Goal: Task Accomplishment & Management: Manage account settings

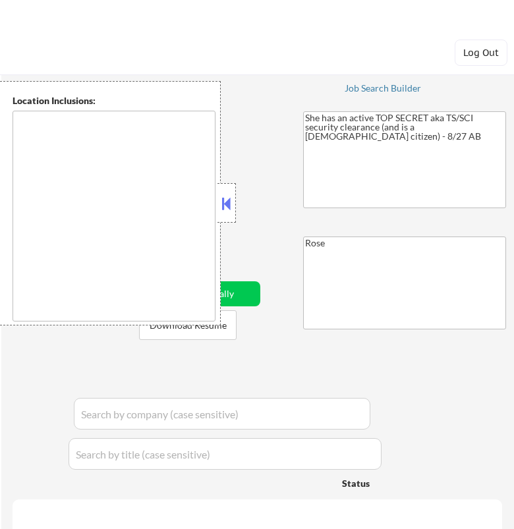
type textarea "Bellaire, TX West University Place, TX Southside Place, TX Hunters Creek Villag…"
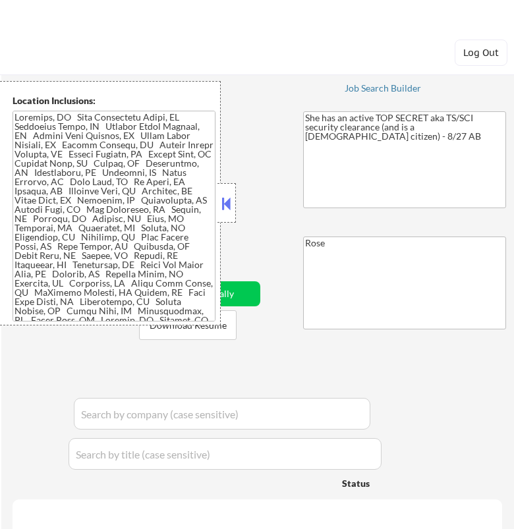
select select ""pending""
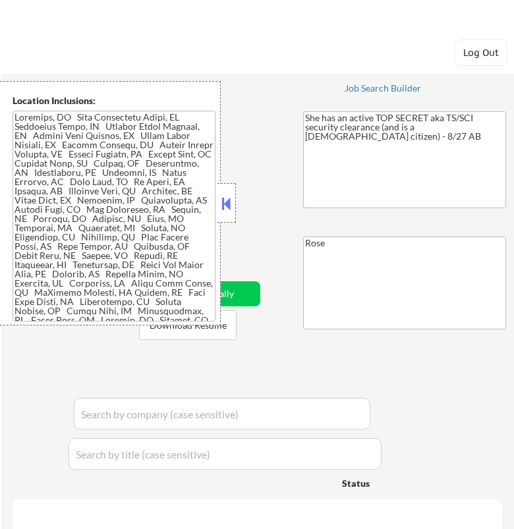
select select ""pending""
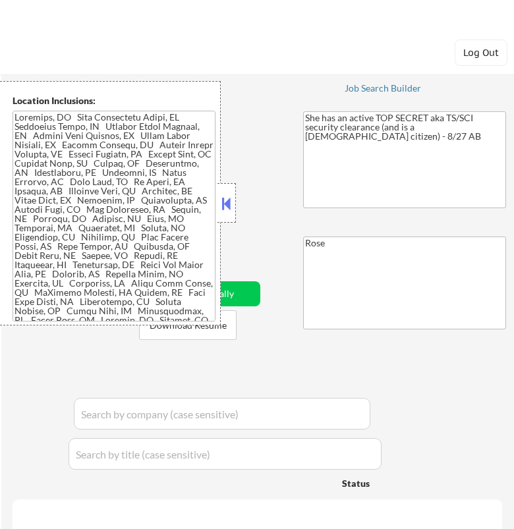
select select ""pending""
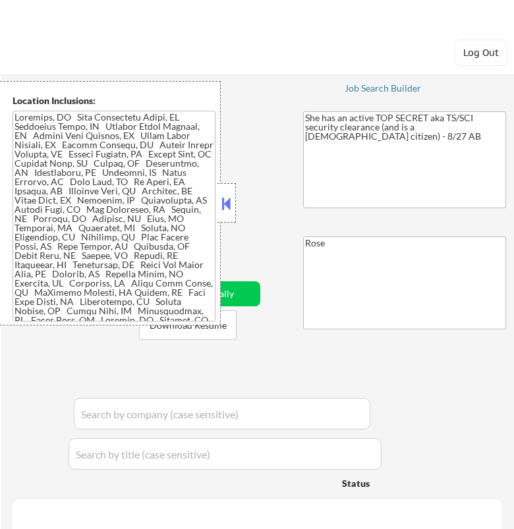
select select ""pending""
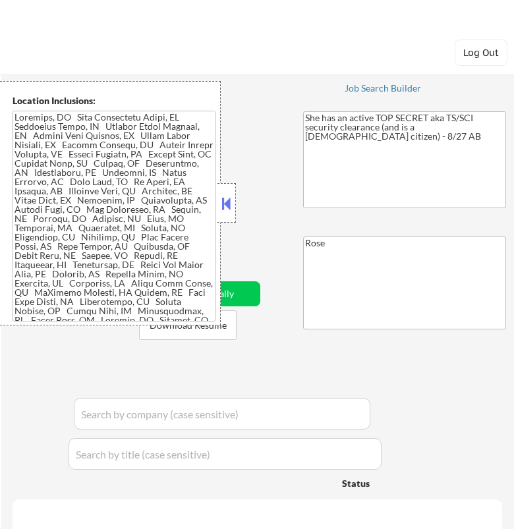
select select ""pending""
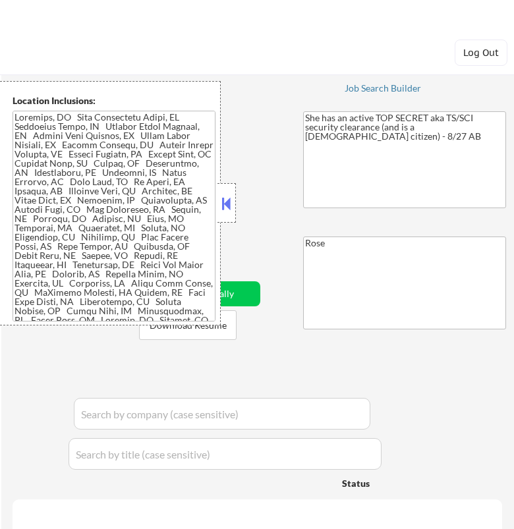
select select ""pending""
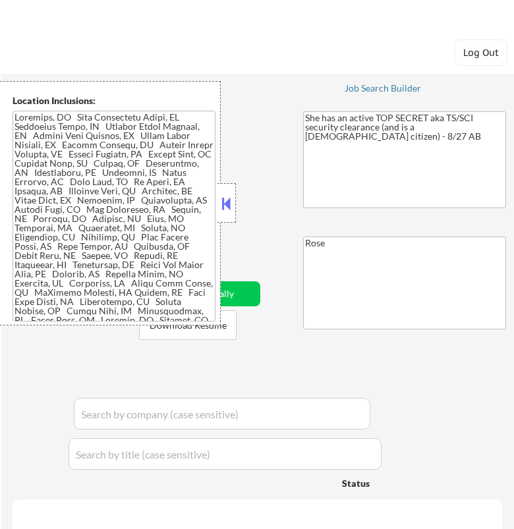
select select ""pending""
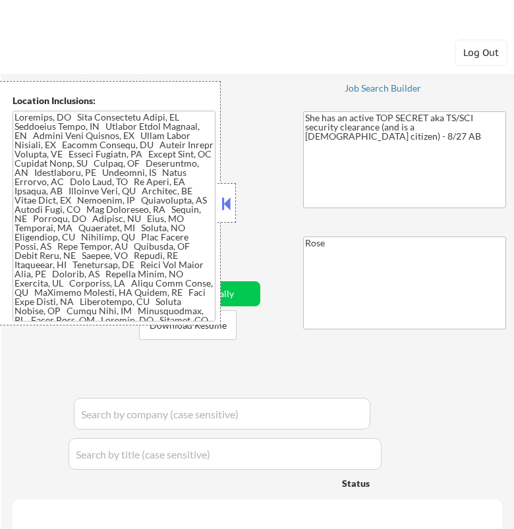
select select ""pending""
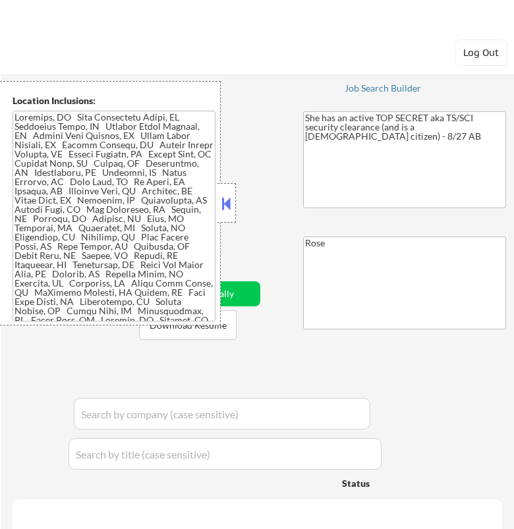
select select ""pending""
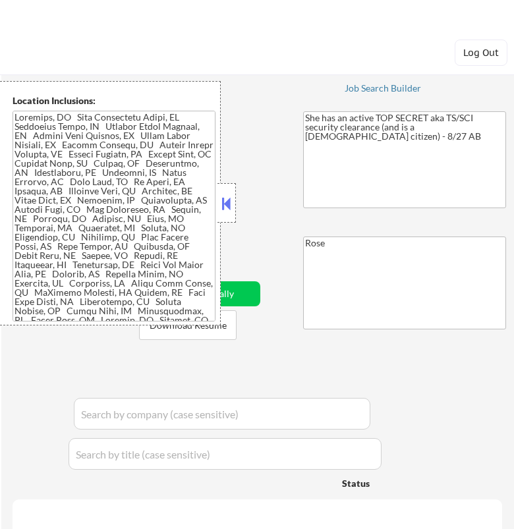
select select ""pending""
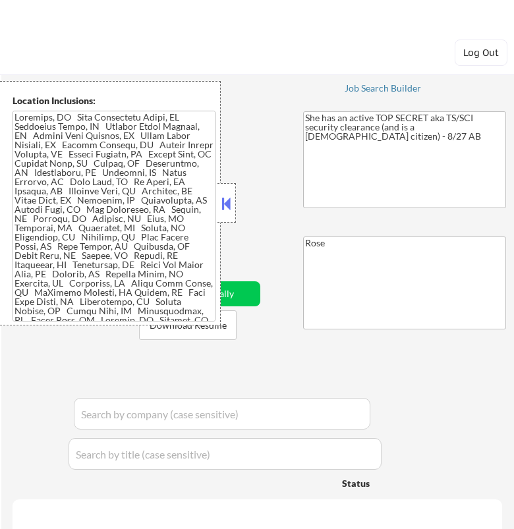
select select ""pending""
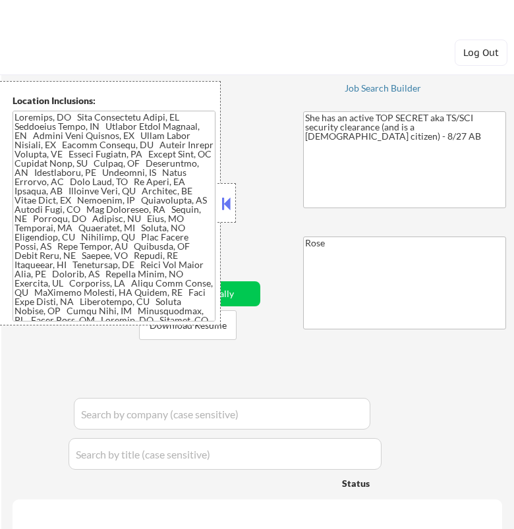
select select ""pending""
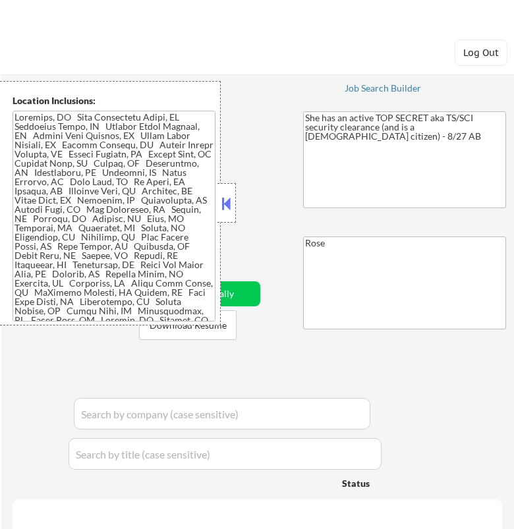
select select ""pending""
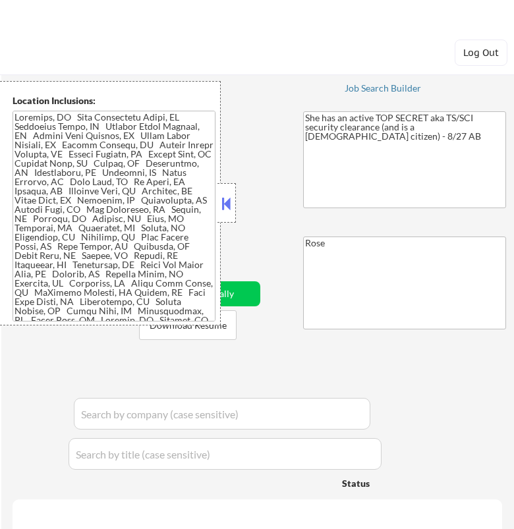
select select ""pending""
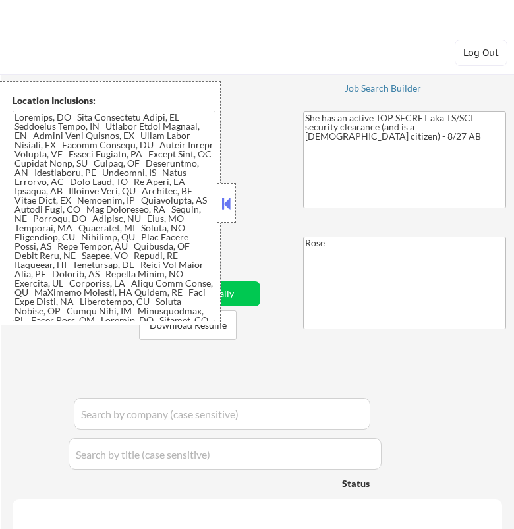
select select ""pending""
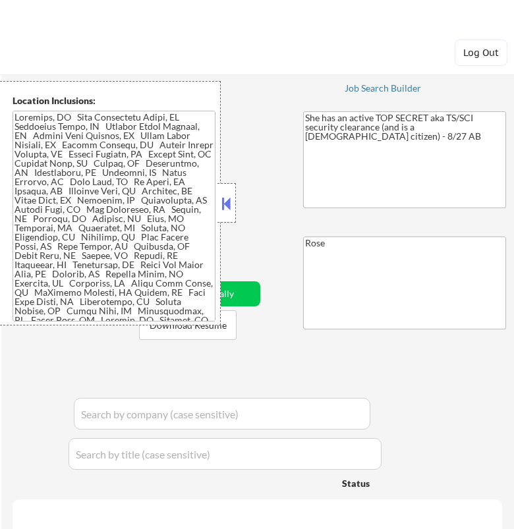
select select ""pending""
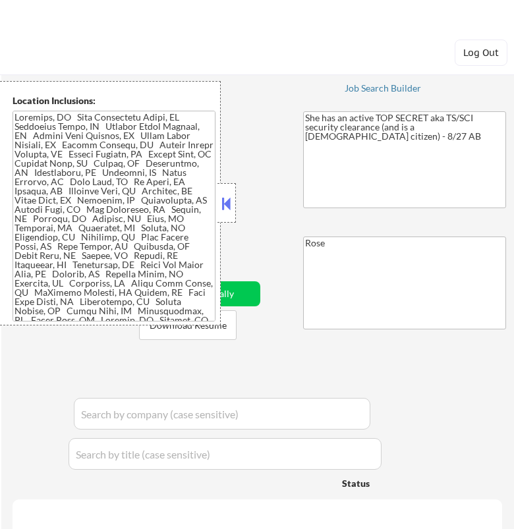
select select ""pending""
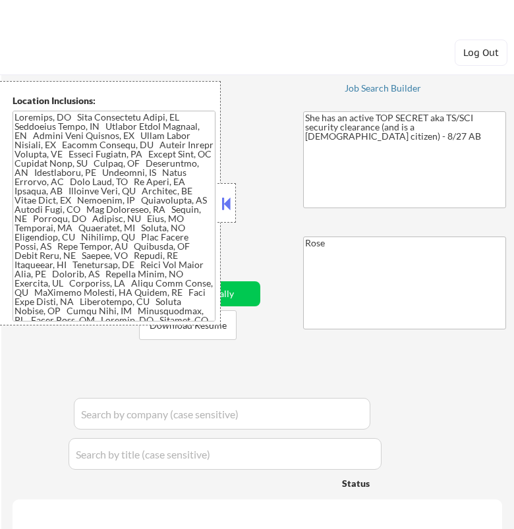
select select ""pending""
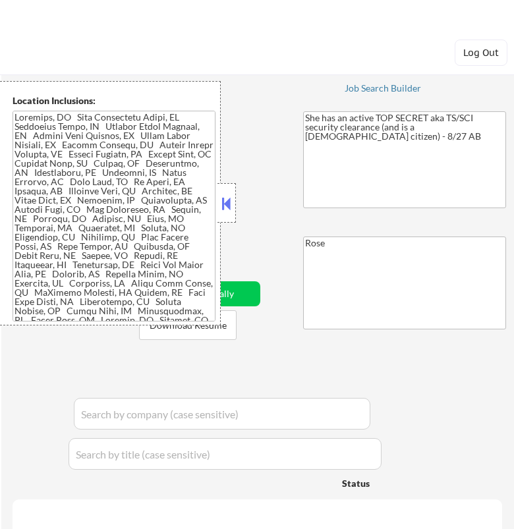
select select ""pending""
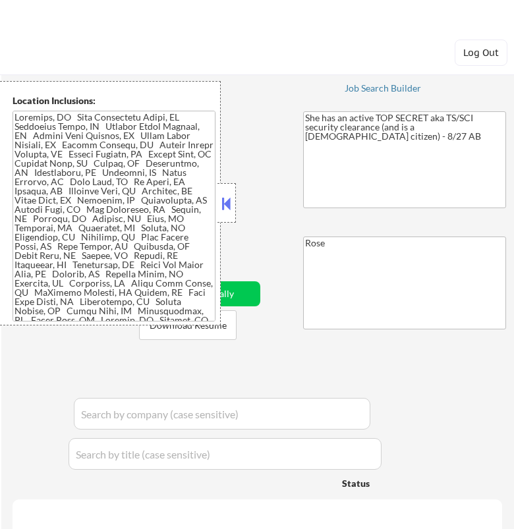
select select ""pending""
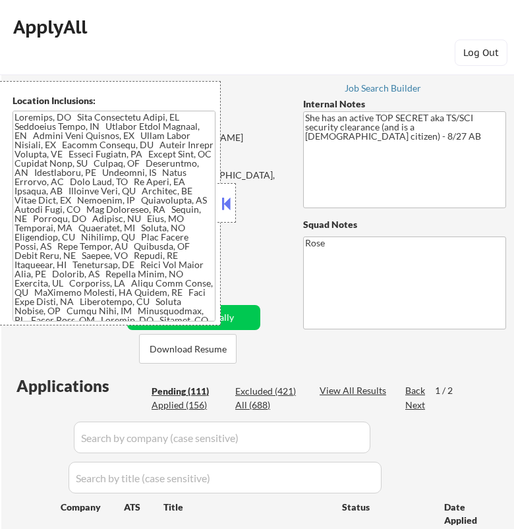
scroll to position [439, 0]
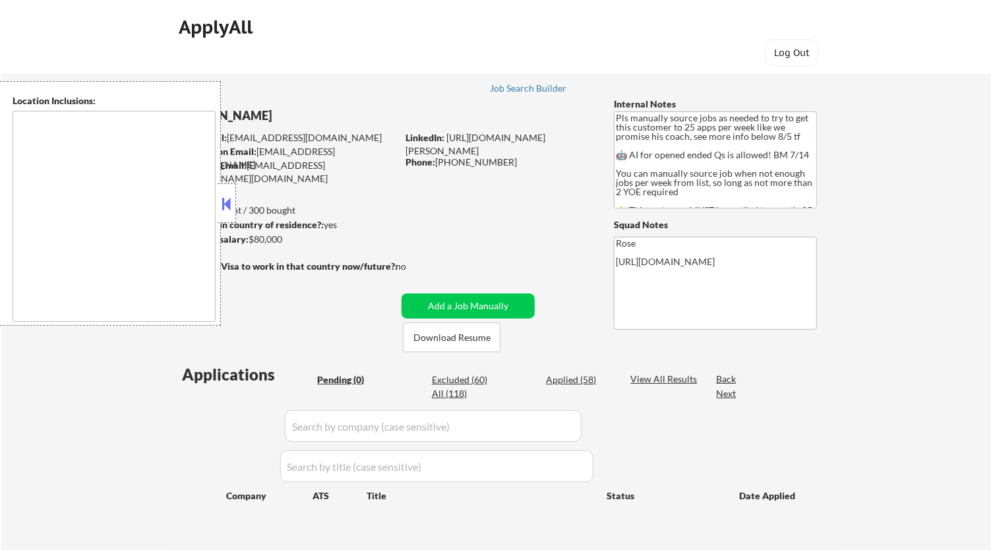
type textarea "Here is a list of metro areas, cities, and towns within approximately a 30-minu…"
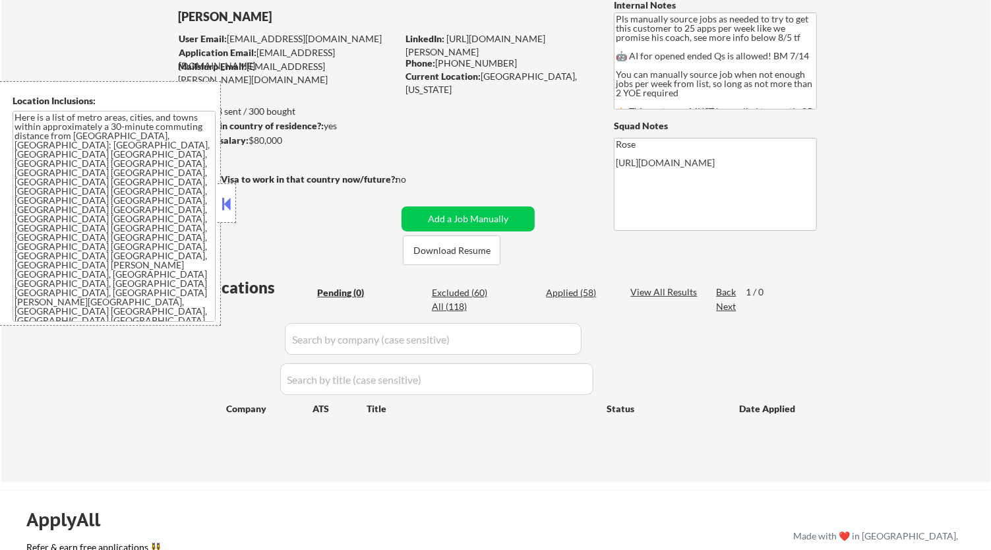
scroll to position [73, 0]
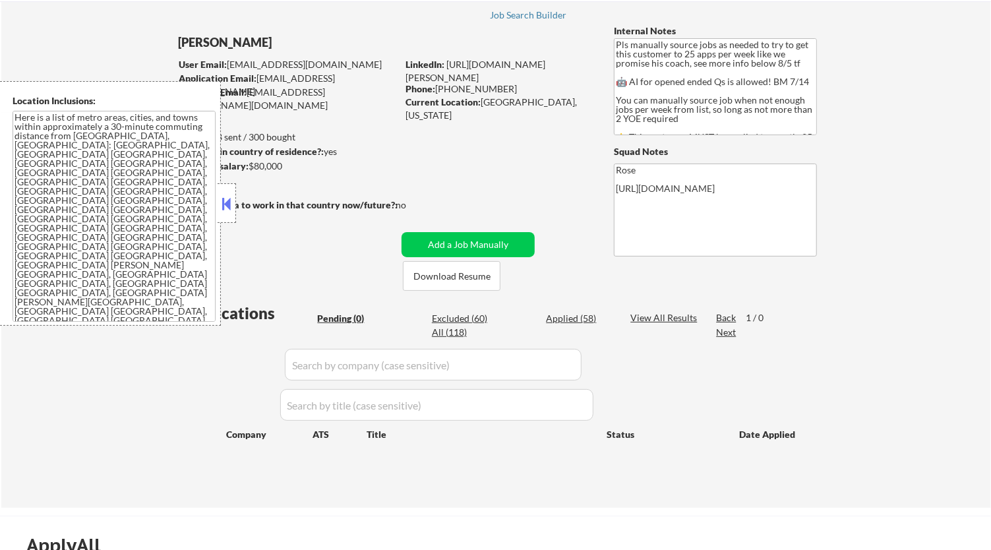
click at [223, 194] on button at bounding box center [227, 204] width 15 height 20
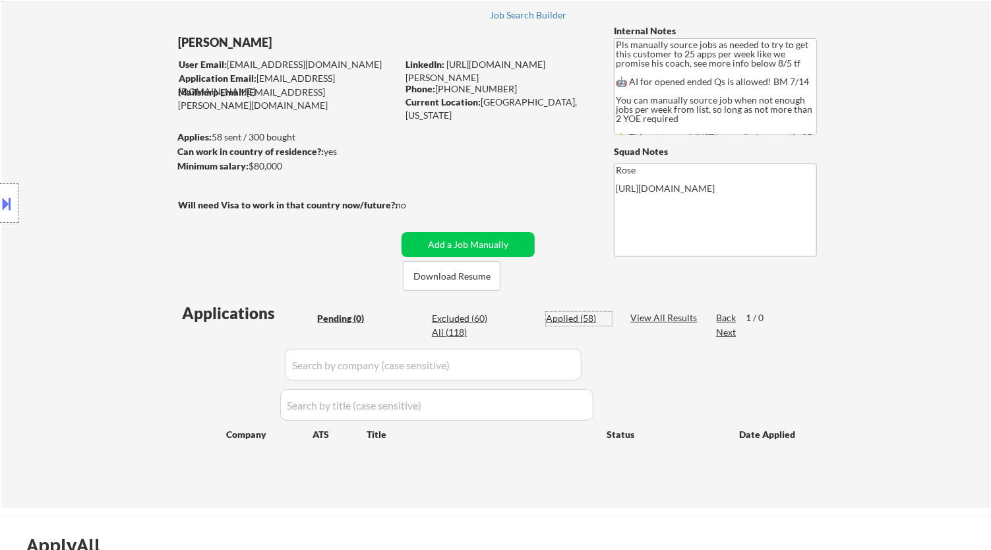
click at [579, 315] on div "Applied (58)" at bounding box center [579, 318] width 66 height 13
select select ""applied""
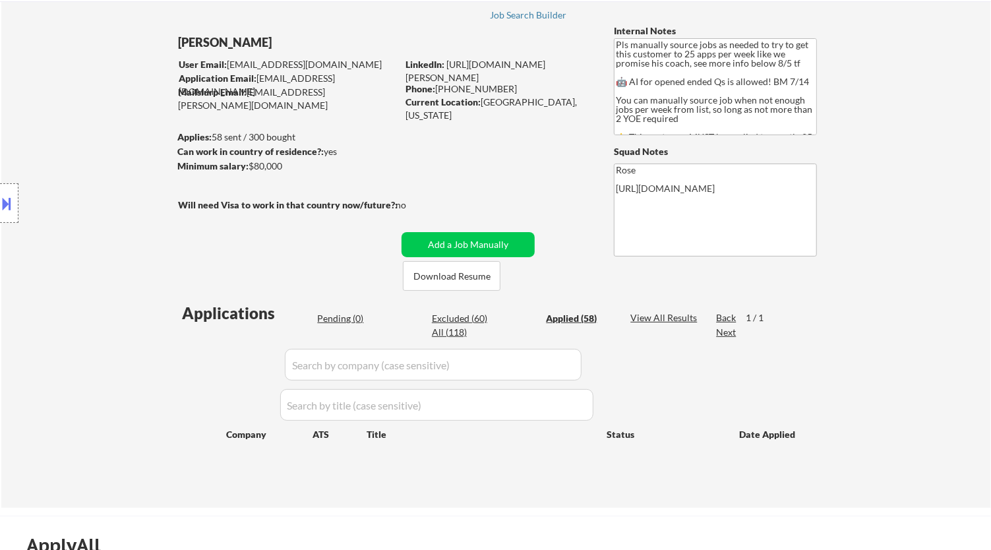
select select ""applied""
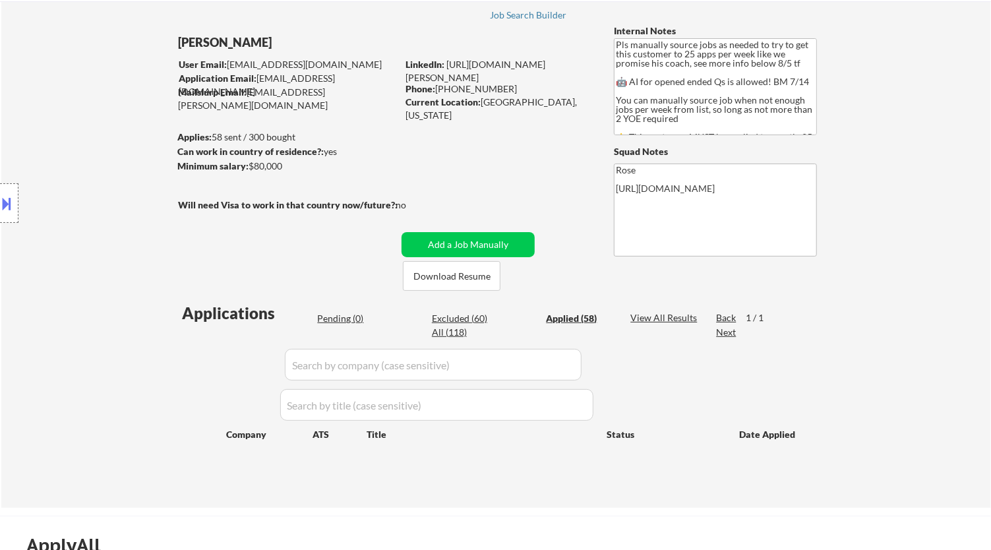
select select ""applied""
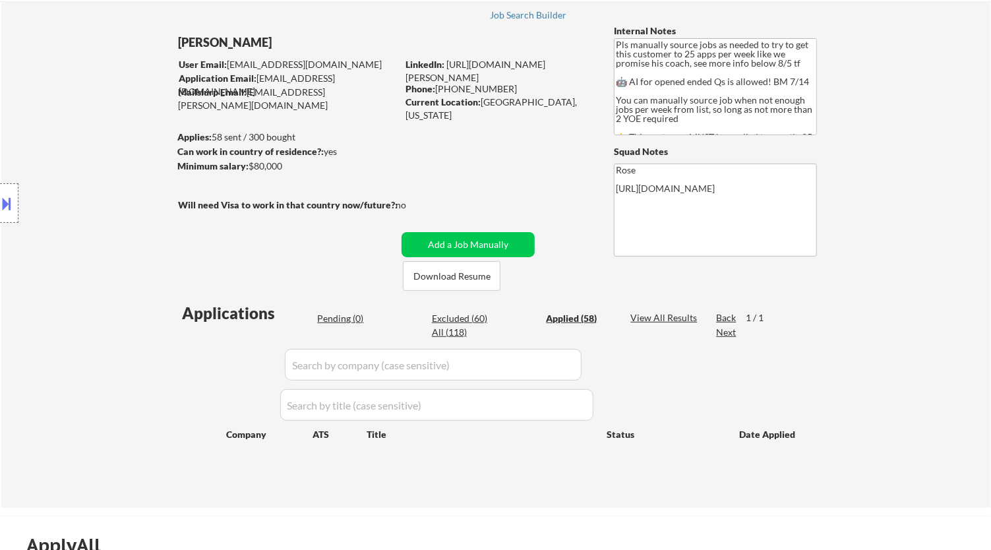
select select ""applied""
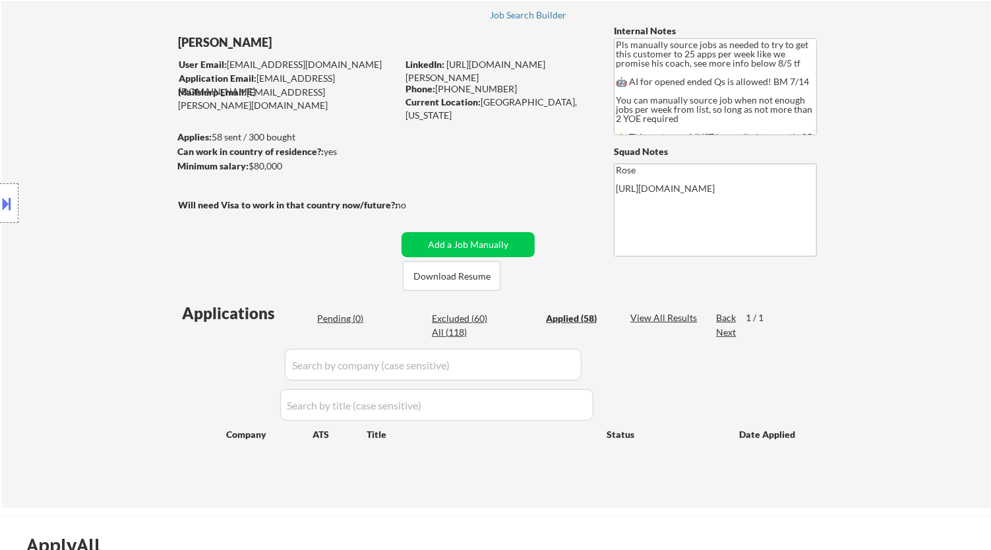
select select ""applied""
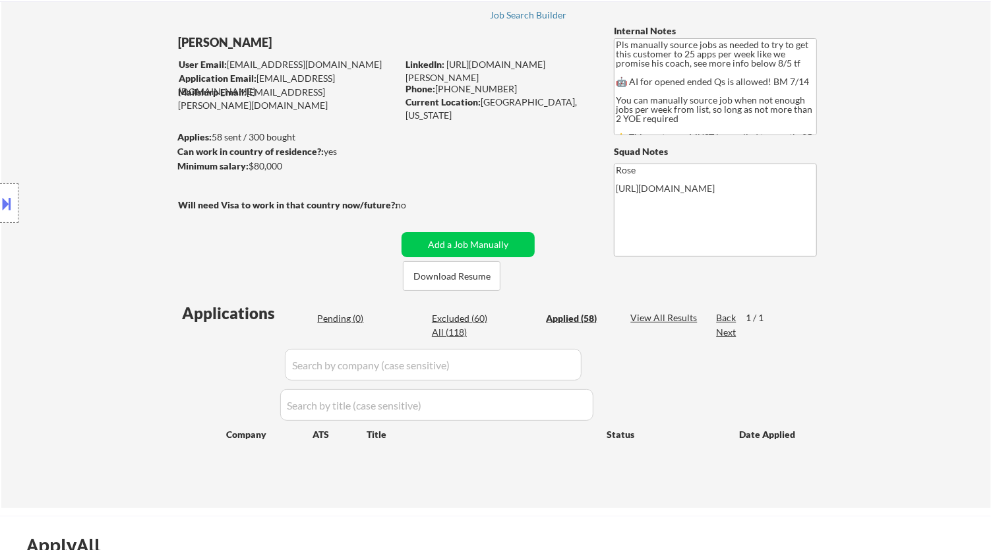
select select ""applied""
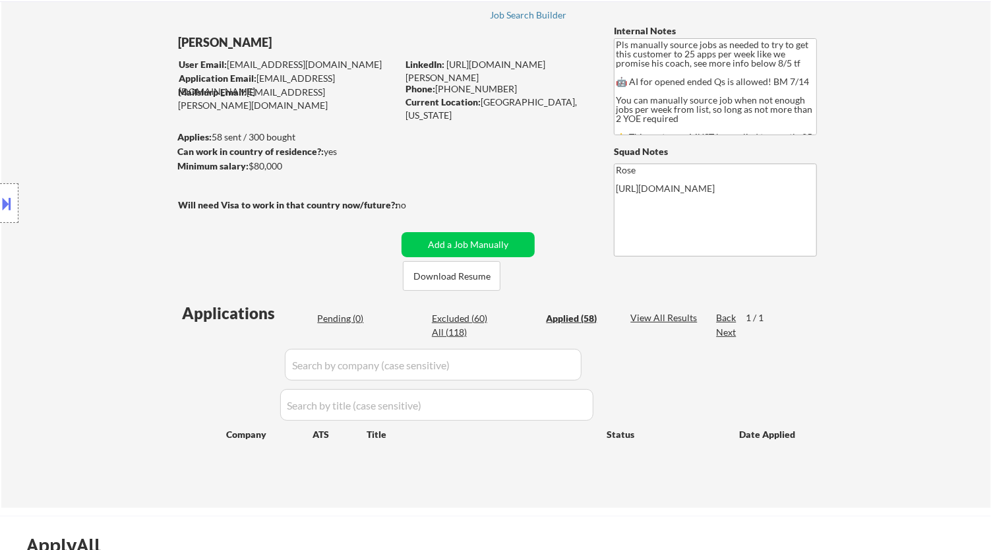
select select ""applied""
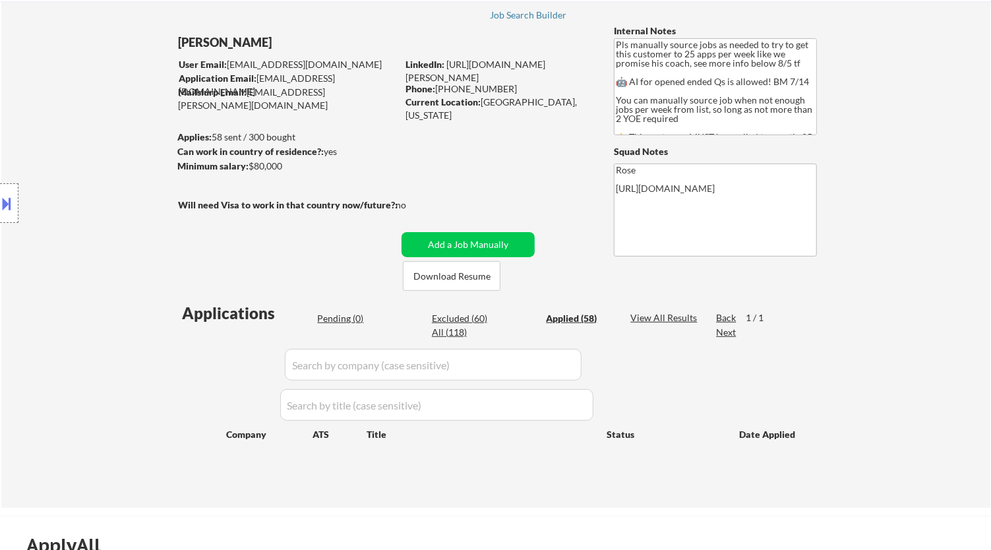
select select ""applied""
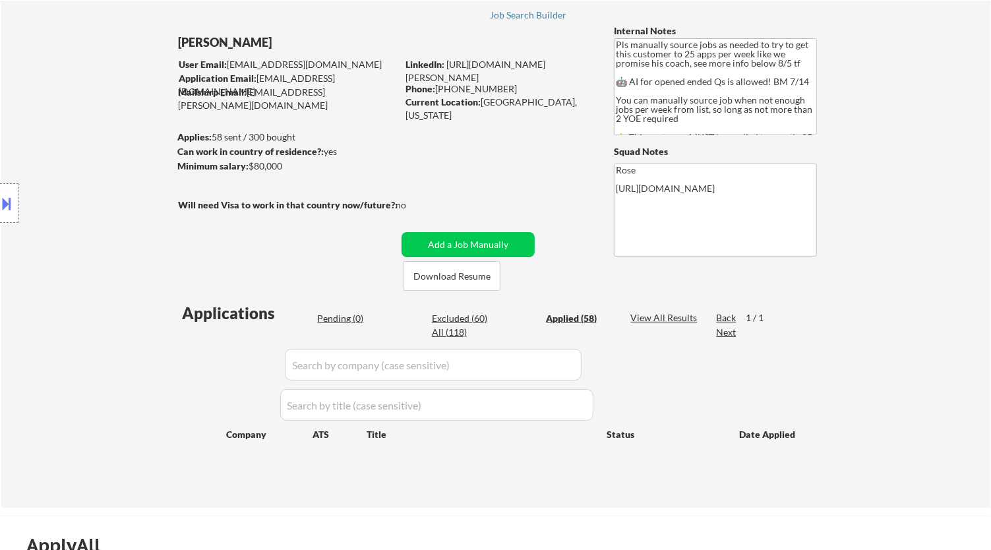
select select ""applied""
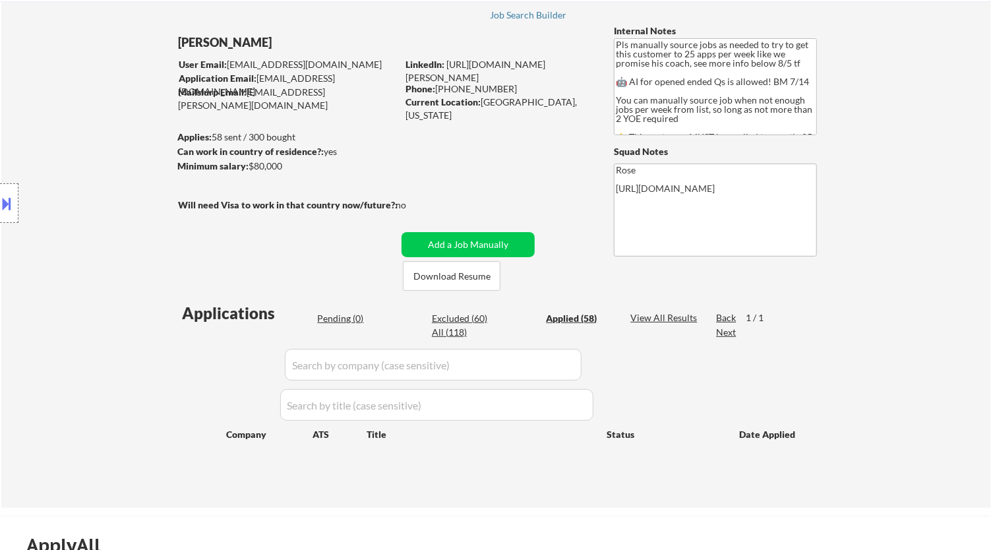
select select ""applied""
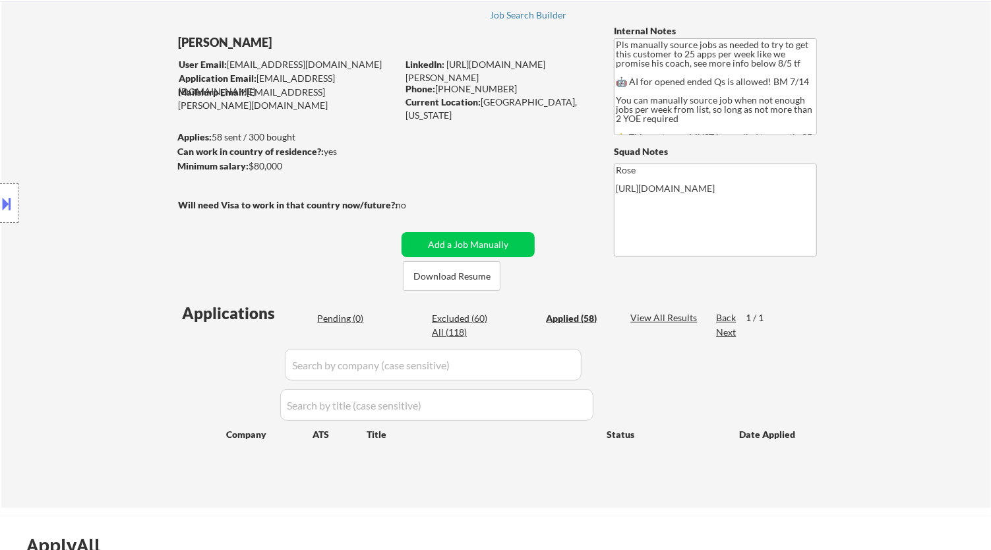
select select ""applied""
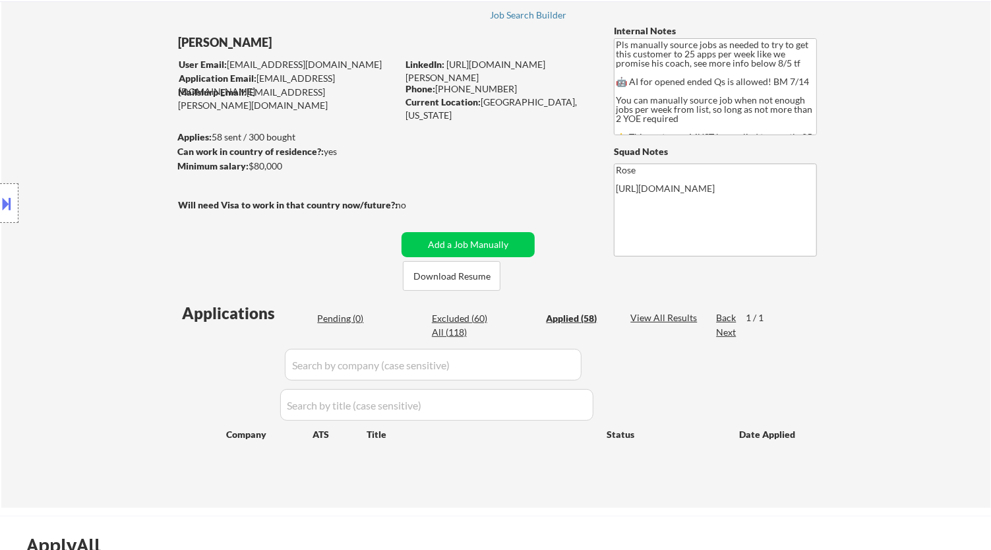
select select ""applied""
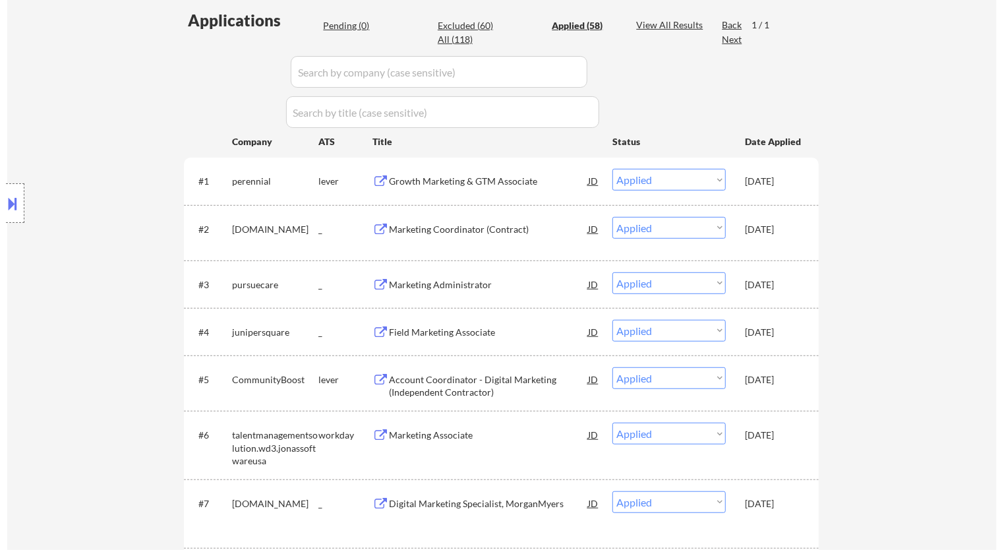
scroll to position [293, 0]
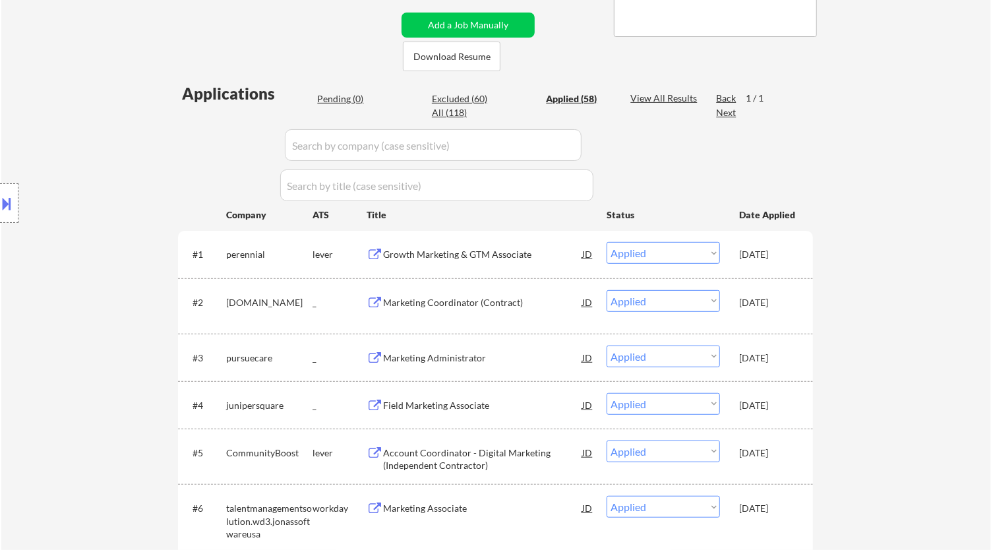
select select ""applied""
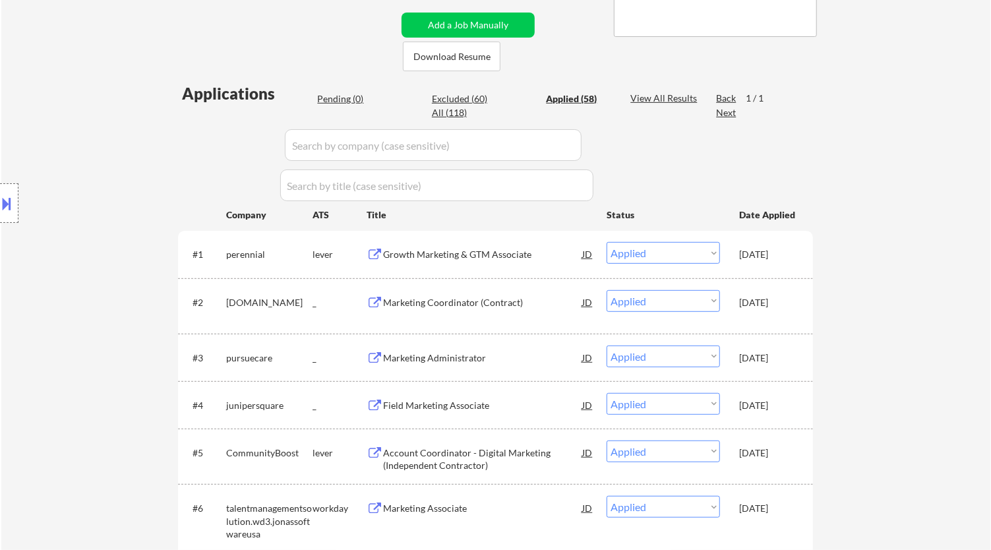
select select ""applied""
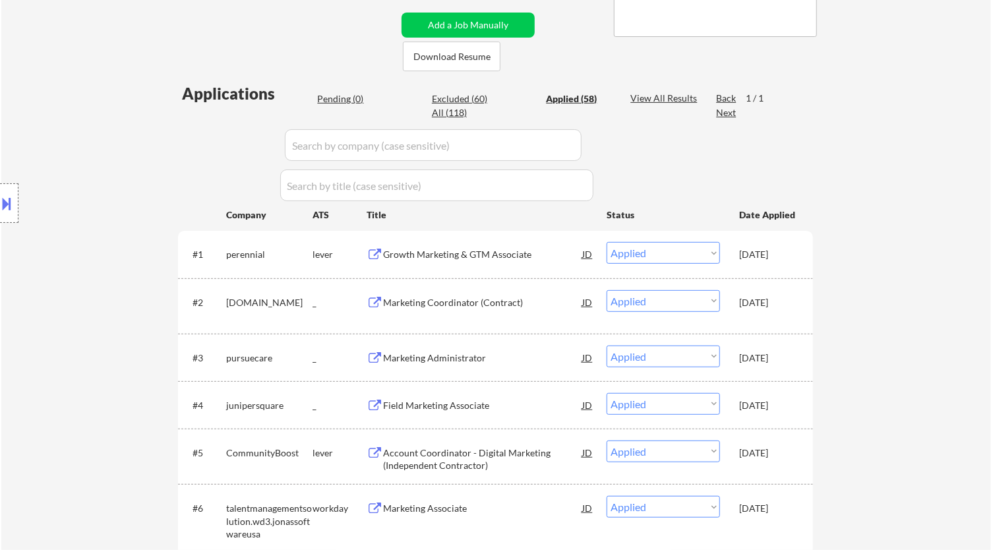
select select ""applied""
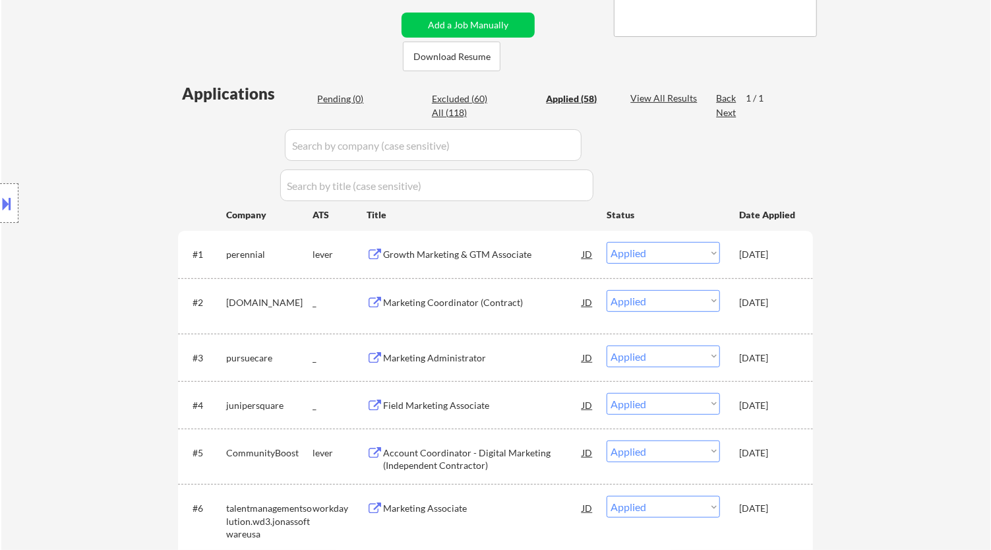
select select ""applied""
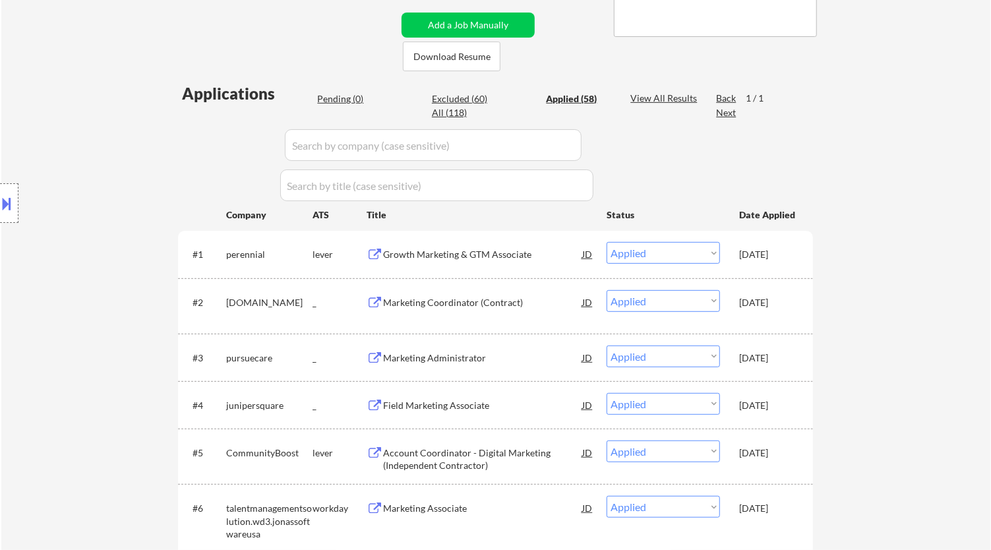
select select ""applied""
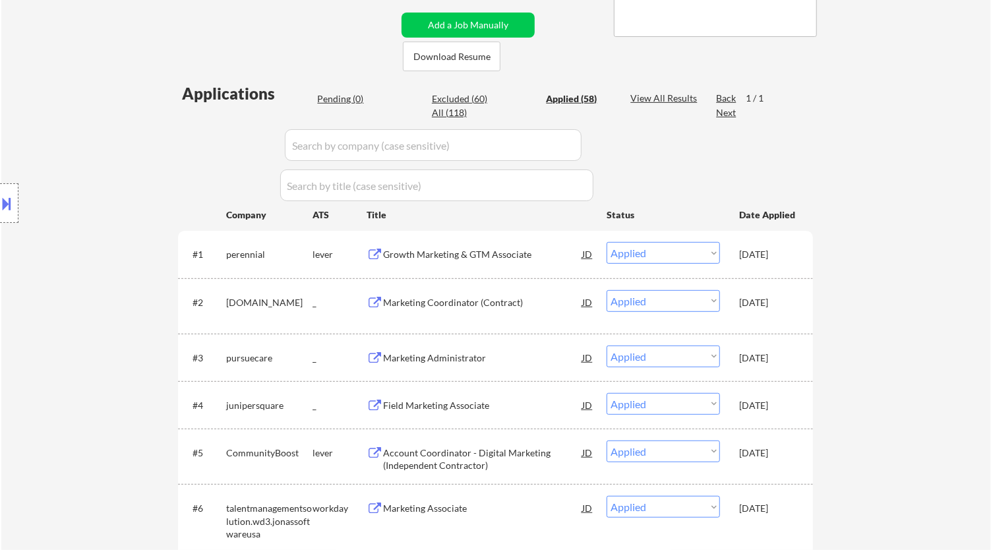
select select ""applied""
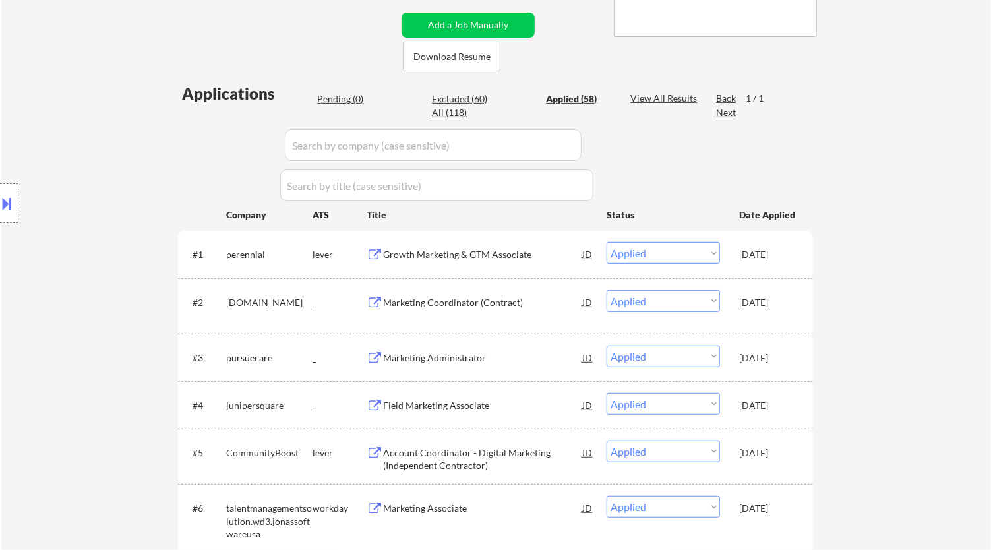
select select ""applied""
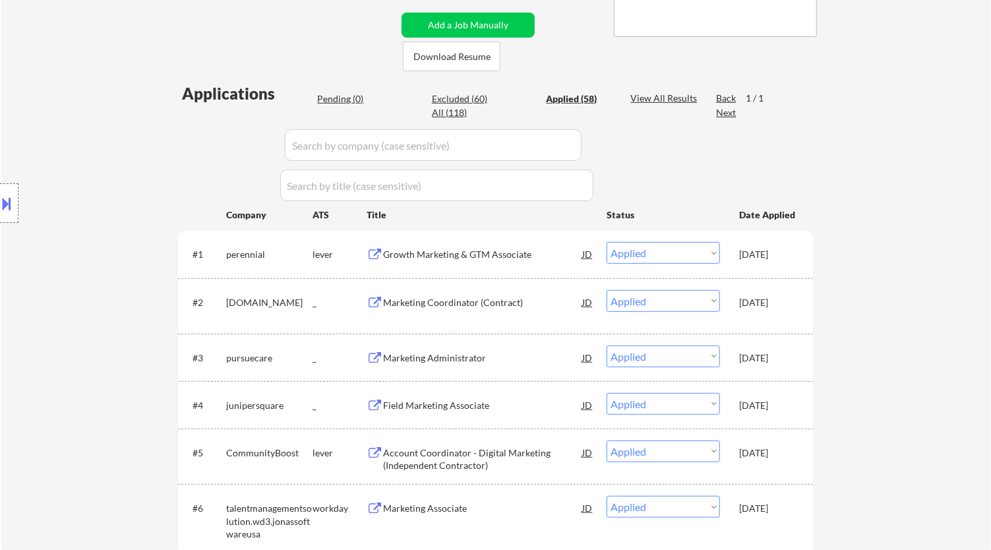
select select ""applied""
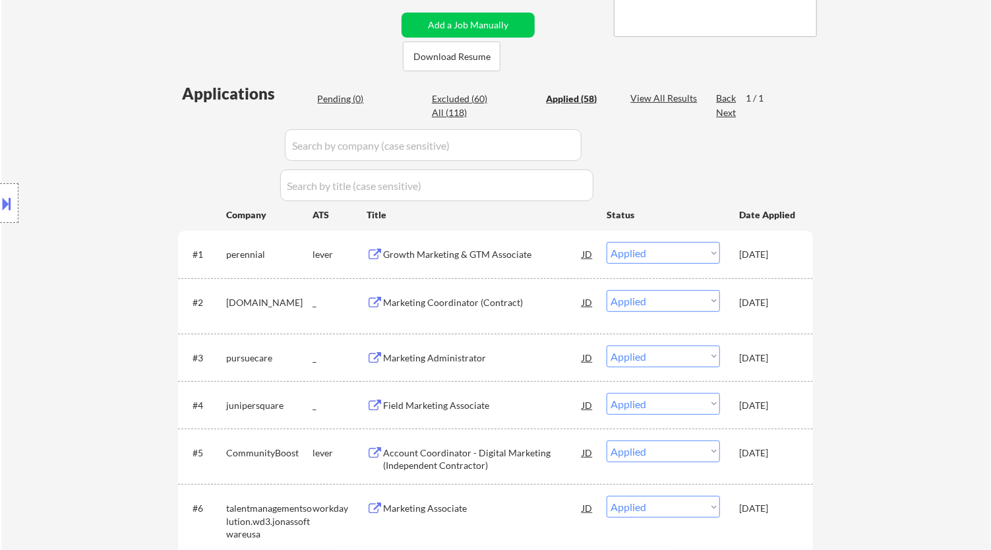
select select ""applied""
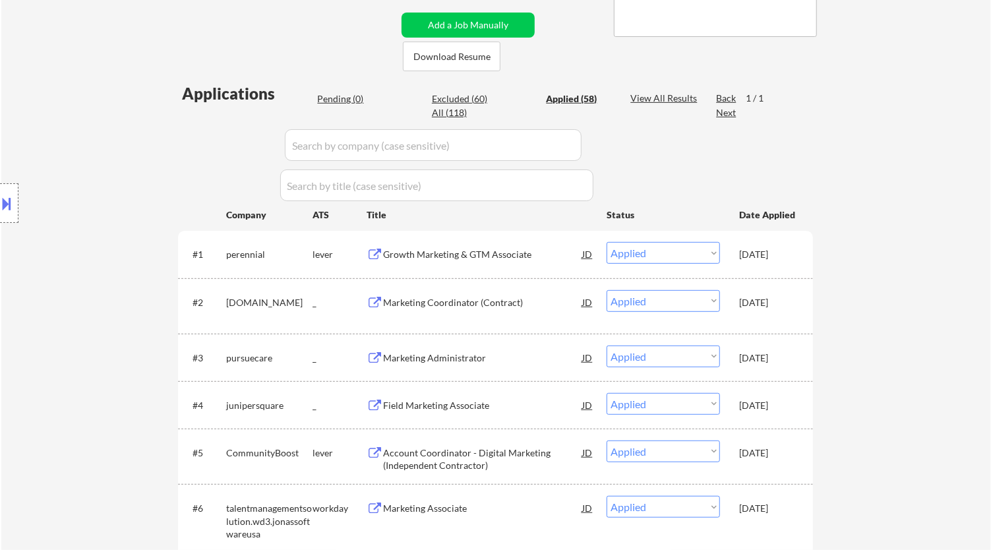
select select ""applied""
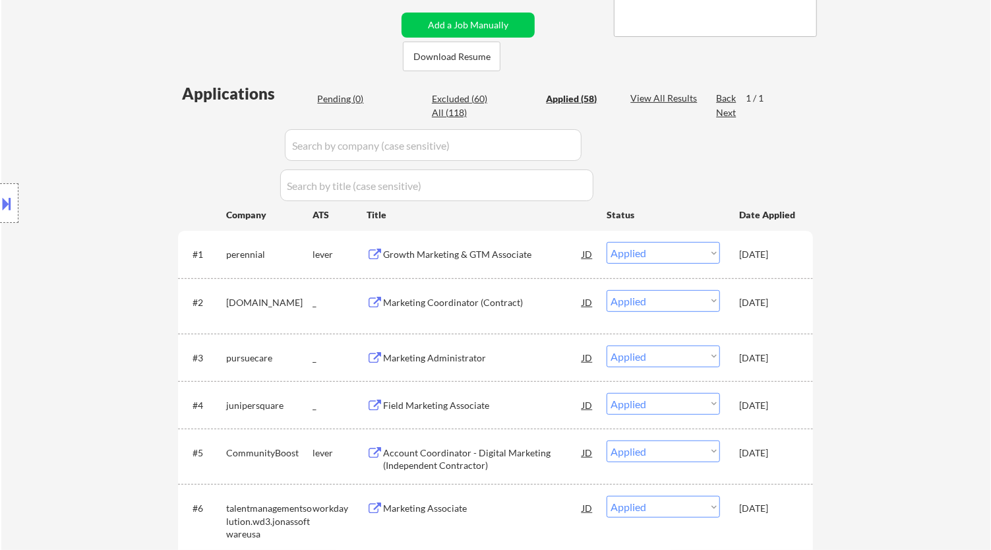
select select ""applied""
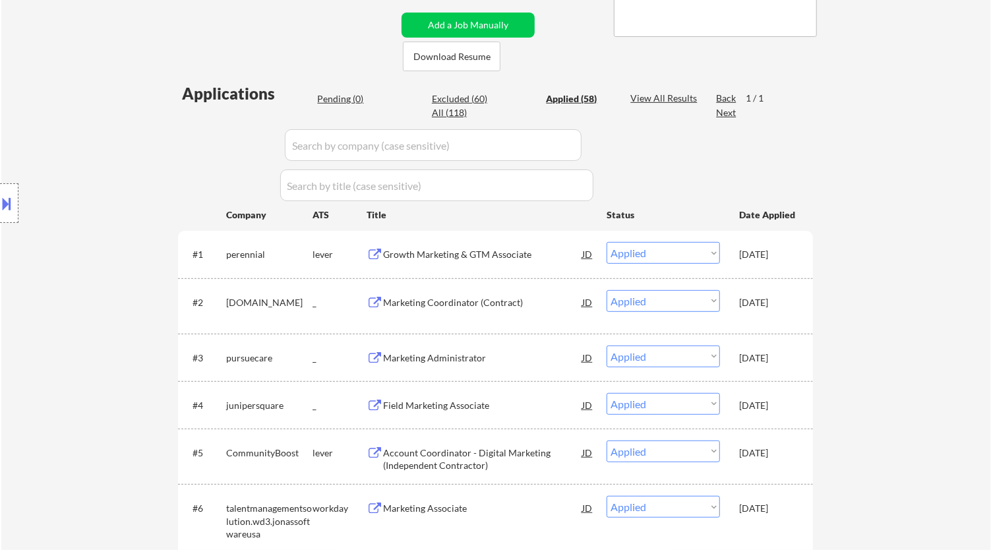
select select ""applied""
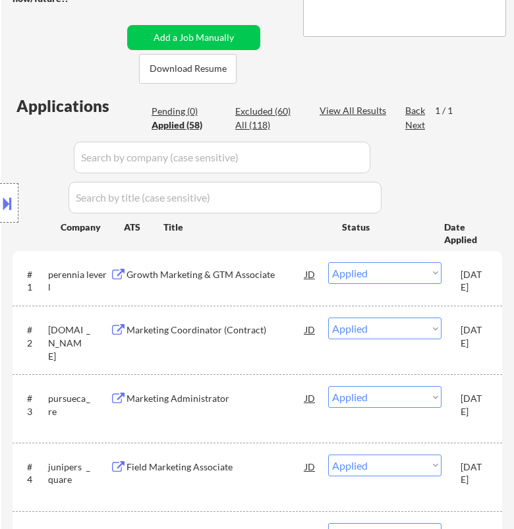
click at [175, 109] on div "Location Inclusions: Here is a list of metro areas, cities, and towns within ap…" at bounding box center [118, 203] width 236 height 245
select select ""applied""
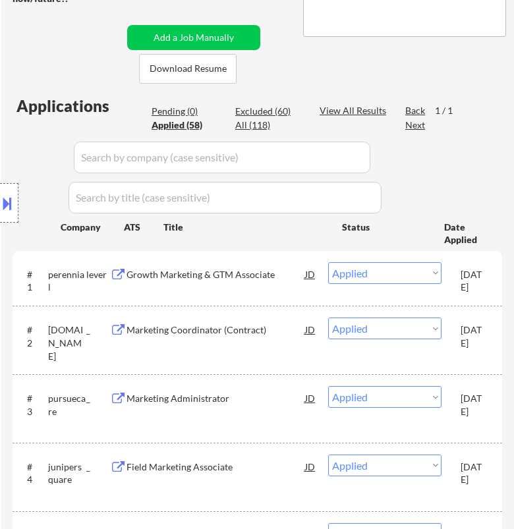
select select ""applied""
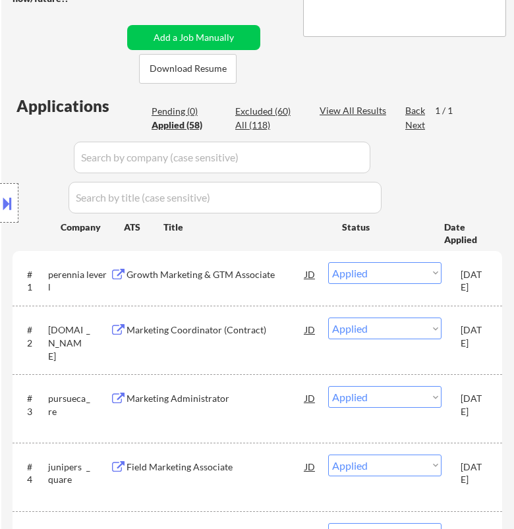
select select ""applied""
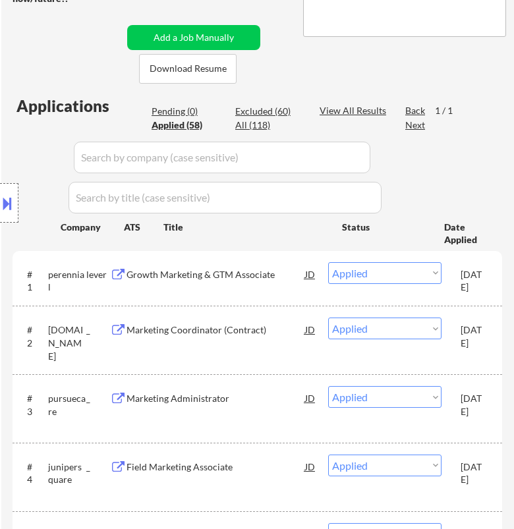
select select ""applied""
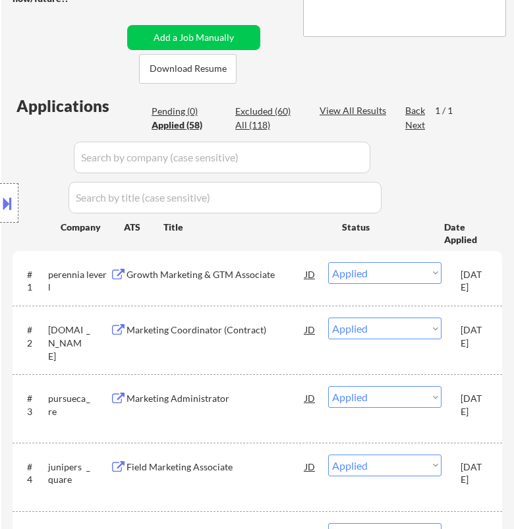
select select ""applied""
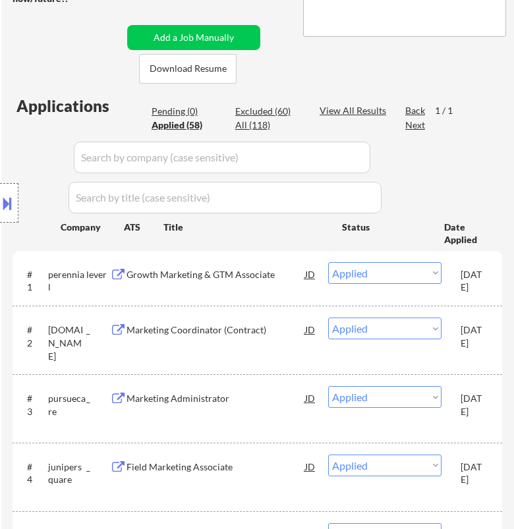
select select ""applied""
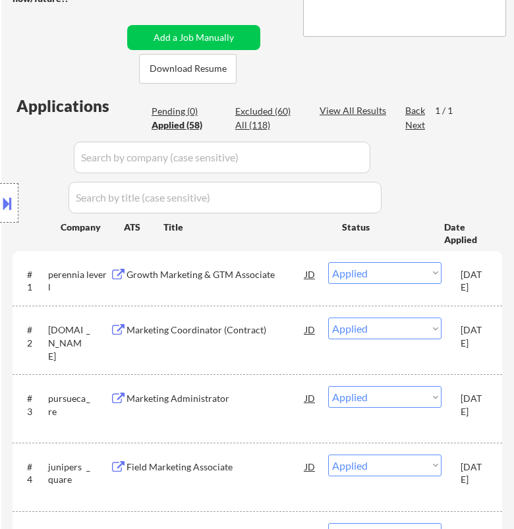
select select ""applied""
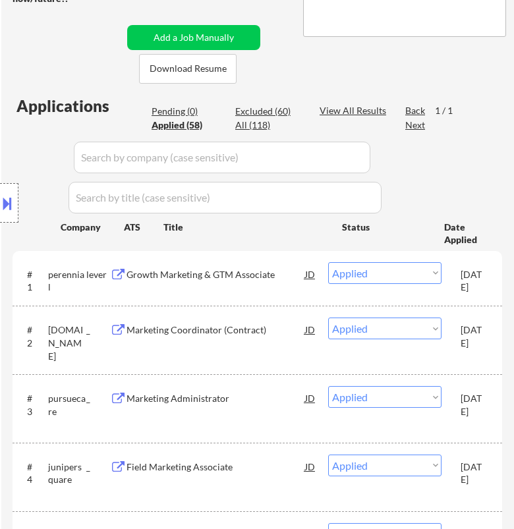
select select ""applied""
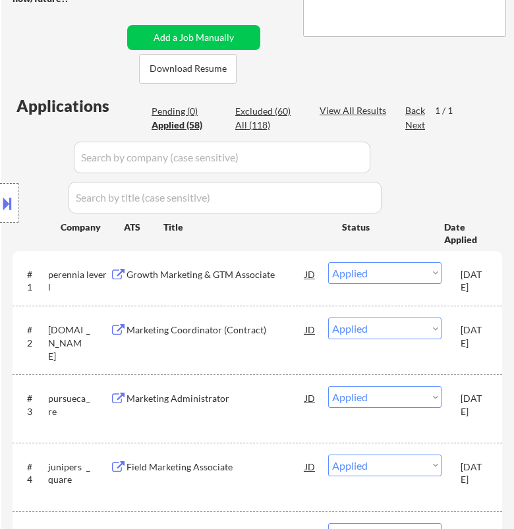
select select ""applied""
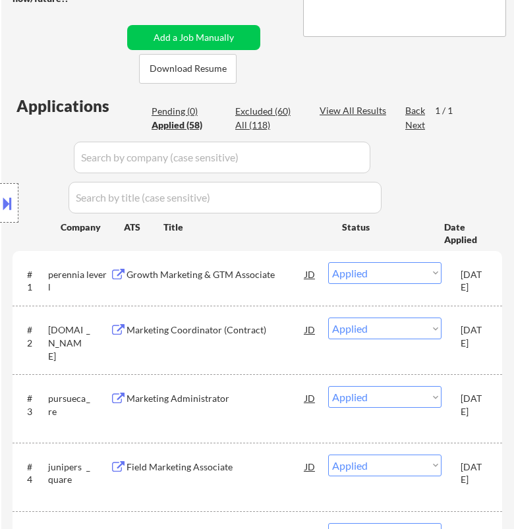
select select ""applied""
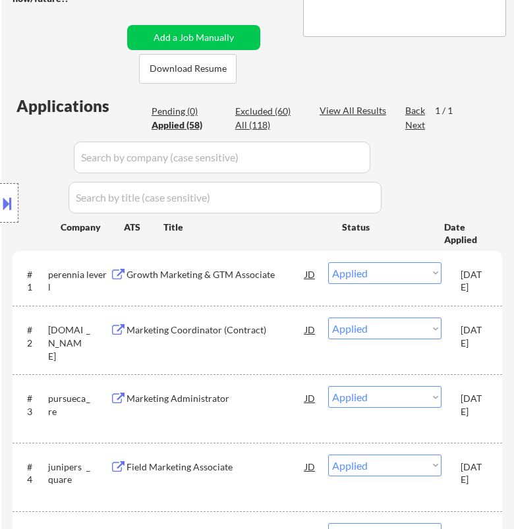
select select ""applied""
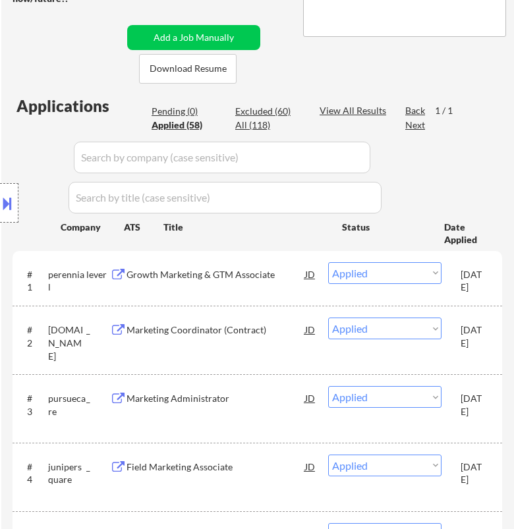
select select ""applied""
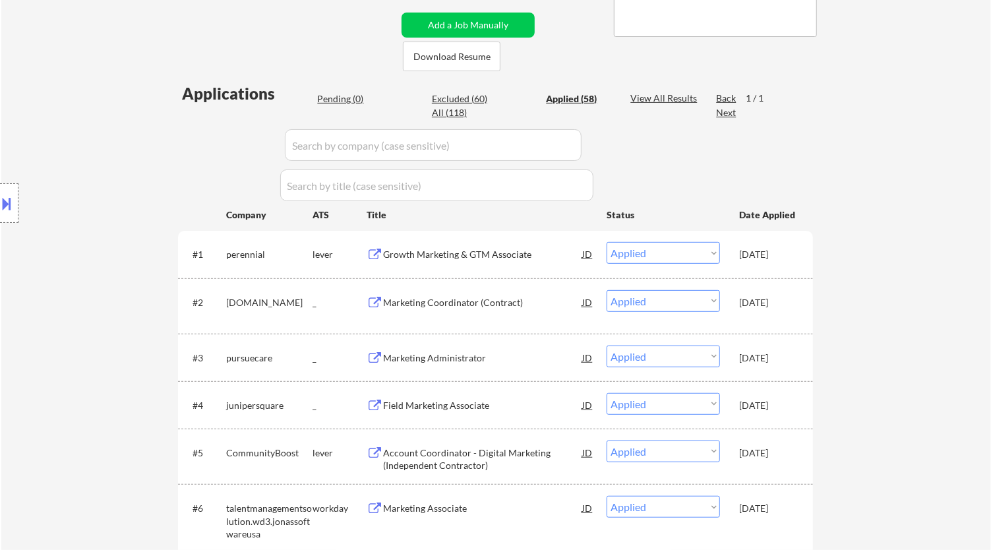
click at [347, 96] on div "Pending (0)" at bounding box center [350, 98] width 66 height 13
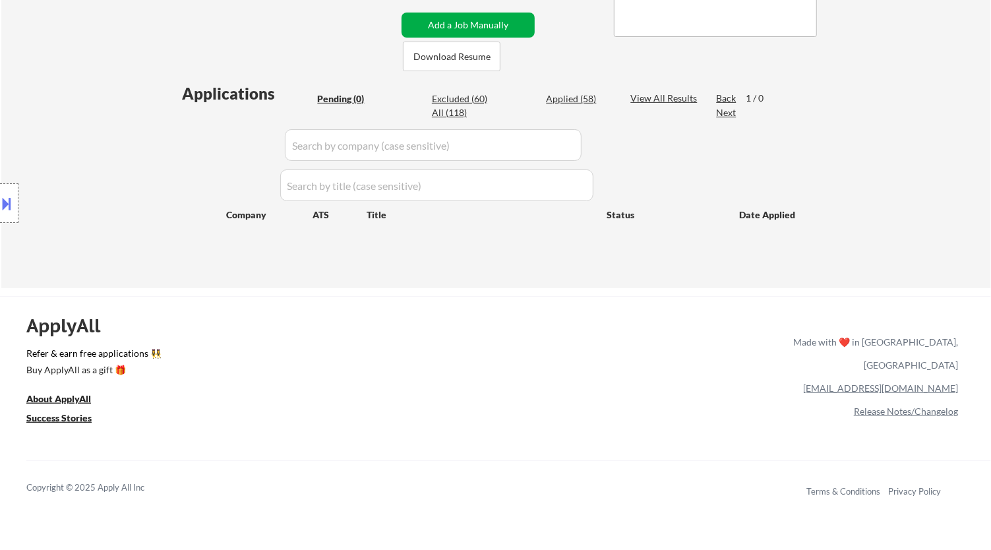
click at [498, 24] on button "Add a Job Manually" at bounding box center [467, 25] width 133 height 25
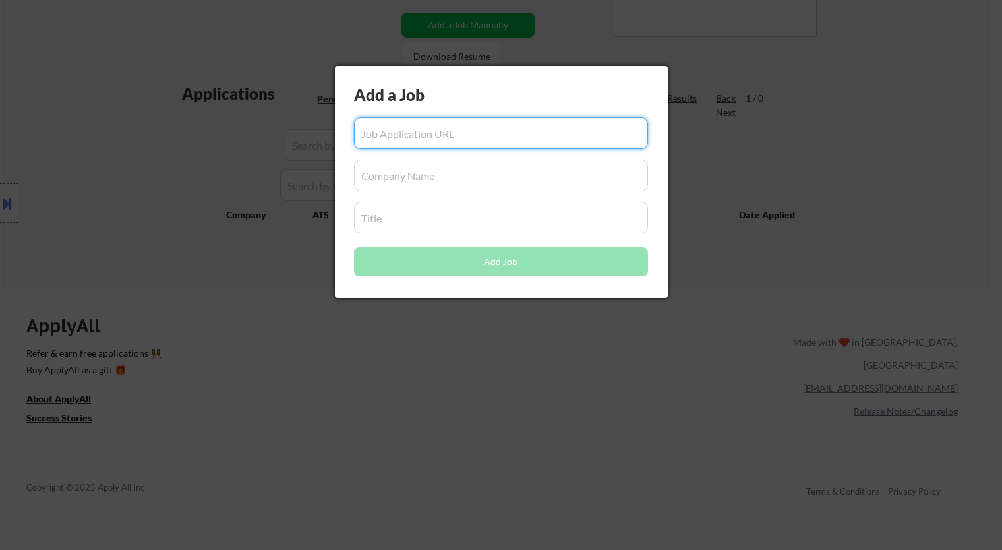
paste input "https://jobs.lever.co/tonic/93d4f0ad-8403-4b3d-8110-f6f05441679c"
type input "https://jobs.lever.co/tonic/93d4f0ad-8403-4b3d-8110-f6f05441679c"
click at [382, 172] on input "input" at bounding box center [501, 176] width 294 height 32
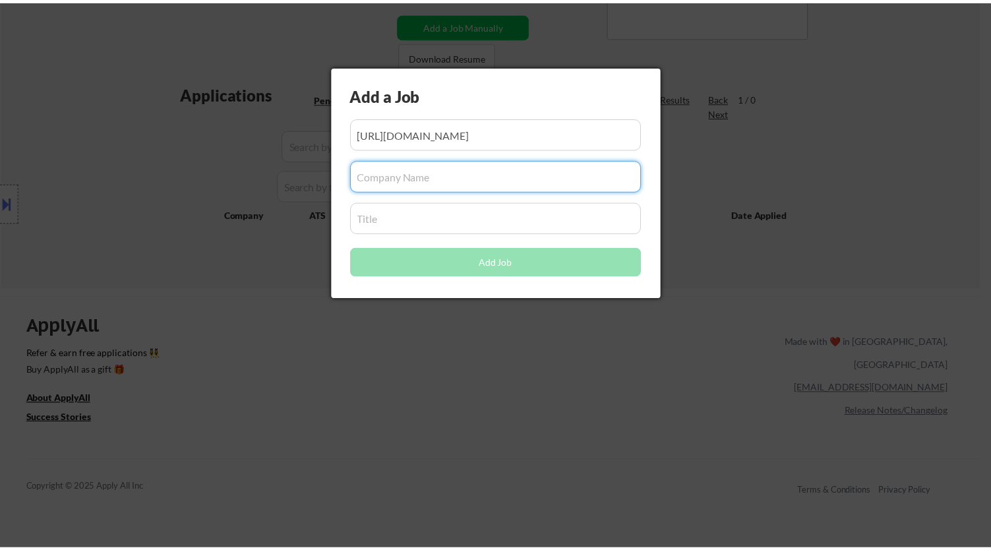
scroll to position [0, 0]
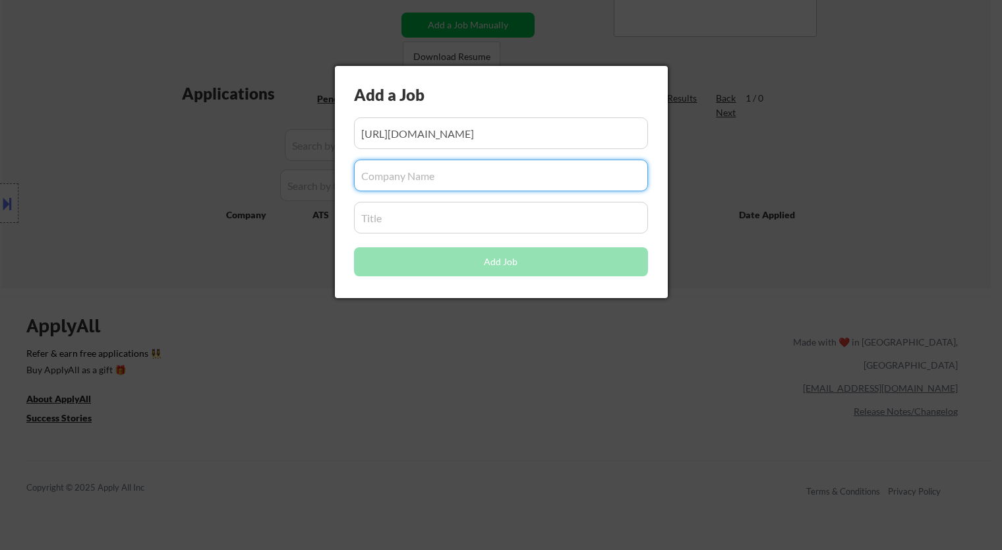
paste input "tonic/"
type input "tonic"
click at [421, 208] on input "input" at bounding box center [501, 218] width 294 height 32
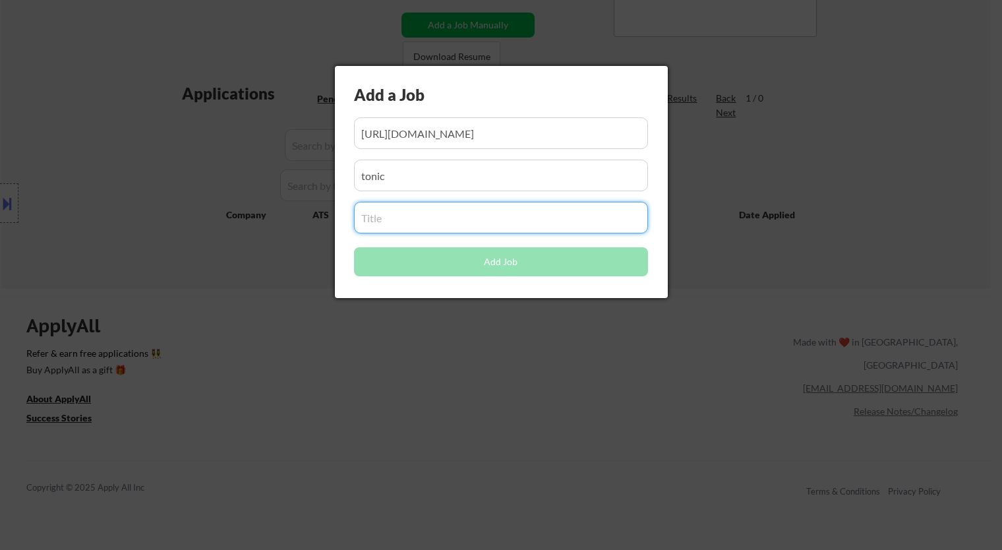
paste input "Growth Manager"
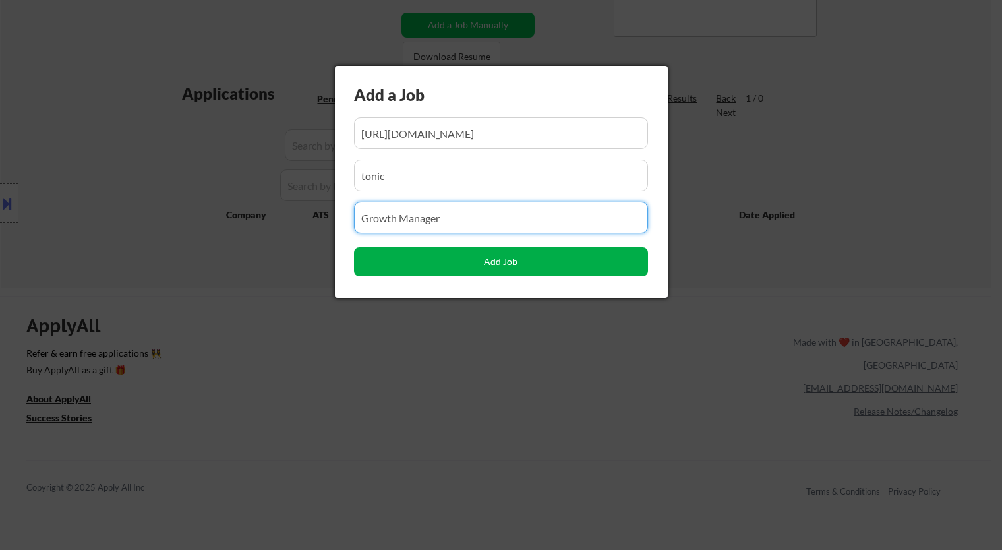
type input "Growth Manager"
click at [514, 268] on button "Add Job" at bounding box center [501, 261] width 294 height 29
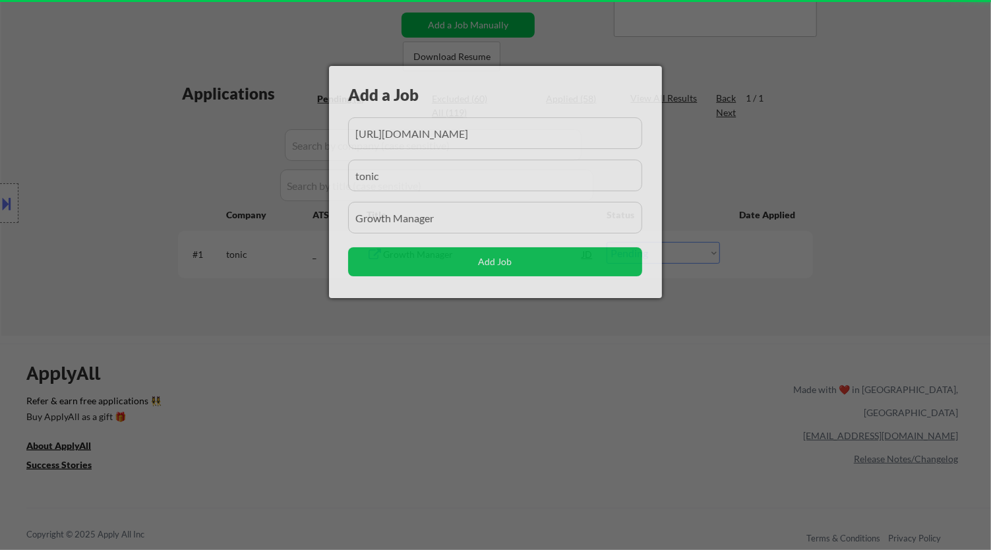
click at [549, 351] on div at bounding box center [495, 275] width 991 height 550
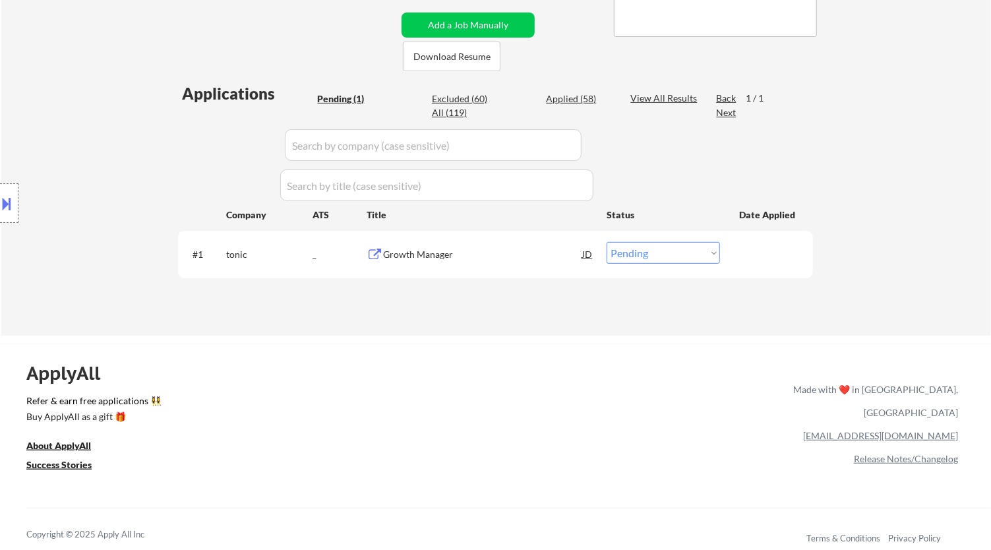
click at [705, 255] on select "Choose an option... Pending Applied Excluded (Questions) Excluded (Expired) Exc…" at bounding box center [663, 253] width 113 height 22
select select ""applied""
click at [607, 242] on select "Choose an option... Pending Applied Excluded (Questions) Excluded (Expired) Exc…" at bounding box center [663, 253] width 113 height 22
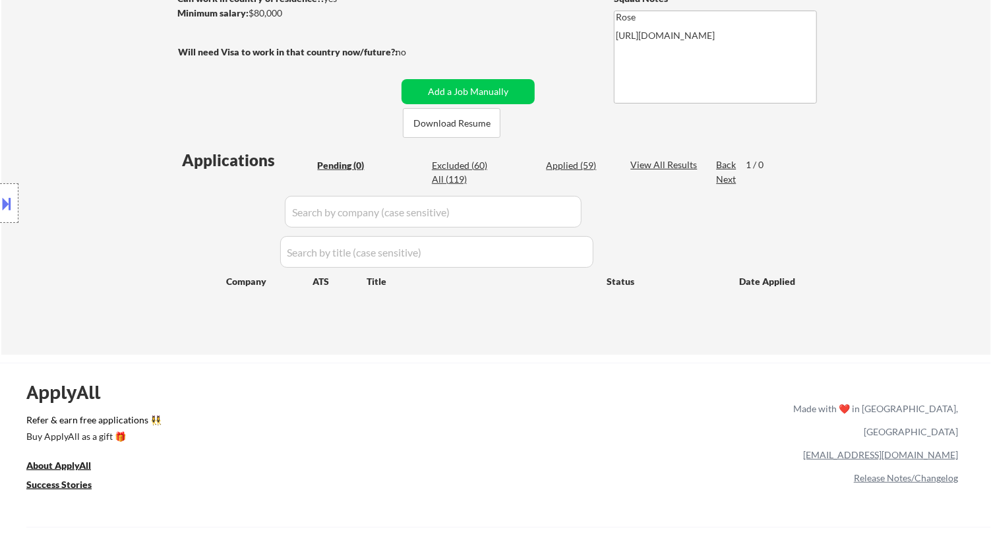
scroll to position [146, 0]
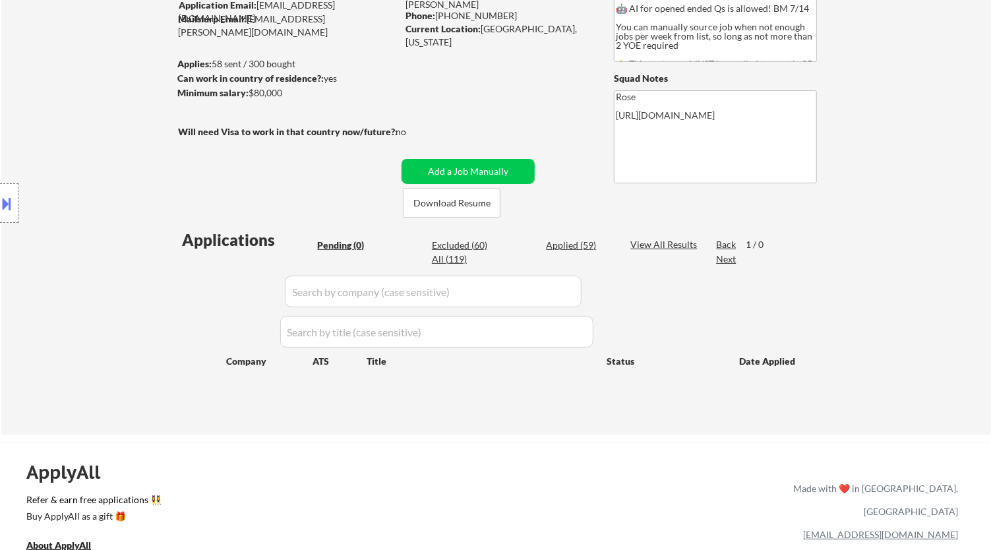
click at [566, 251] on div "Applied (59)" at bounding box center [579, 245] width 66 height 13
click at [568, 242] on div "Applied (59)" at bounding box center [579, 245] width 66 height 13
select select ""applied""
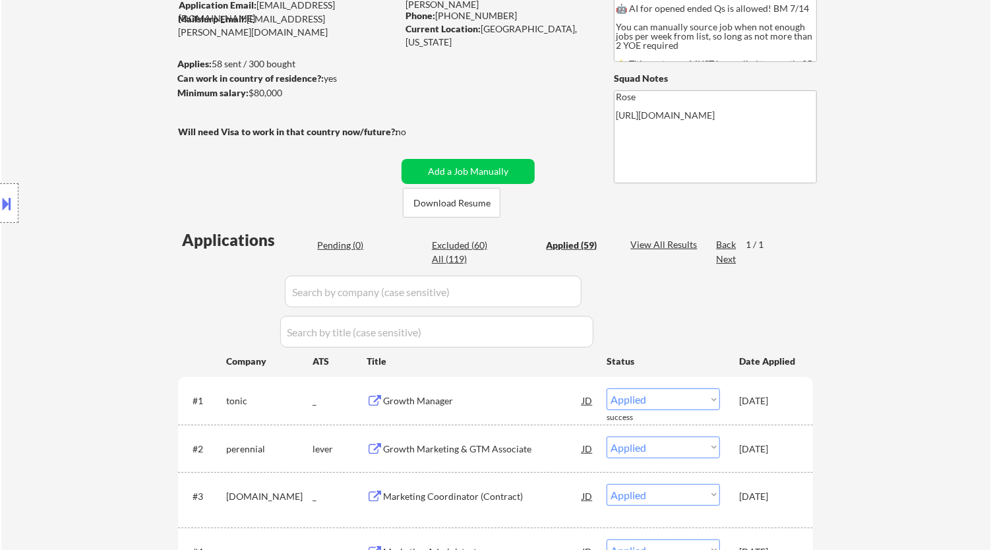
click at [333, 240] on div "Pending (0)" at bounding box center [350, 245] width 66 height 13
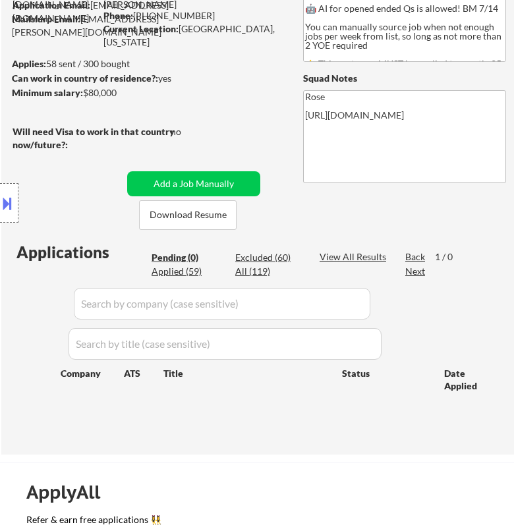
click at [209, 182] on div "Location Inclusions: Here is a list of metro areas, cities, and towns within ap…" at bounding box center [118, 203] width 236 height 245
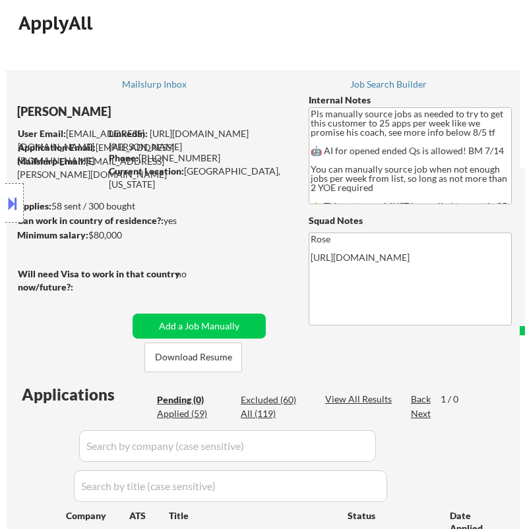
scroll to position [0, 0]
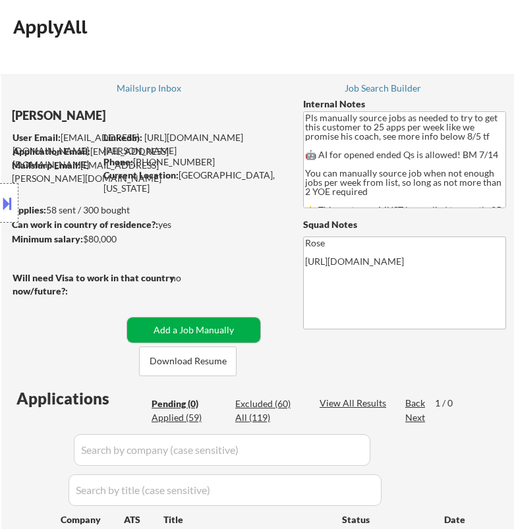
click at [202, 335] on button "Add a Job Manually" at bounding box center [193, 330] width 133 height 25
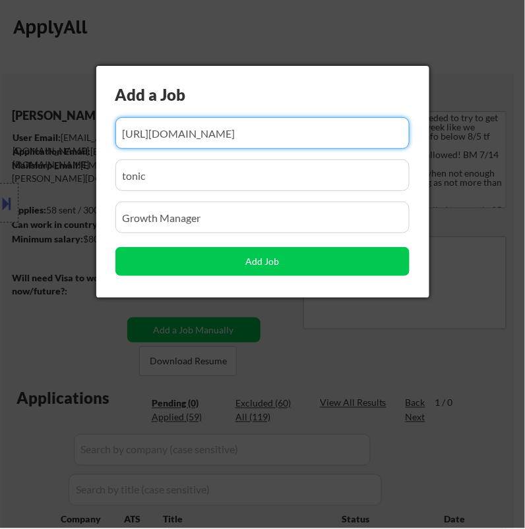
scroll to position [0, 41]
drag, startPoint x: 253, startPoint y: 129, endPoint x: 209, endPoint y: 125, distance: 43.8
click at [209, 125] on input "input" at bounding box center [262, 133] width 294 height 32
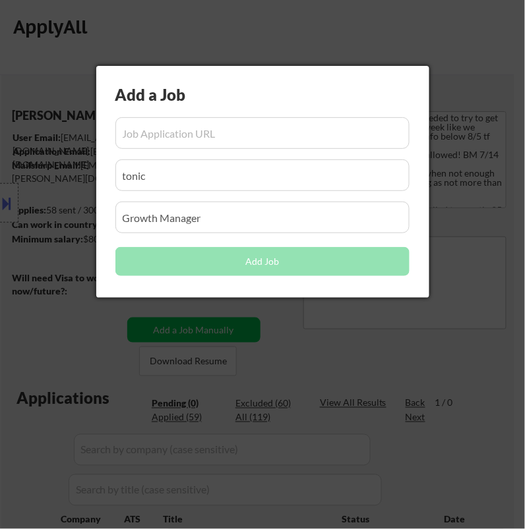
click at [164, 136] on input "input" at bounding box center [262, 133] width 294 height 32
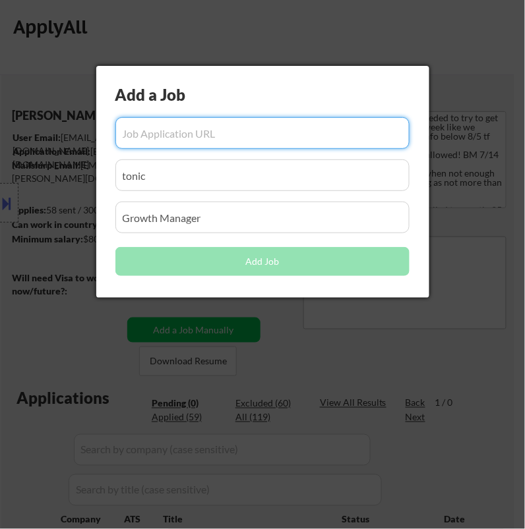
paste input "https://jobs.ashbyhq.com/magiceden/18b94cee-cb67-4974-8a38-0bfdde8d88e8"
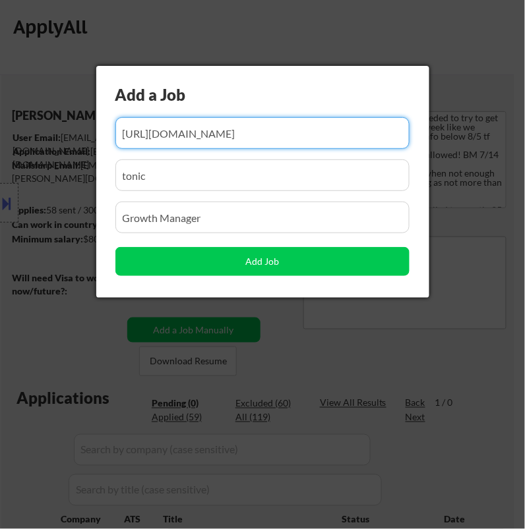
type input "https://jobs.ashbyhq.com/magiceden/18b94cee-cb67-4974-8a38-0bfdde8d88e8"
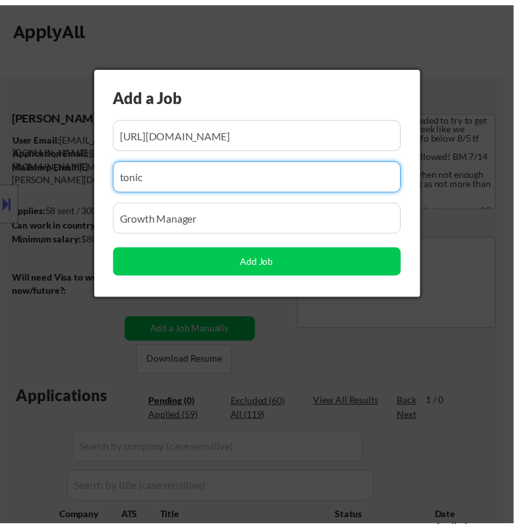
scroll to position [0, 0]
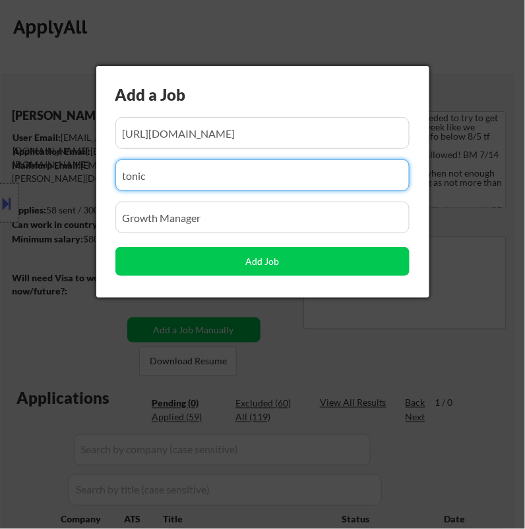
drag, startPoint x: 168, startPoint y: 182, endPoint x: -37, endPoint y: 187, distance: 205.1
click at [0, 187] on html "← Return to /applysquad Mailslurp Inbox Job Search Builder Nicholai DeHaan User…" at bounding box center [262, 264] width 525 height 529
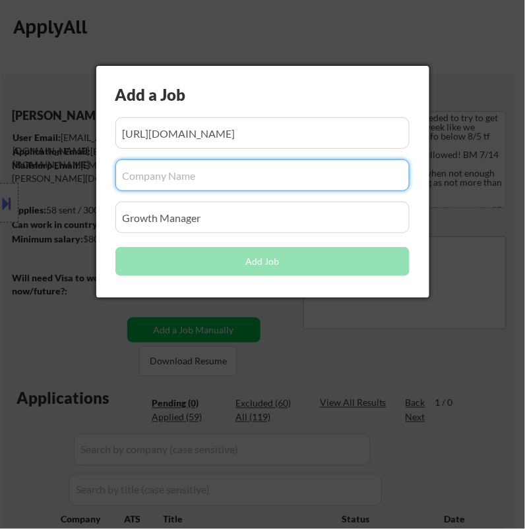
click at [231, 172] on input "input" at bounding box center [262, 176] width 294 height 32
paste input "magiceden"
type input "magiceden"
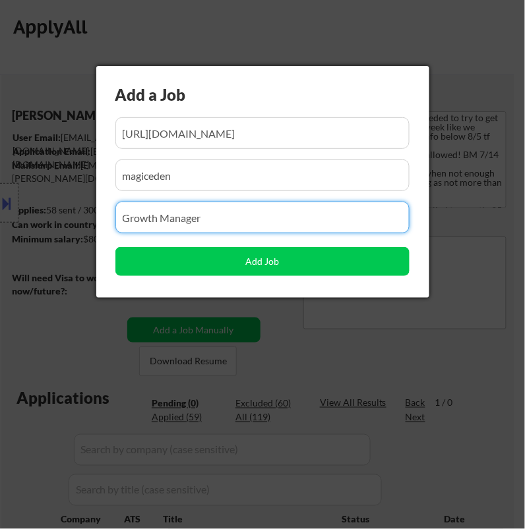
drag, startPoint x: 207, startPoint y: 218, endPoint x: 37, endPoint y: 215, distance: 170.1
click at [47, 218] on body "← Return to /applysquad Mailslurp Inbox Job Search Builder Nicholai DeHaan User…" at bounding box center [262, 264] width 525 height 529
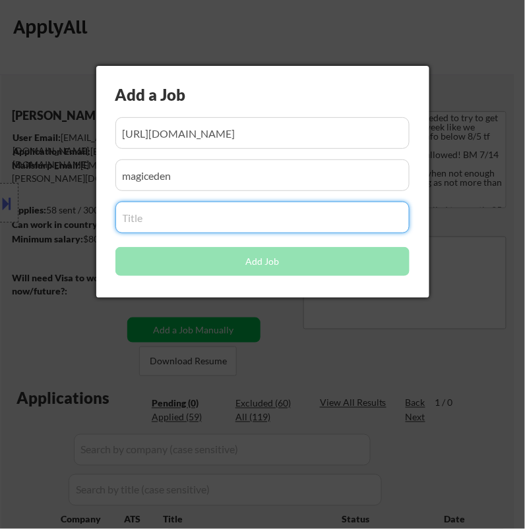
click at [206, 218] on input "input" at bounding box center [262, 218] width 294 height 32
paste input "Marketing Associate"
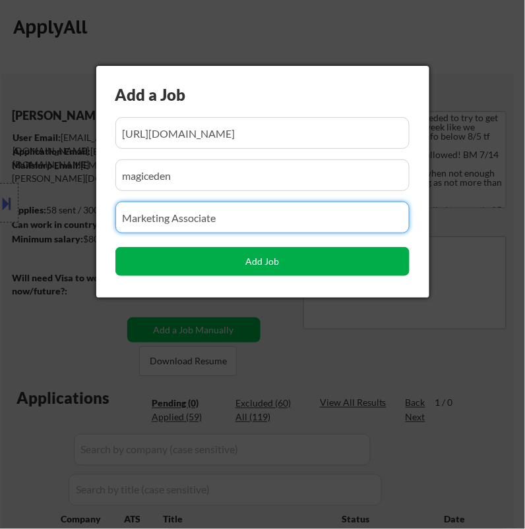
type input "Marketing Associate"
click at [288, 262] on button "Add Job" at bounding box center [262, 261] width 294 height 29
select select ""pending""
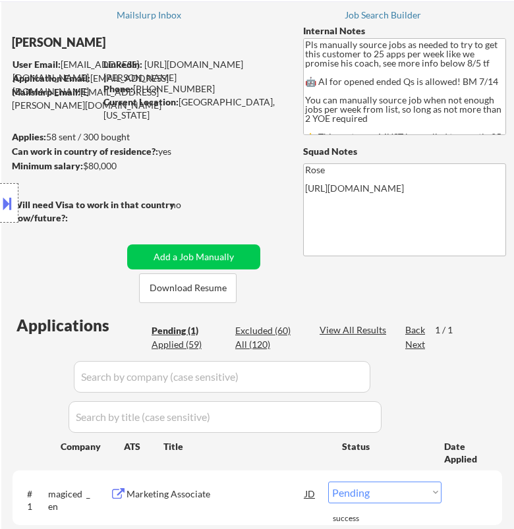
scroll to position [220, 0]
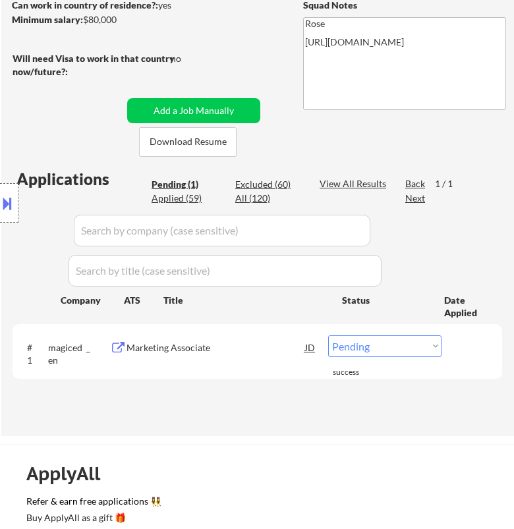
click at [371, 344] on select "Choose an option... Pending Applied Excluded (Questions) Excluded (Expired) Exc…" at bounding box center [384, 347] width 113 height 22
select select ""applied""
click at [328, 336] on select "Choose an option... Pending Applied Excluded (Questions) Excluded (Expired) Exc…" at bounding box center [384, 347] width 113 height 22
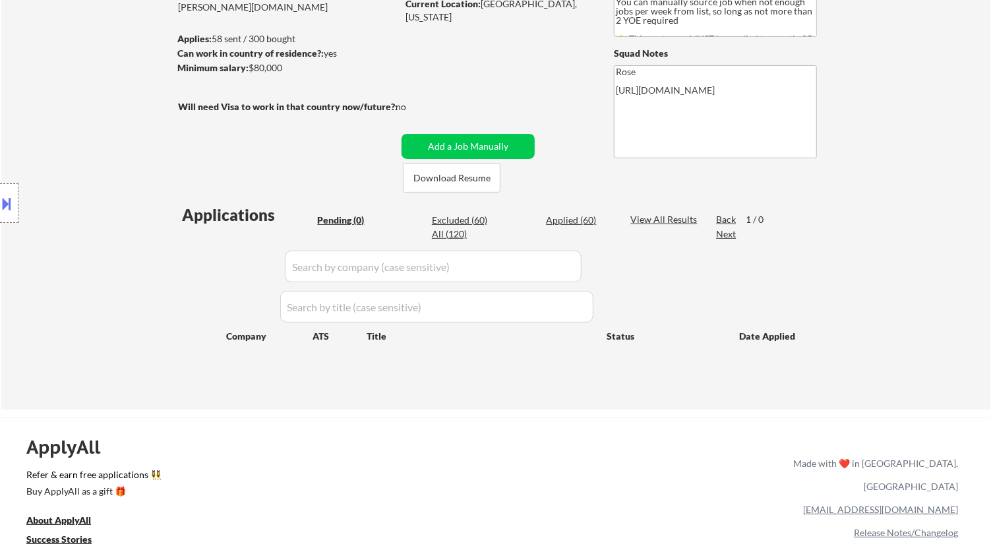
scroll to position [146, 0]
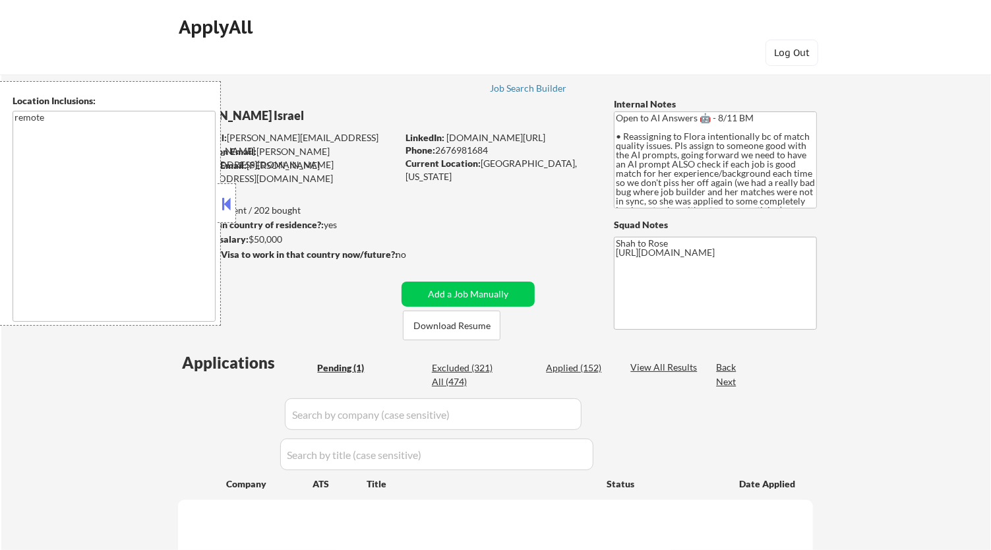
select select ""pending""
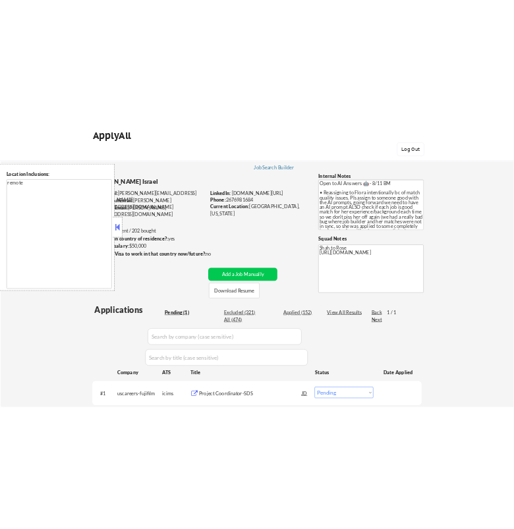
scroll to position [73, 0]
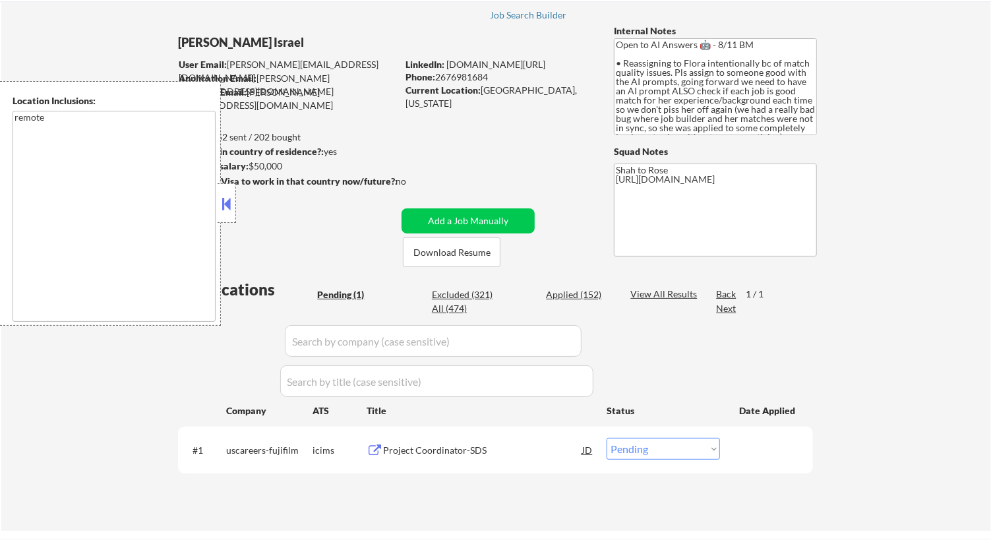
click at [223, 202] on button at bounding box center [227, 204] width 15 height 20
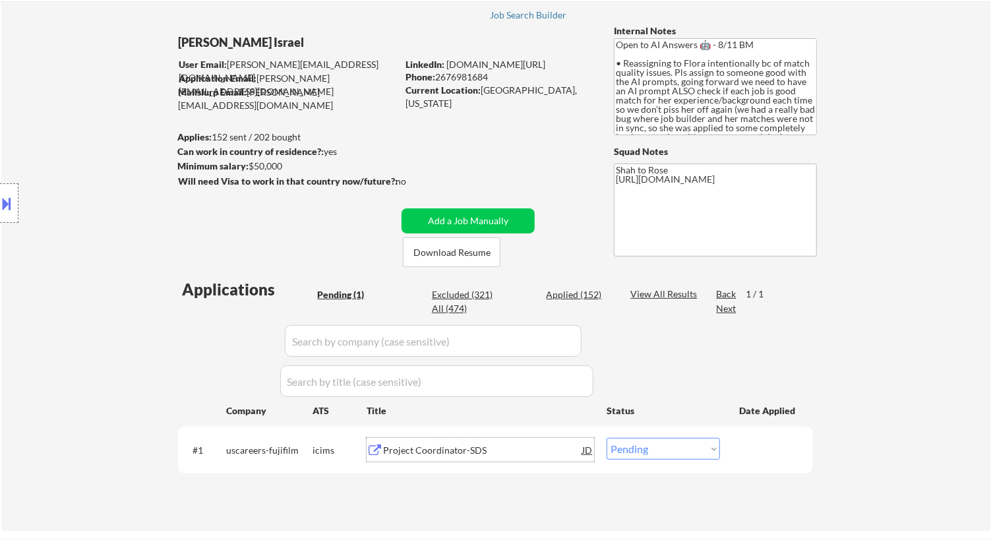
click at [488, 440] on div "Project Coordinator-SDS" at bounding box center [482, 450] width 199 height 24
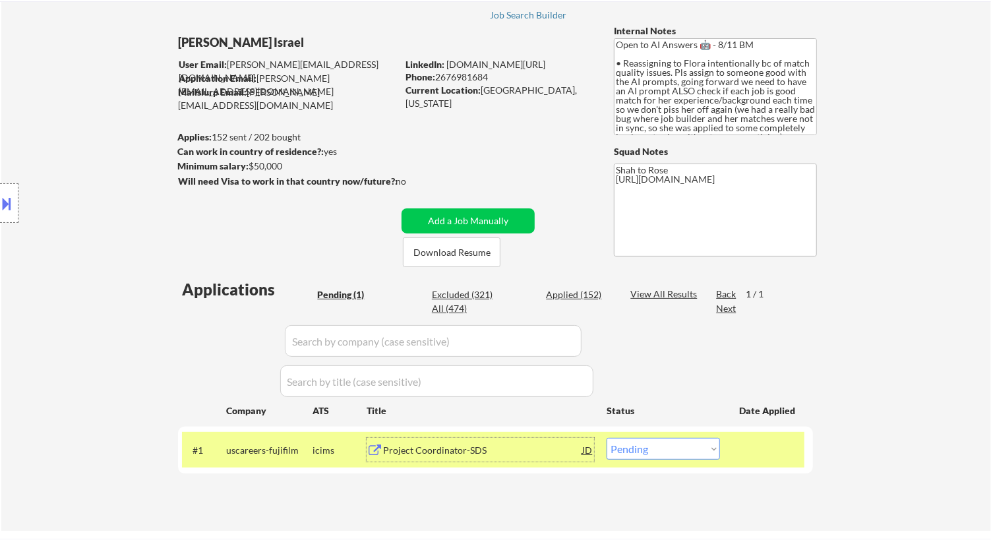
select select ""pending""
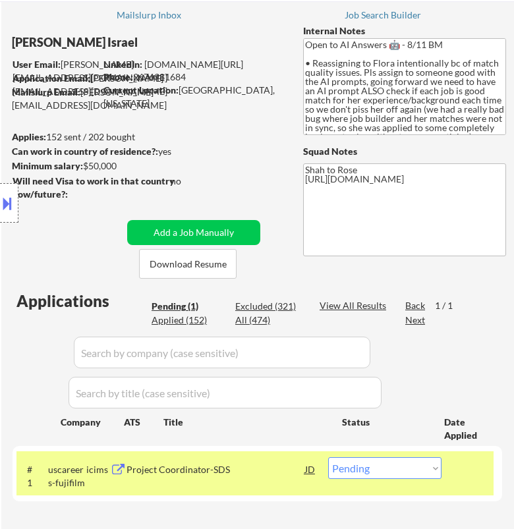
scroll to position [0, 0]
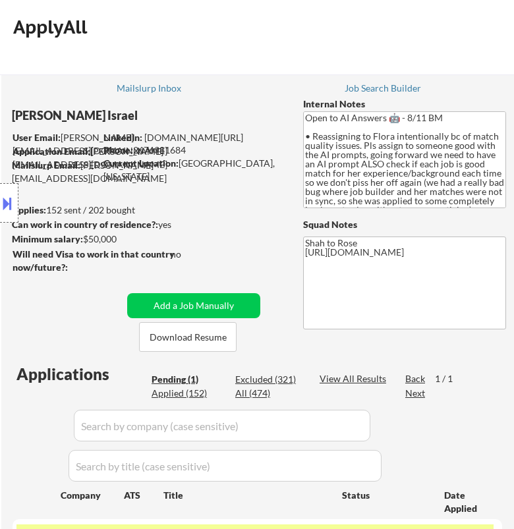
select select ""pending""
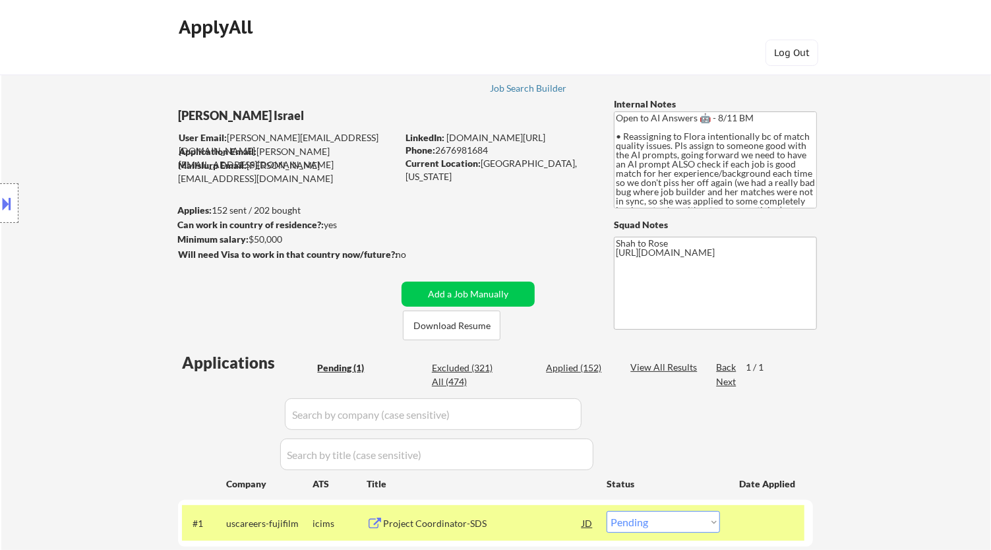
drag, startPoint x: 498, startPoint y: 147, endPoint x: 439, endPoint y: 146, distance: 58.7
click at [439, 146] on div "Phone: 2676981684" at bounding box center [498, 150] width 187 height 13
copy div "2676981684"
select select ""pending""
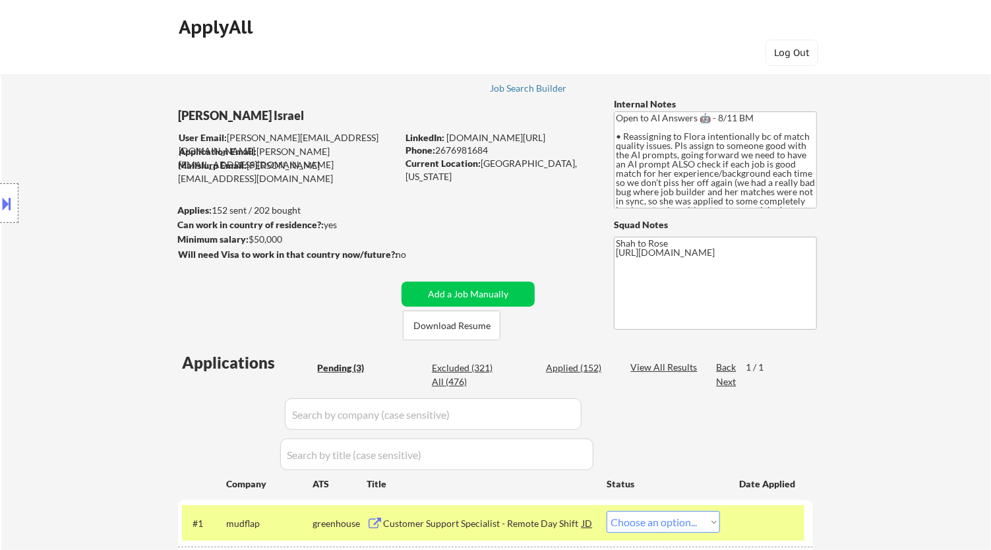
select select ""pending""
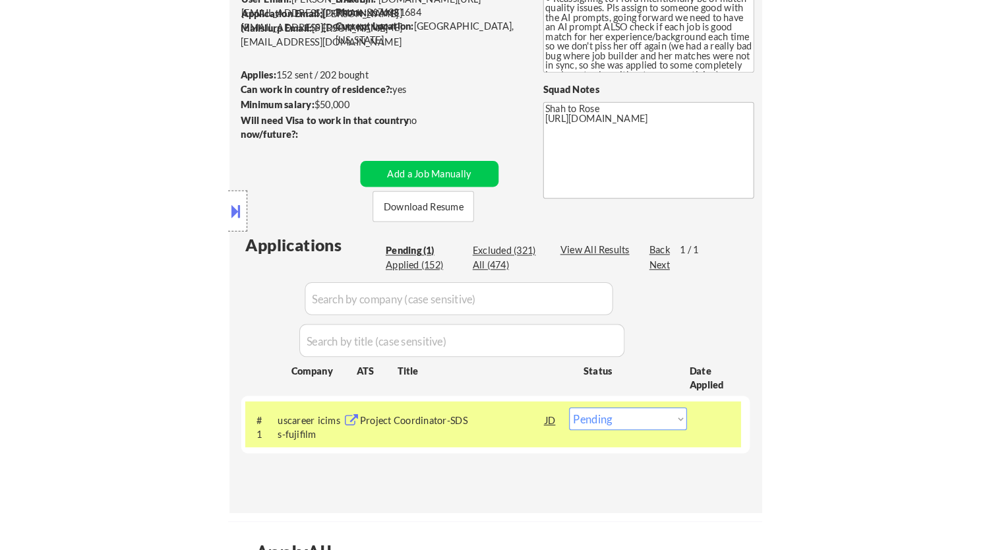
scroll to position [146, 0]
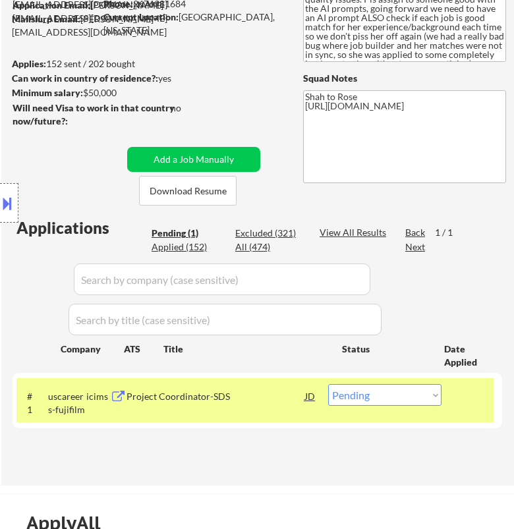
click at [366, 395] on select "Choose an option... Pending Applied Excluded (Questions) Excluded (Expired) Exc…" at bounding box center [384, 395] width 113 height 22
select select ""applied""
click at [328, 384] on select "Choose an option... Pending Applied Excluded (Questions) Excluded (Expired) Exc…" at bounding box center [384, 395] width 113 height 22
select select ""applied""
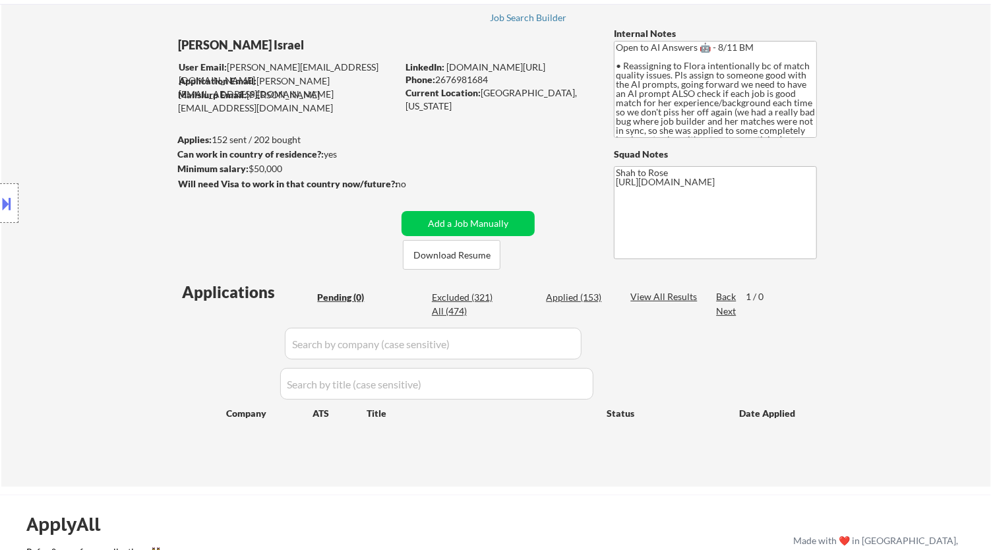
scroll to position [73, 0]
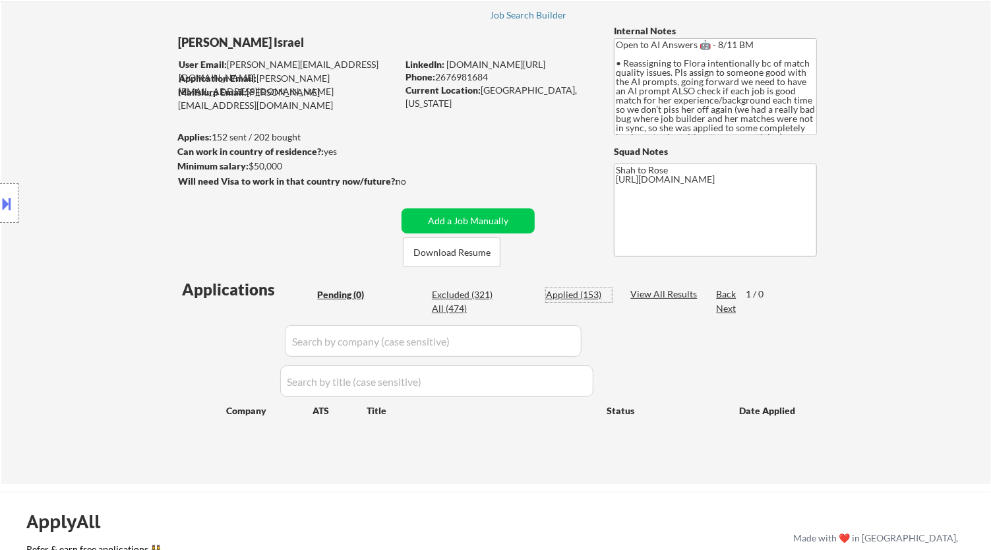
click at [570, 295] on div "Applied (153)" at bounding box center [579, 294] width 66 height 13
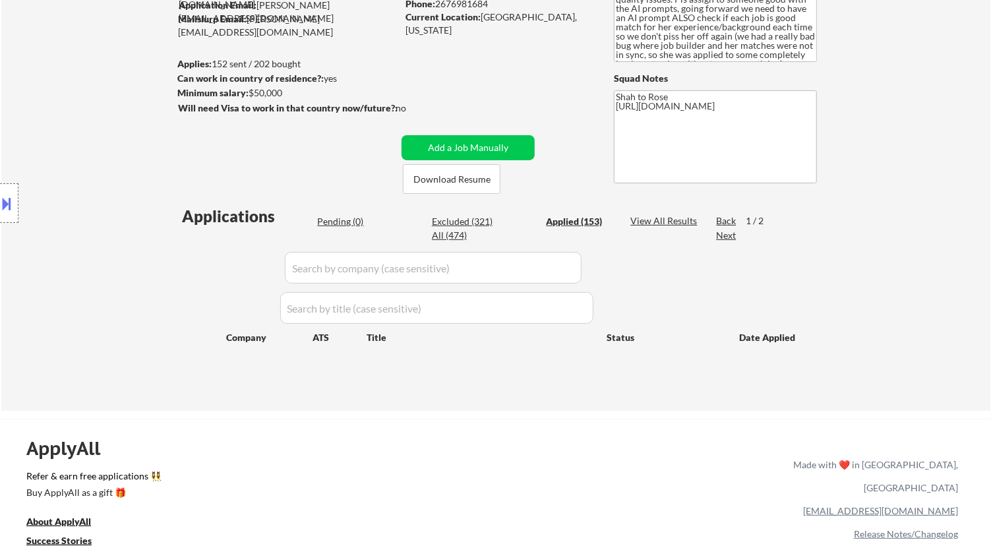
scroll to position [193, 0]
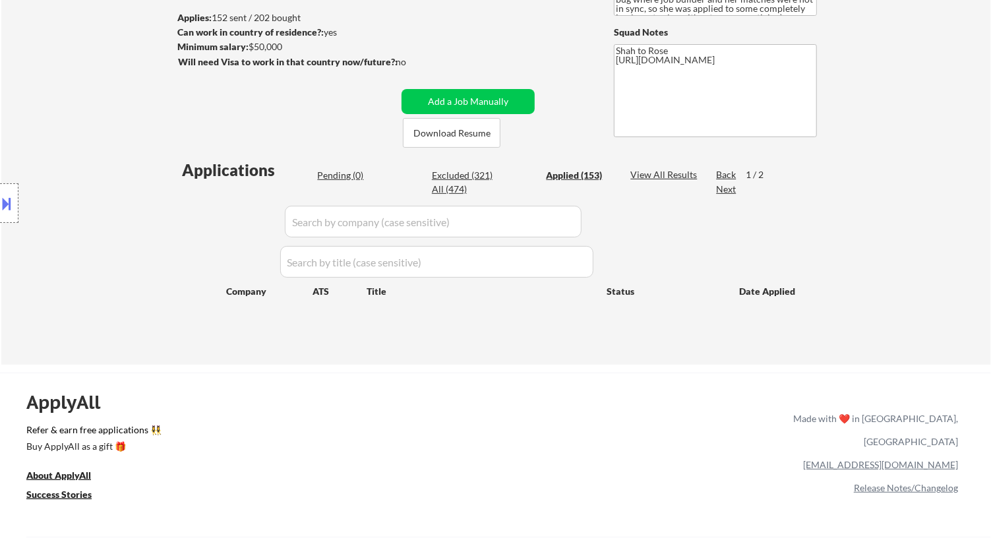
select select ""applied""
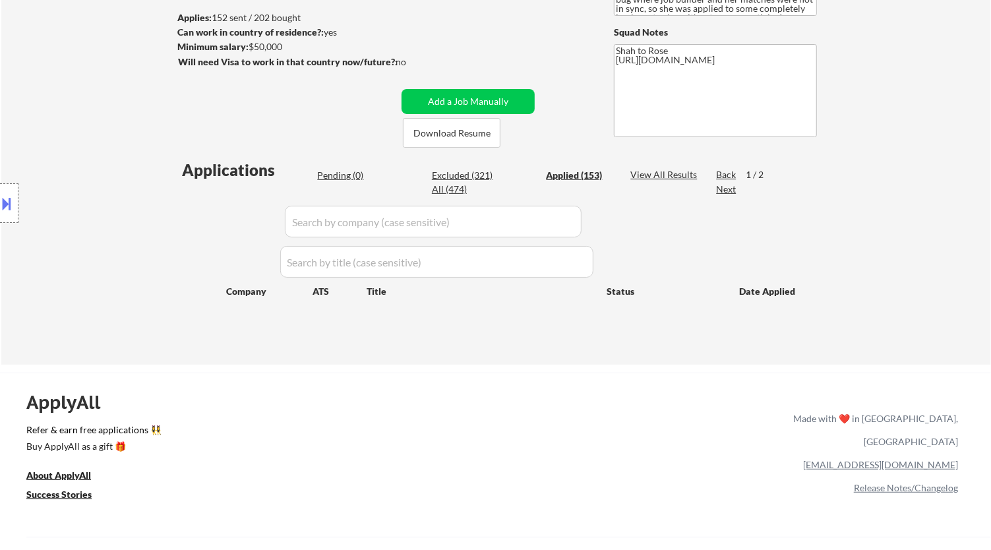
select select ""applied""
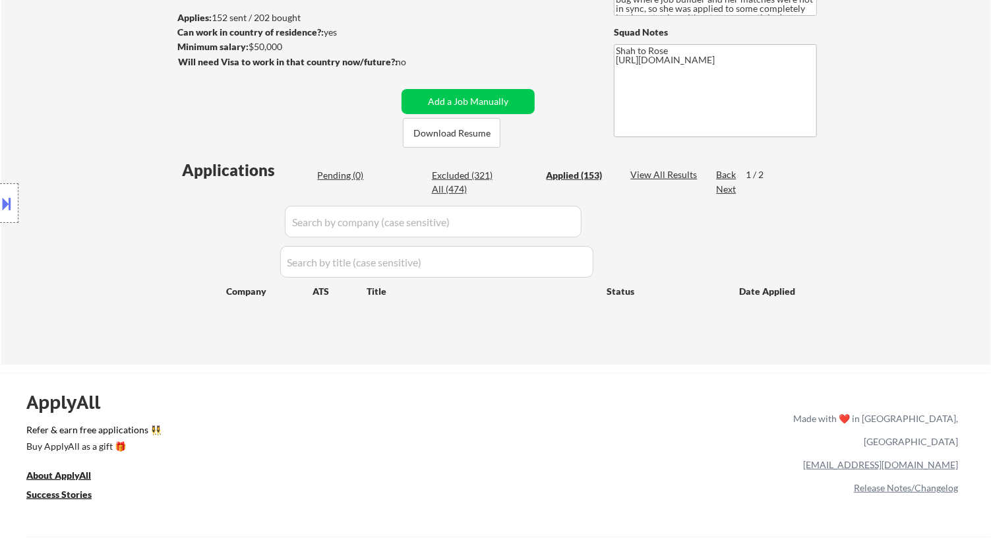
select select ""applied""
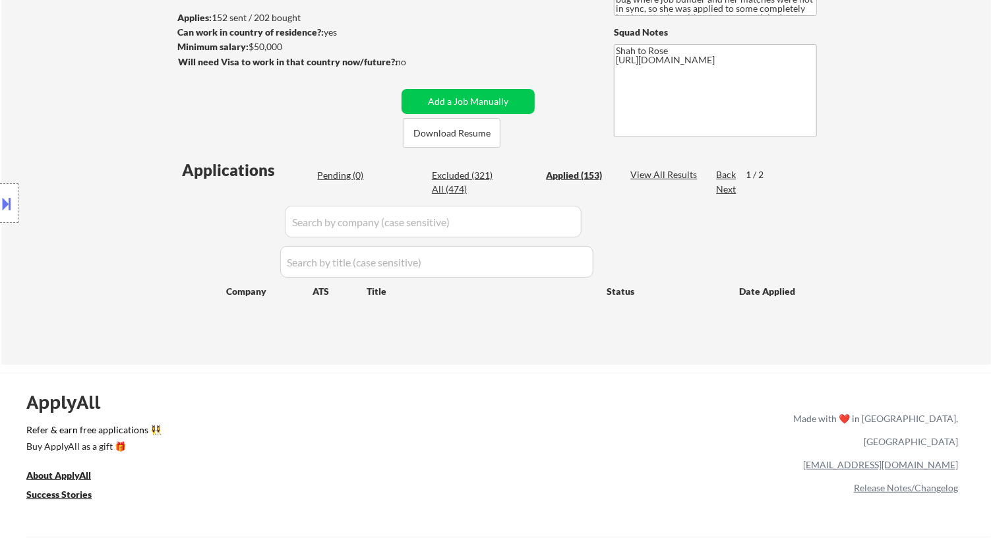
select select ""applied""
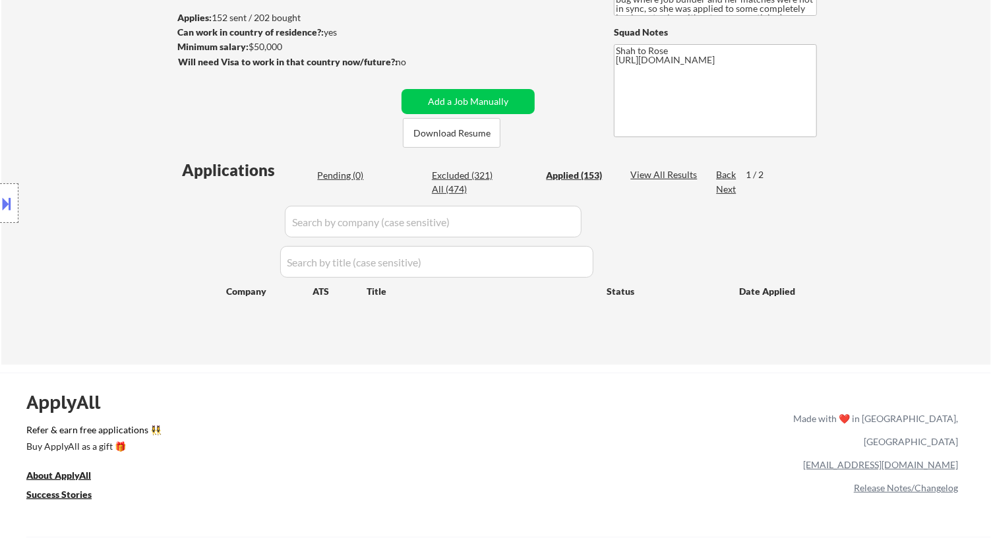
select select ""applied""
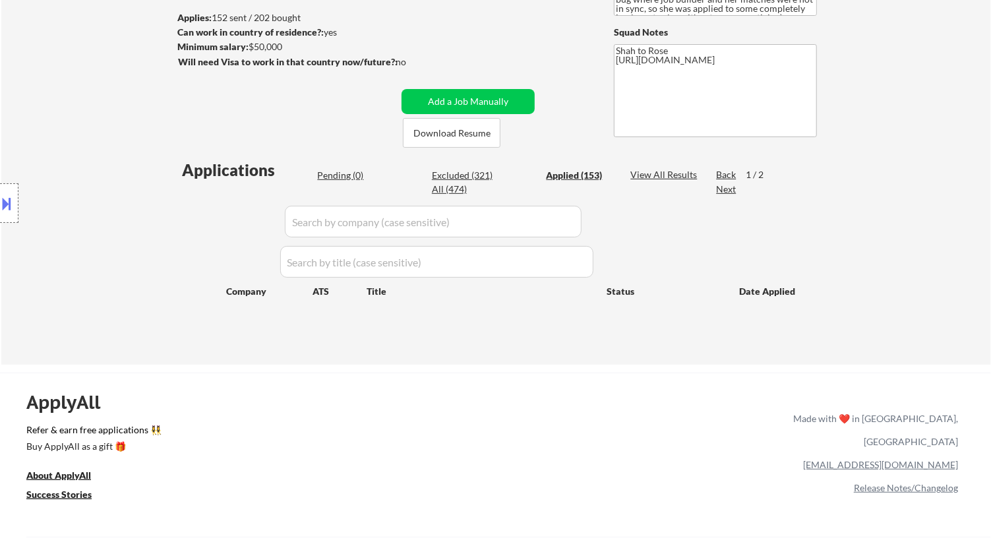
select select ""applied""
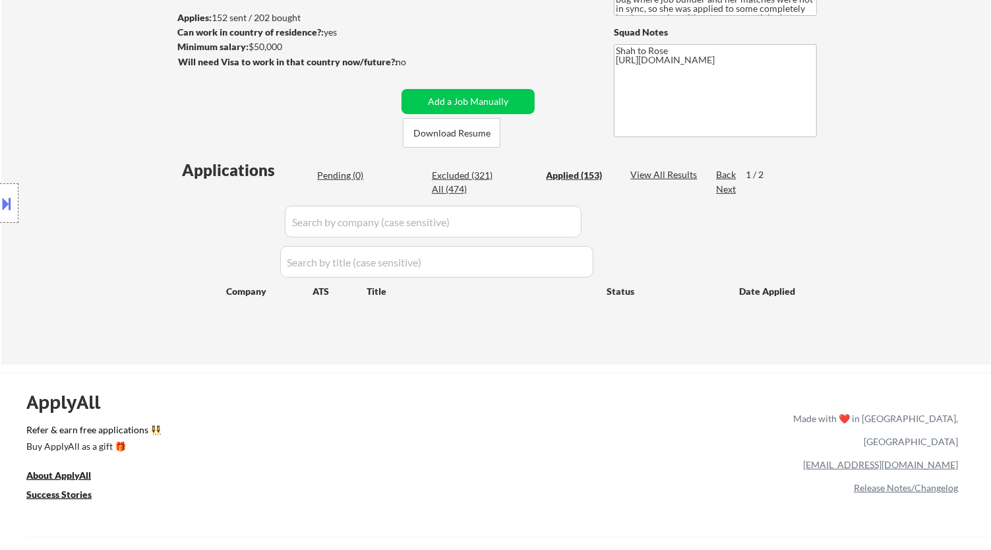
select select ""applied""
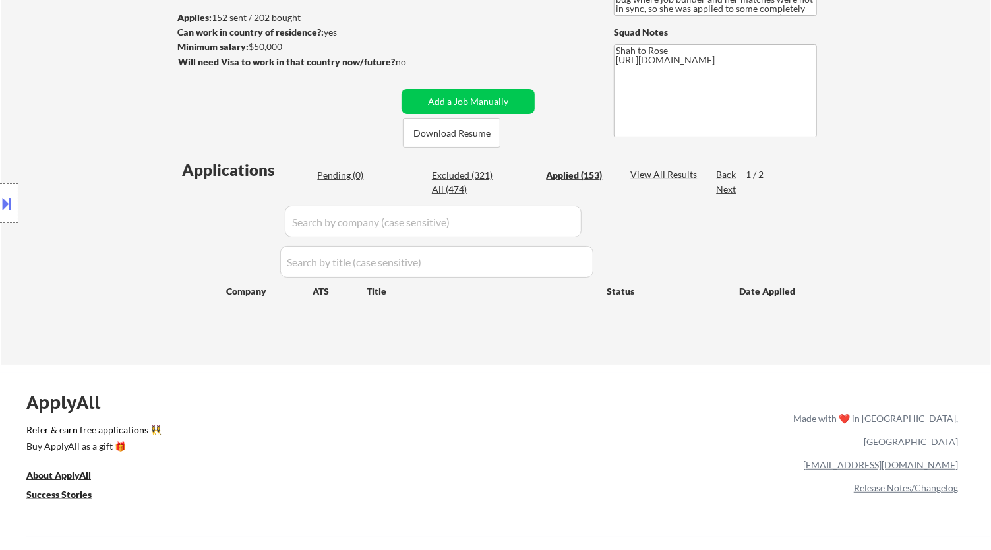
select select ""applied""
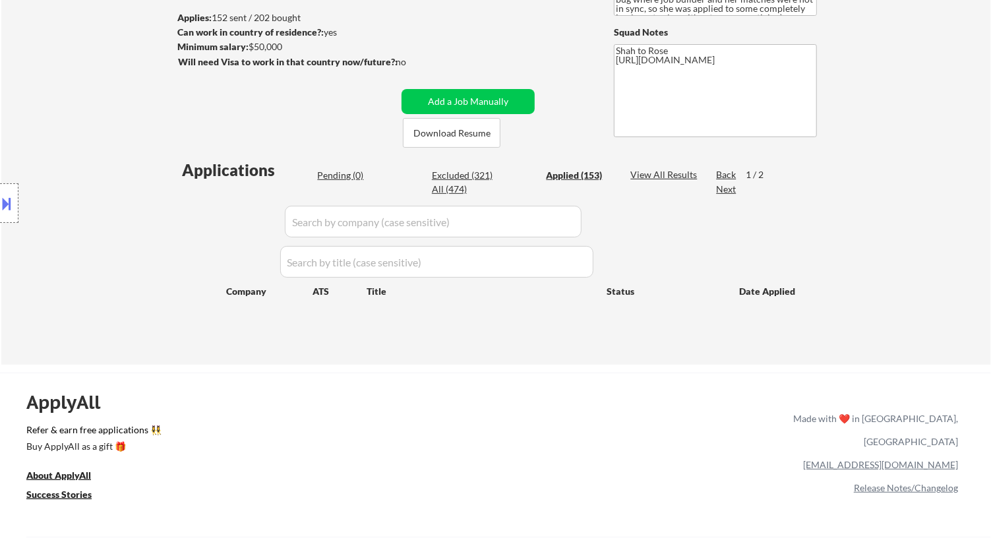
select select ""applied""
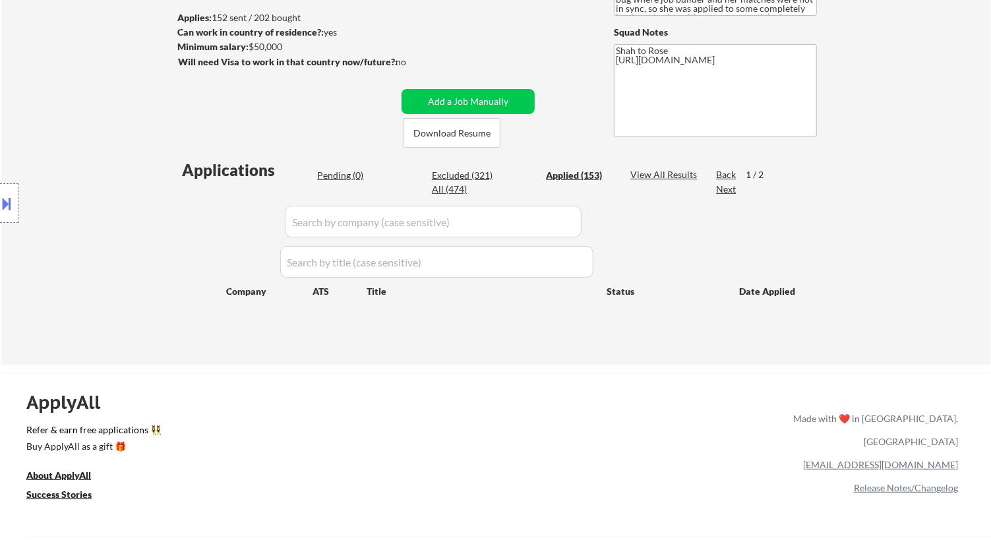
select select ""applied""
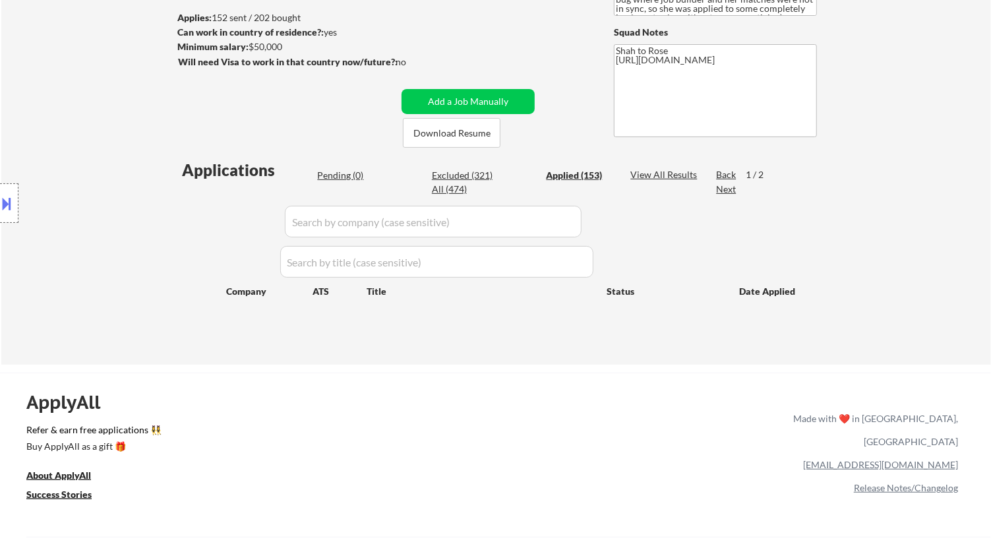
select select ""applied""
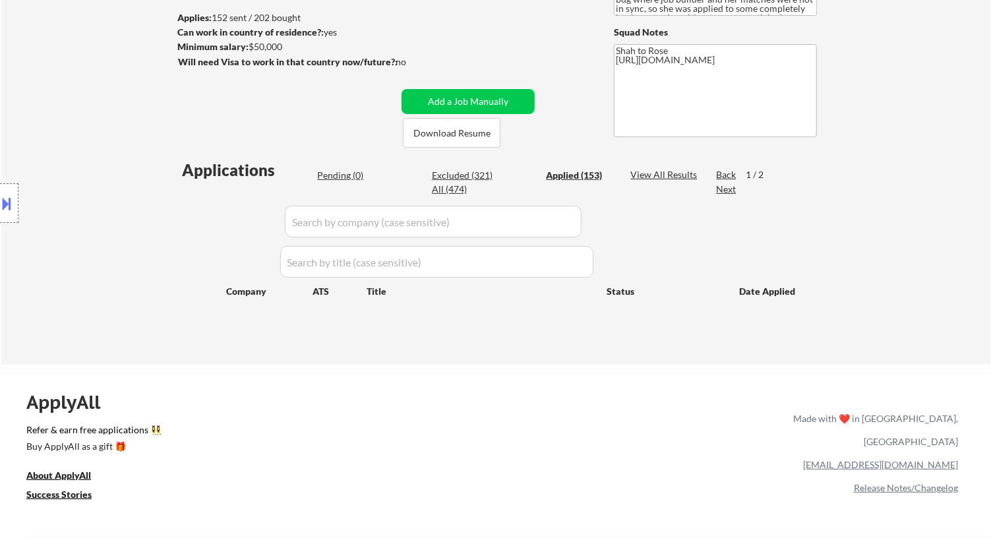
select select ""applied""
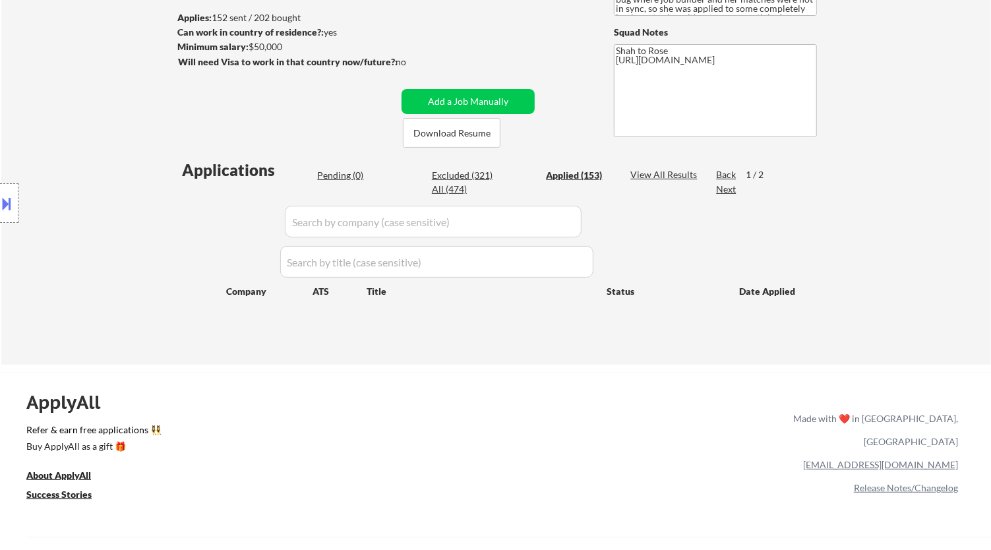
select select ""applied""
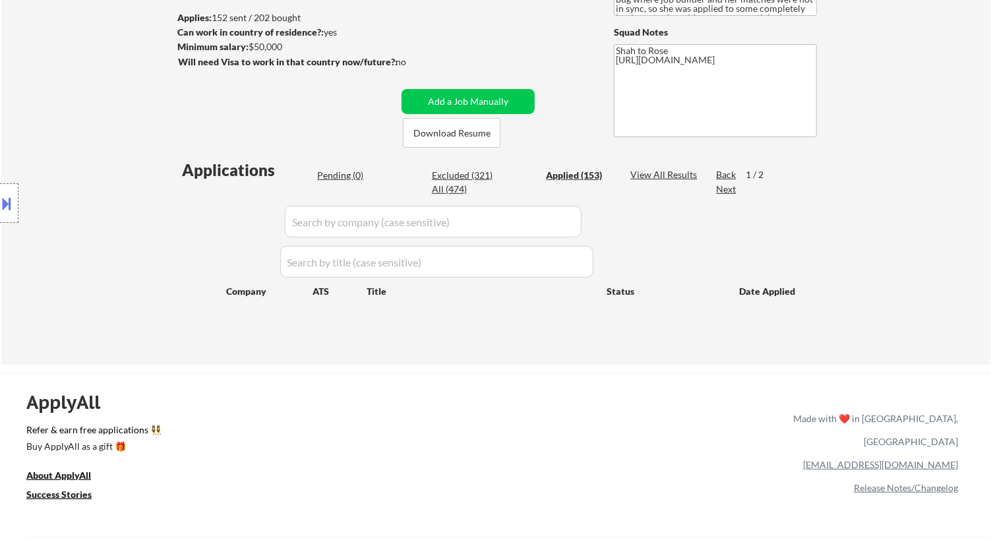
select select ""applied""
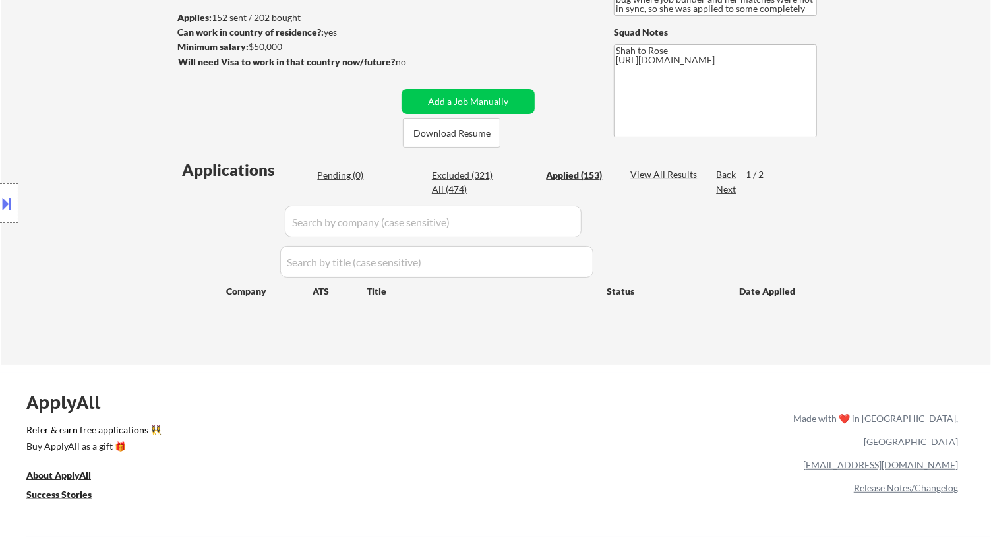
select select ""applied""
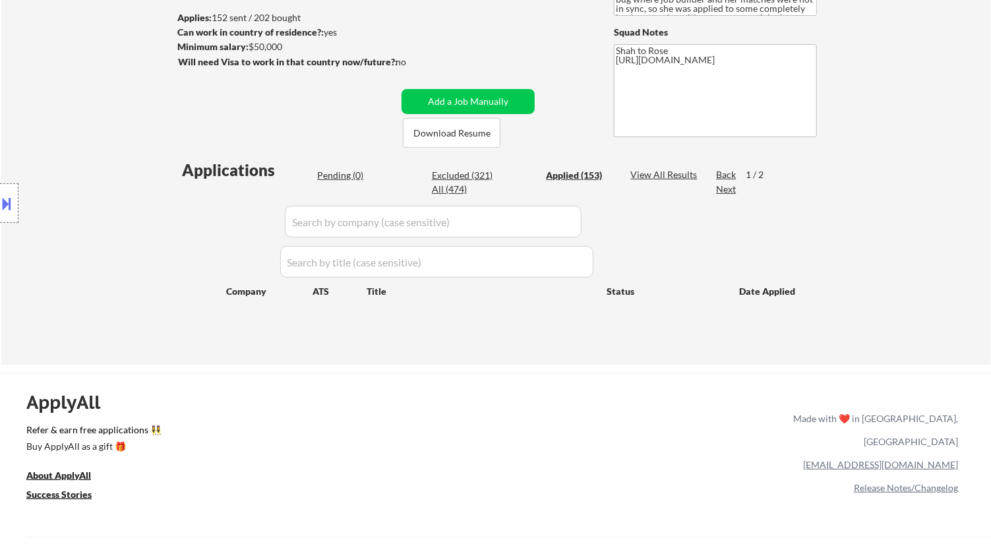
select select ""applied""
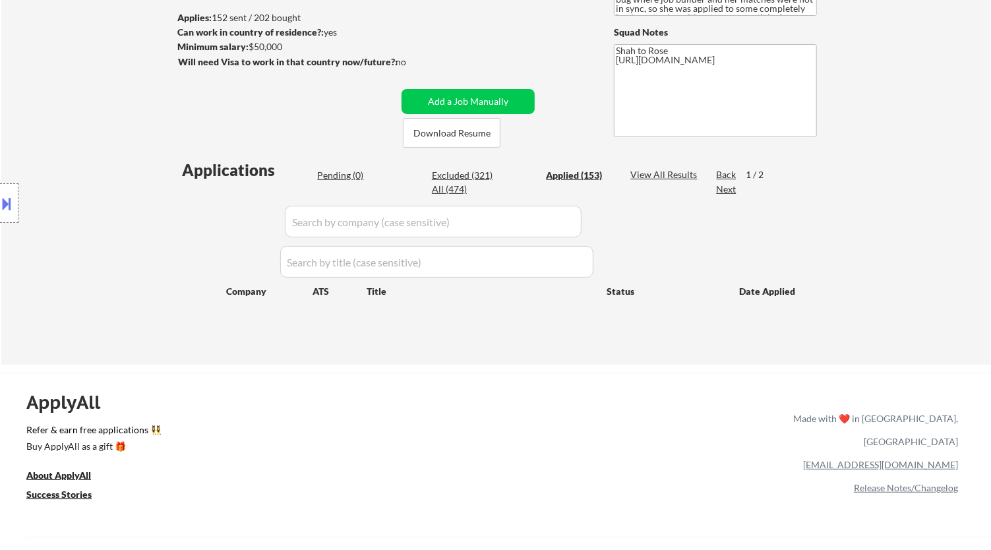
select select ""applied""
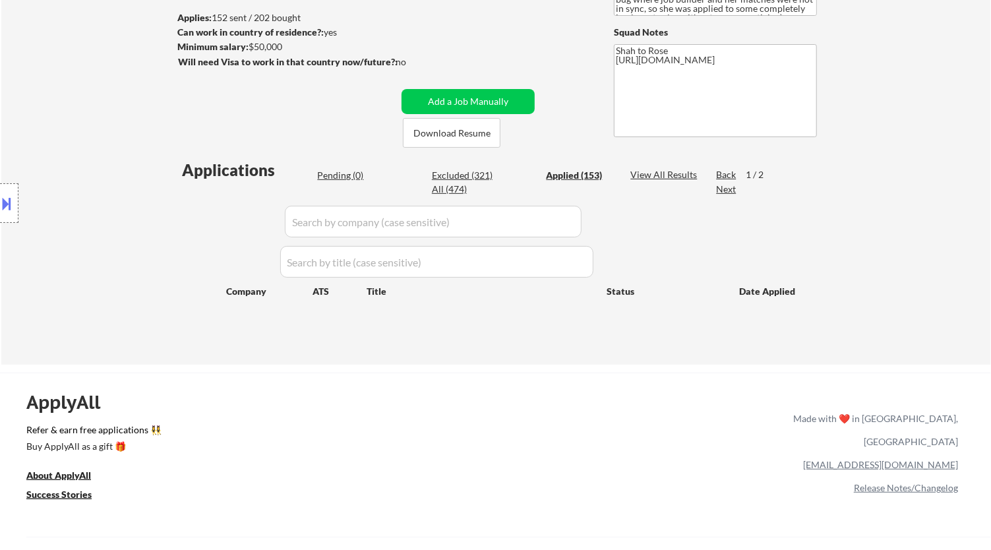
select select ""applied""
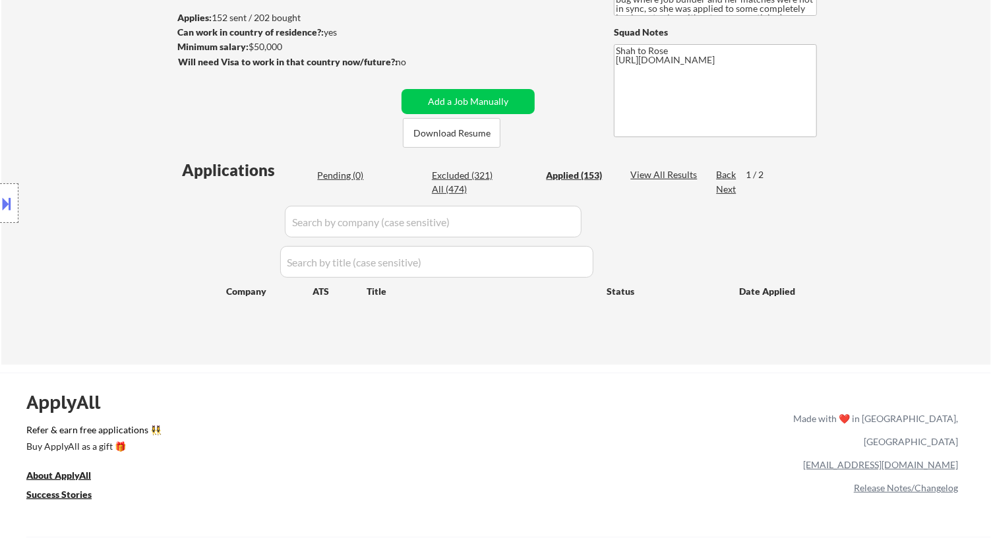
select select ""applied""
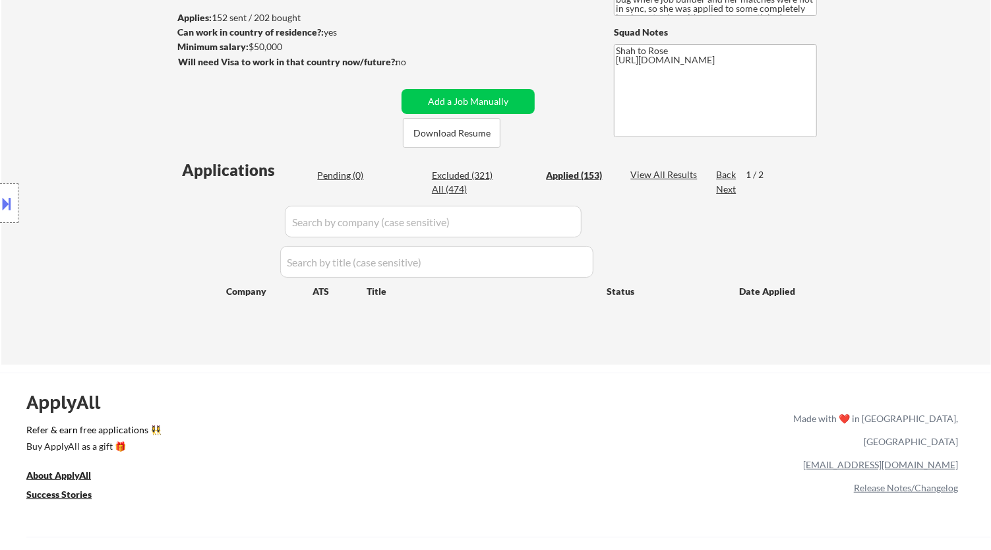
select select ""applied""
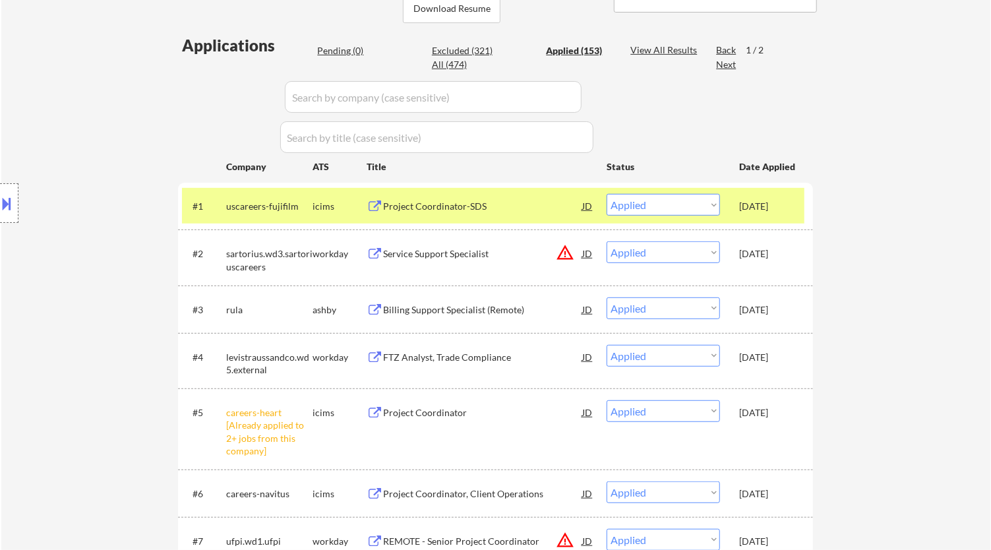
scroll to position [366, 0]
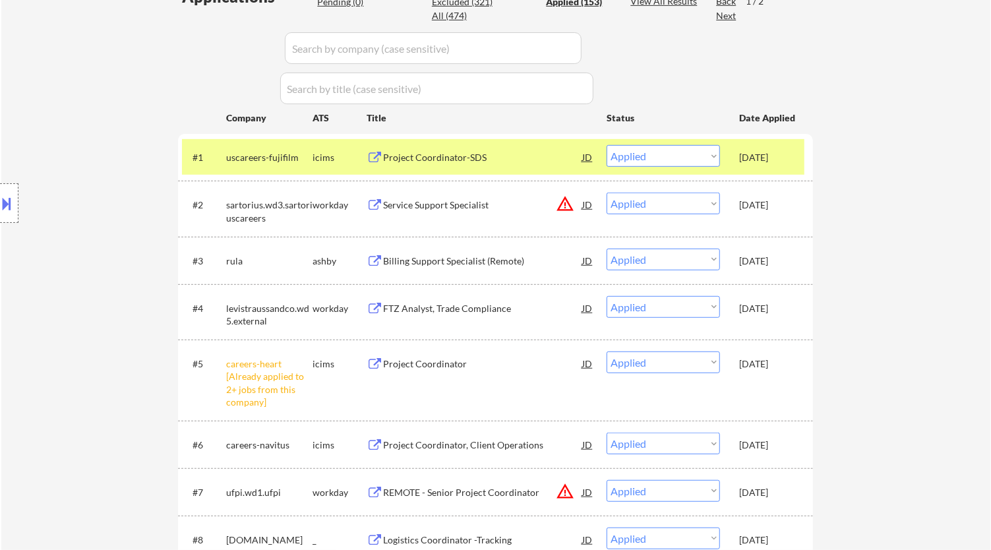
click at [540, 46] on input "input" at bounding box center [433, 48] width 297 height 32
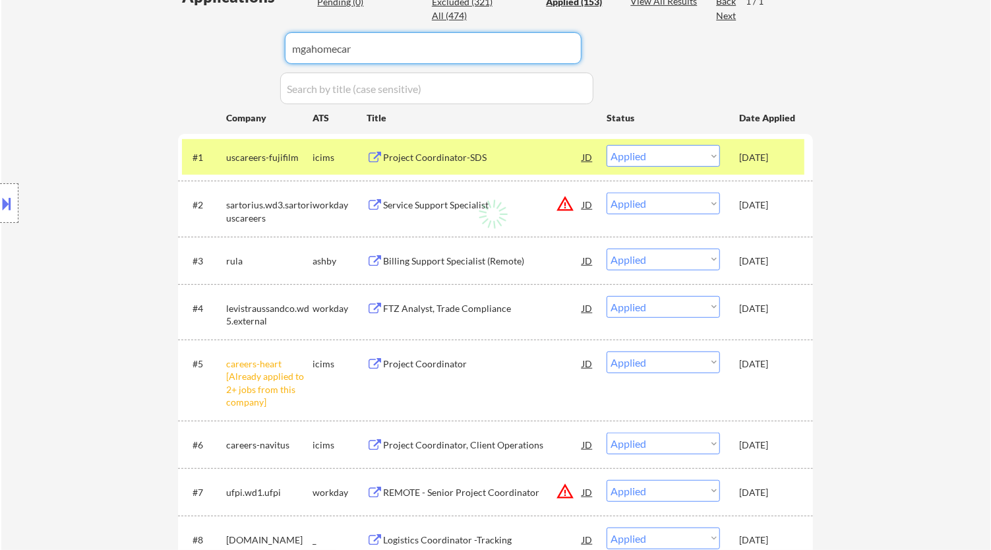
type input "mgahomecare"
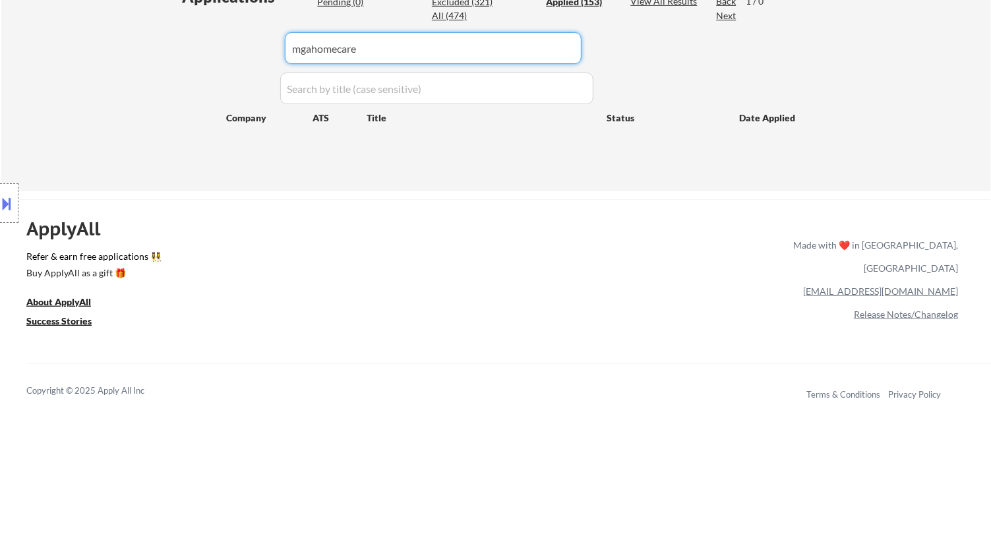
drag, startPoint x: 372, startPoint y: 47, endPoint x: 157, endPoint y: 57, distance: 215.8
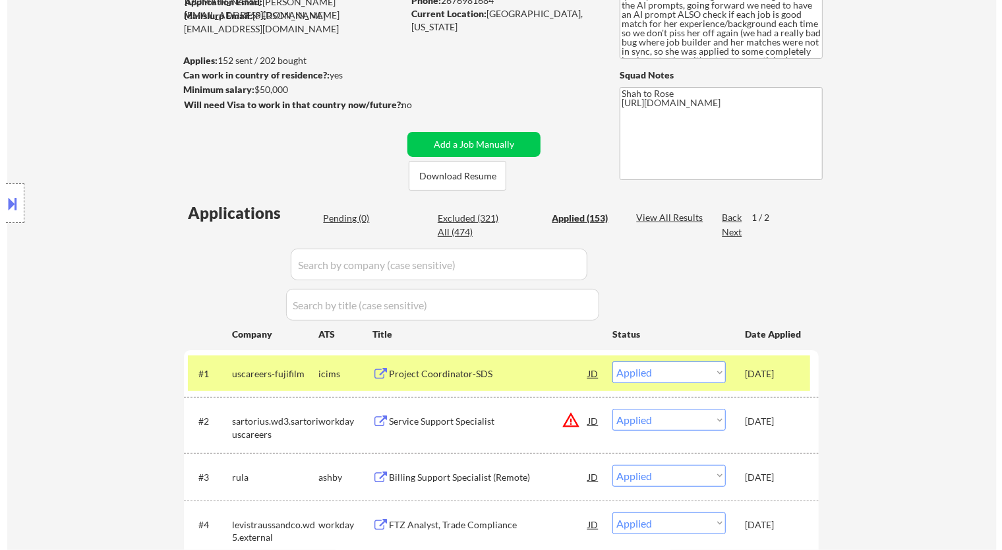
scroll to position [146, 0]
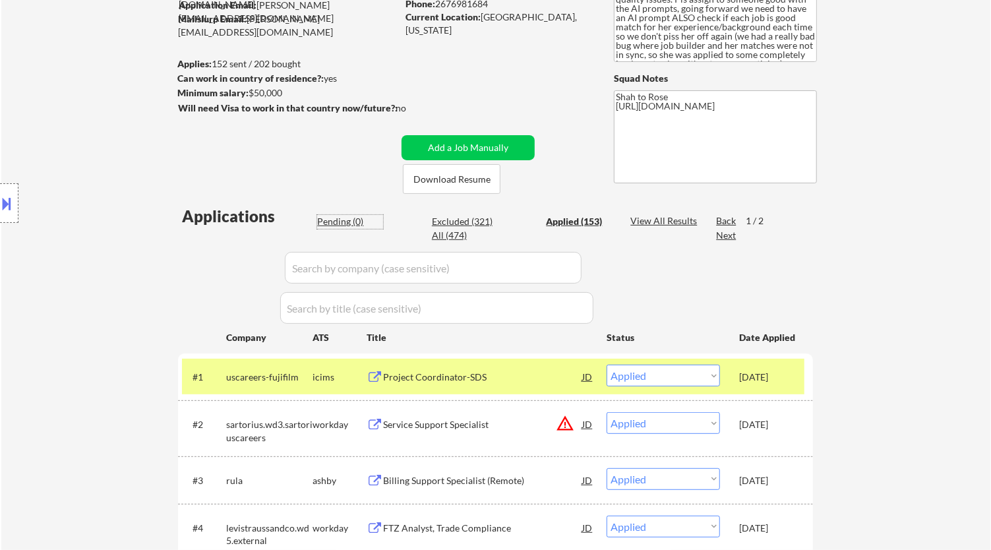
click at [342, 222] on div "Pending (0)" at bounding box center [350, 221] width 66 height 13
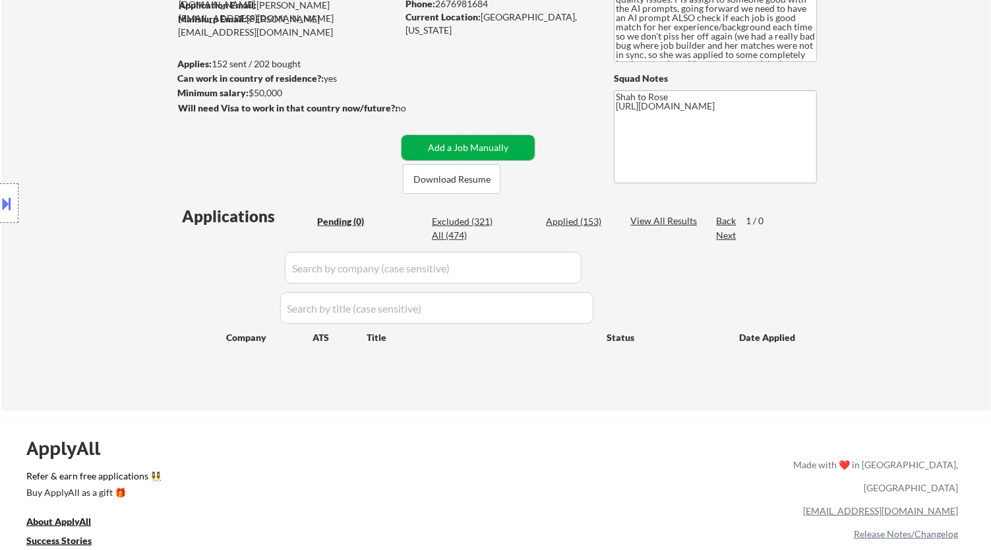
click at [465, 147] on button "Add a Job Manually" at bounding box center [467, 147] width 133 height 25
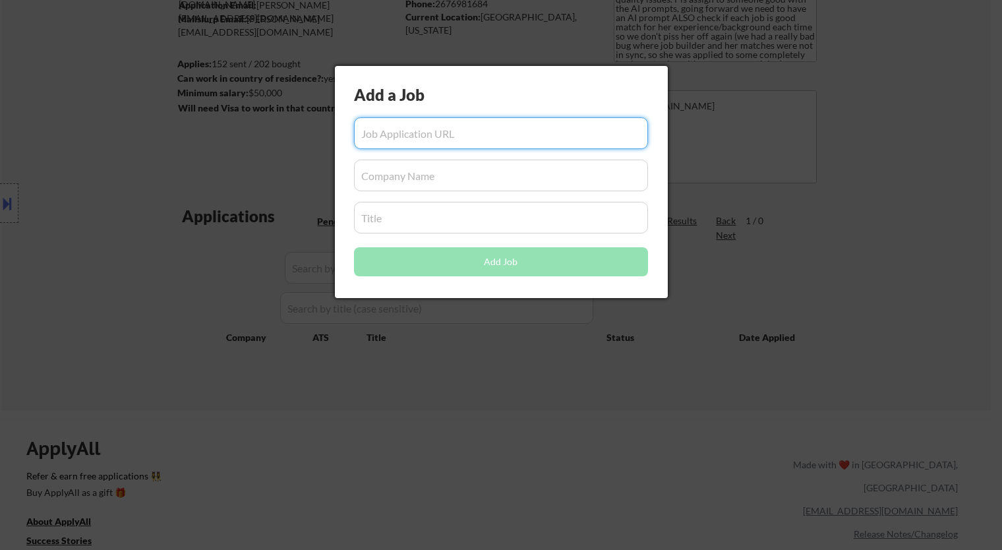
paste input "https://jobs.smartrecruiters.com/mgahomecare/744000080858055-benefits-operation…"
type input "https://jobs.smartrecruiters.com/mgahomecare/744000080858055-benefits-operation…"
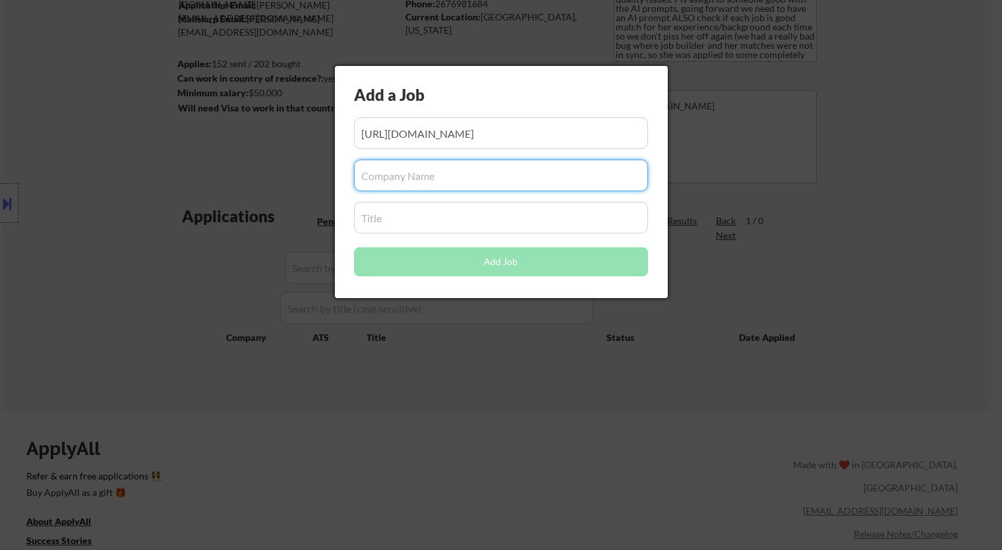
drag, startPoint x: 435, startPoint y: 171, endPoint x: 436, endPoint y: 162, distance: 10.0
click at [435, 169] on input "input" at bounding box center [501, 176] width 294 height 32
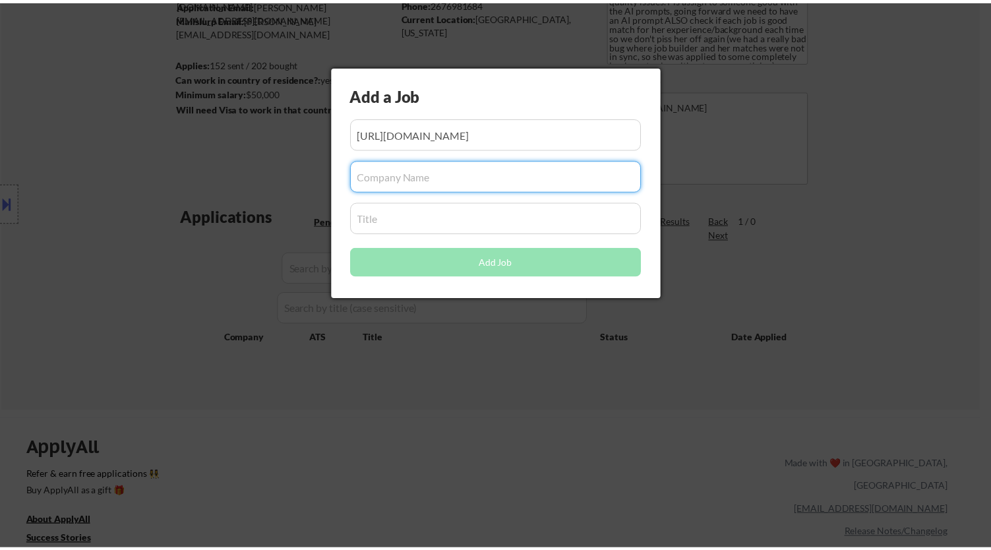
scroll to position [0, 0]
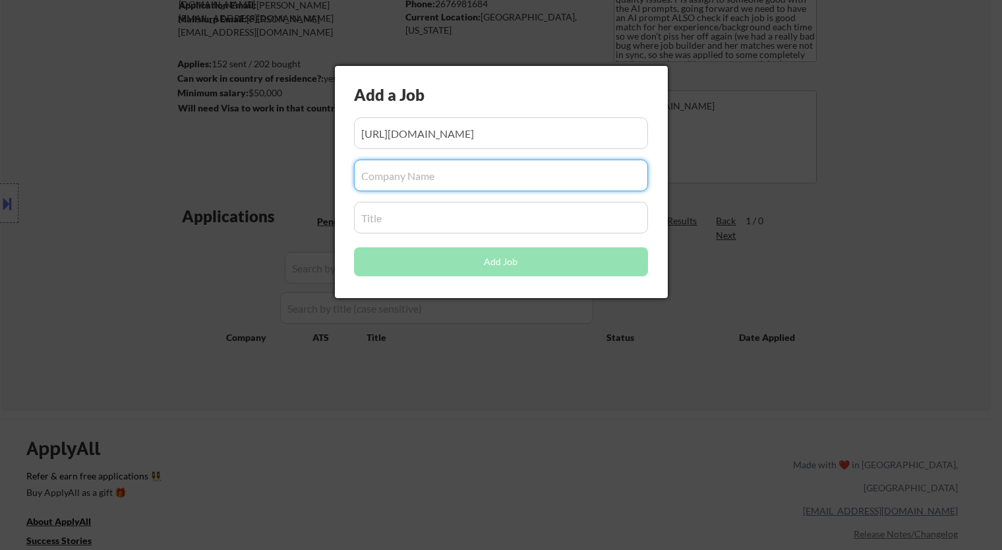
paste input "mgahomecare"
type input "mgahomecare"
click at [397, 216] on input "input" at bounding box center [501, 218] width 294 height 32
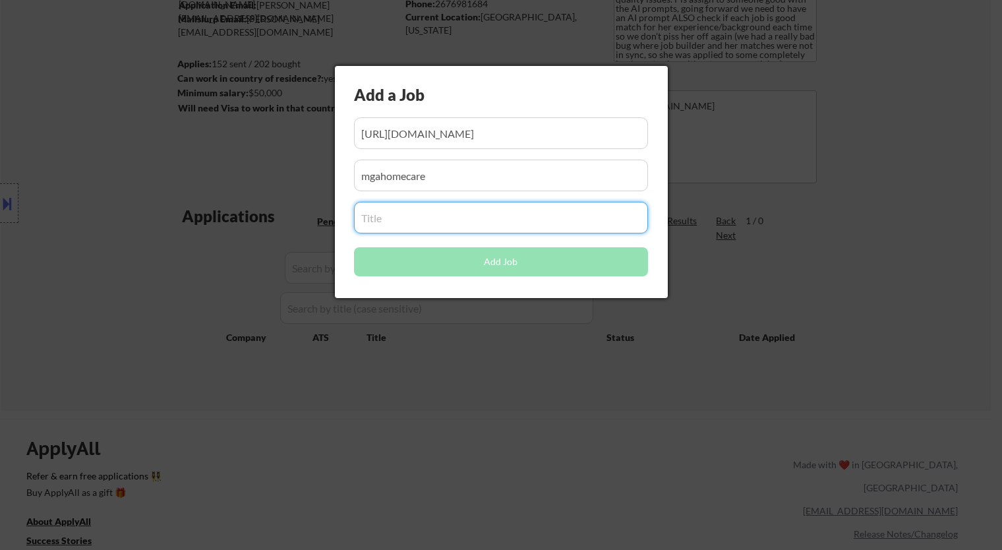
paste input "Benefits Operations Specialist"
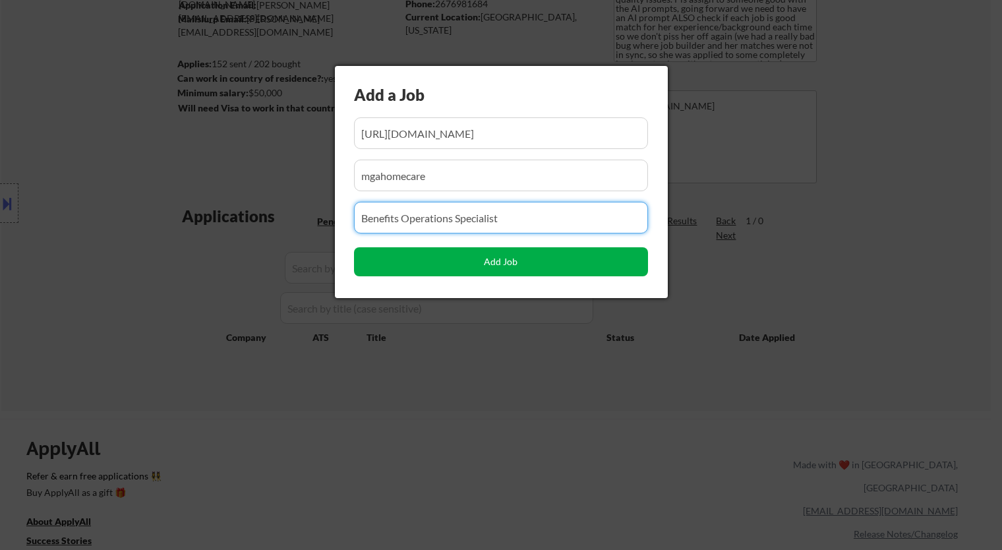
type input "Benefits Operations Specialist"
click at [520, 264] on button "Add Job" at bounding box center [501, 261] width 294 height 29
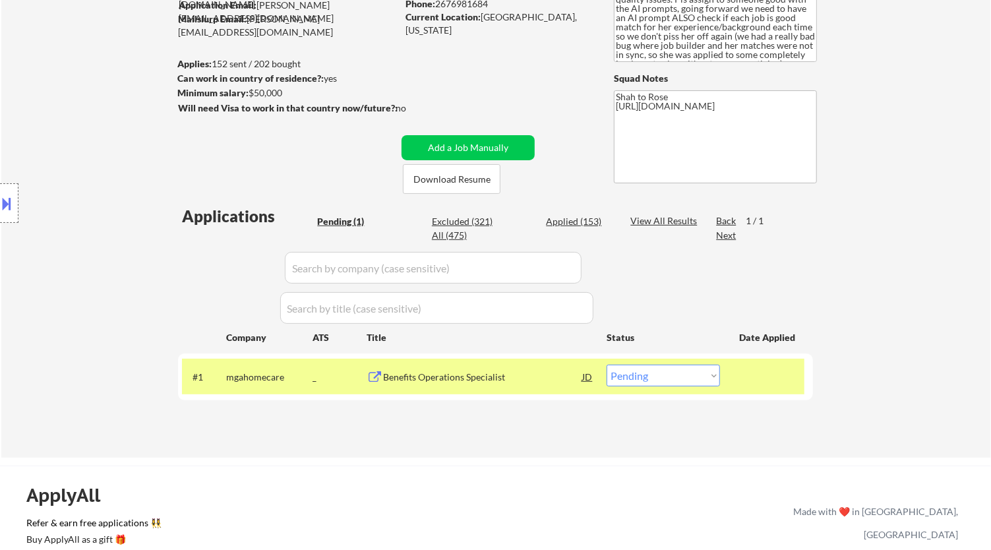
click at [680, 379] on select "Choose an option... Pending Applied Excluded (Questions) Excluded (Expired) Exc…" at bounding box center [663, 376] width 113 height 22
select select ""applied""
click at [607, 365] on select "Choose an option... Pending Applied Excluded (Questions) Excluded (Expired) Exc…" at bounding box center [663, 376] width 113 height 22
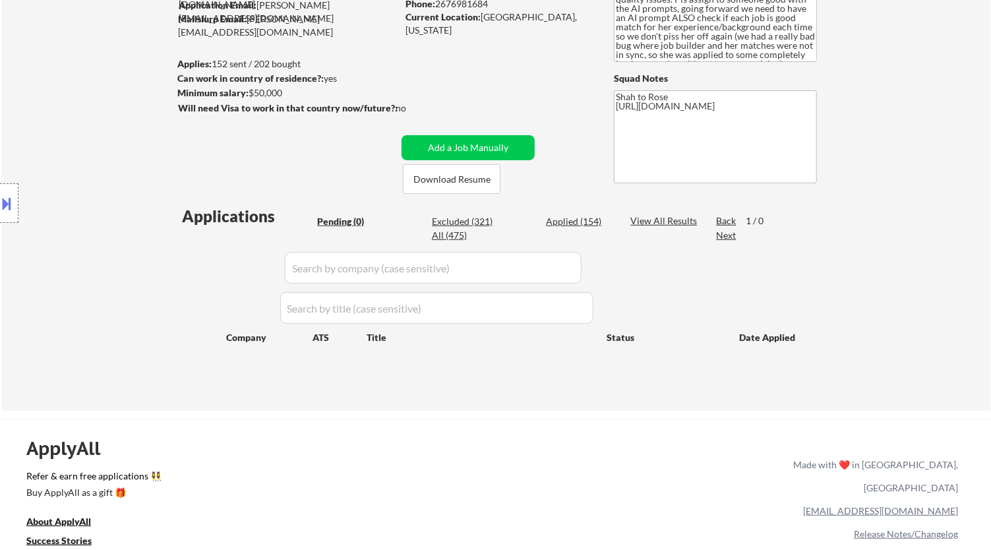
click at [9, 193] on button at bounding box center [7, 204] width 15 height 22
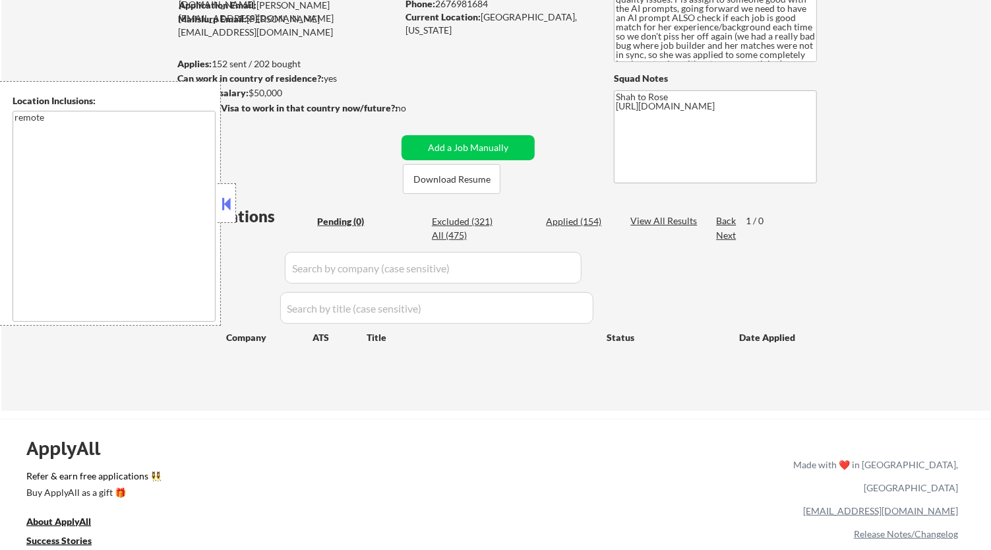
click at [225, 202] on button at bounding box center [227, 204] width 15 height 20
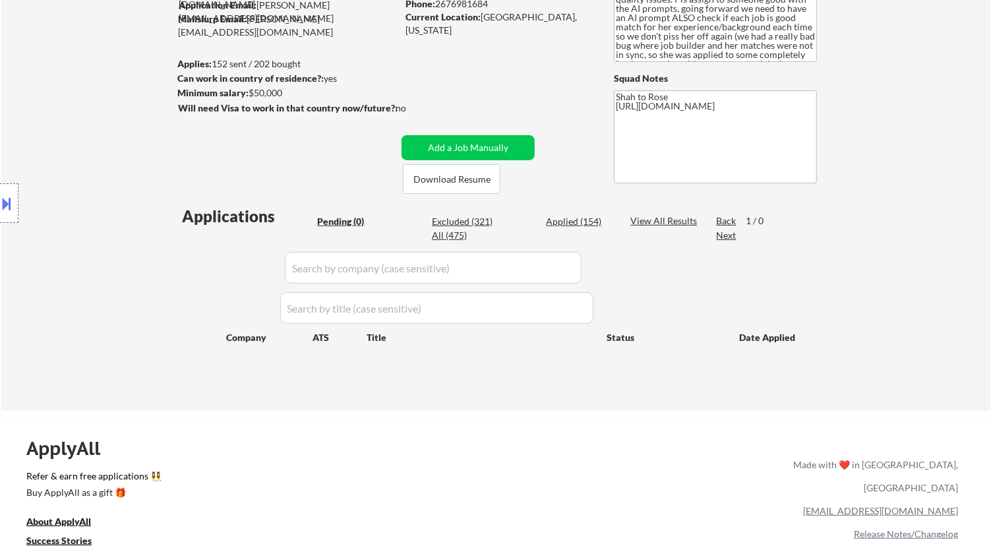
click at [576, 216] on div "Applied (154)" at bounding box center [579, 221] width 66 height 13
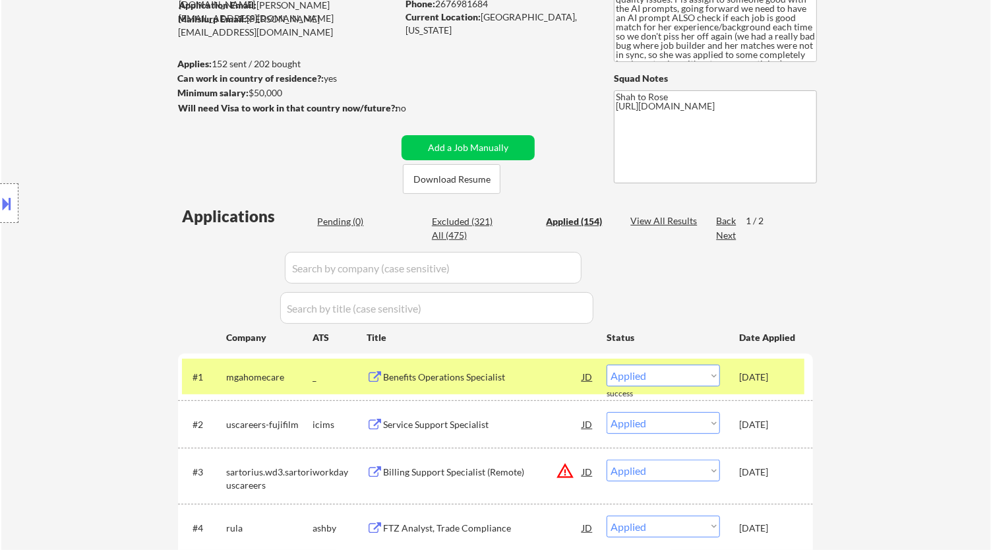
click at [499, 270] on input "input" at bounding box center [433, 268] width 297 height 32
paste input "thatch"
type input "thatch"
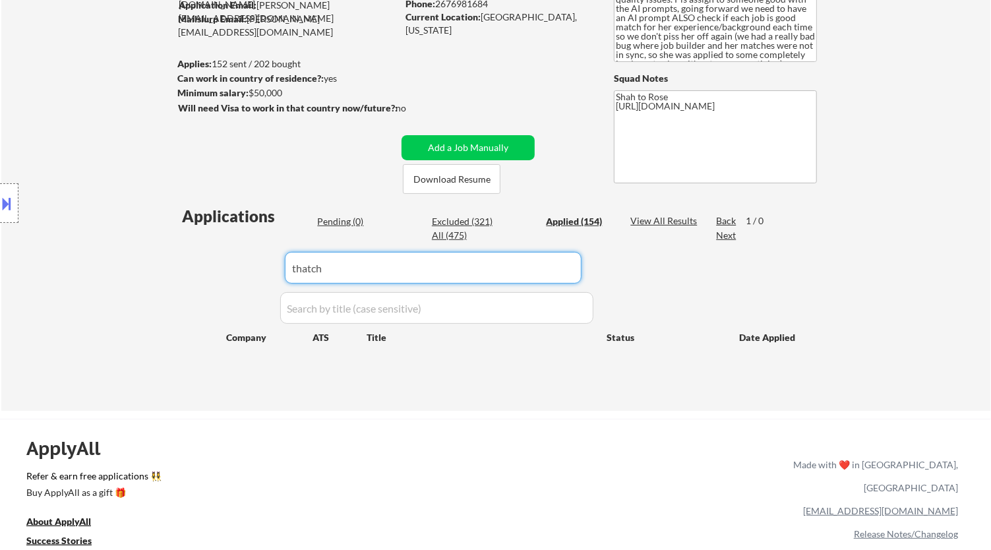
drag, startPoint x: 383, startPoint y: 268, endPoint x: 246, endPoint y: 268, distance: 137.1
click at [246, 268] on div "Applications Pending (0) Excluded (321) Applied (154) All (475) View All Result…" at bounding box center [495, 295] width 635 height 181
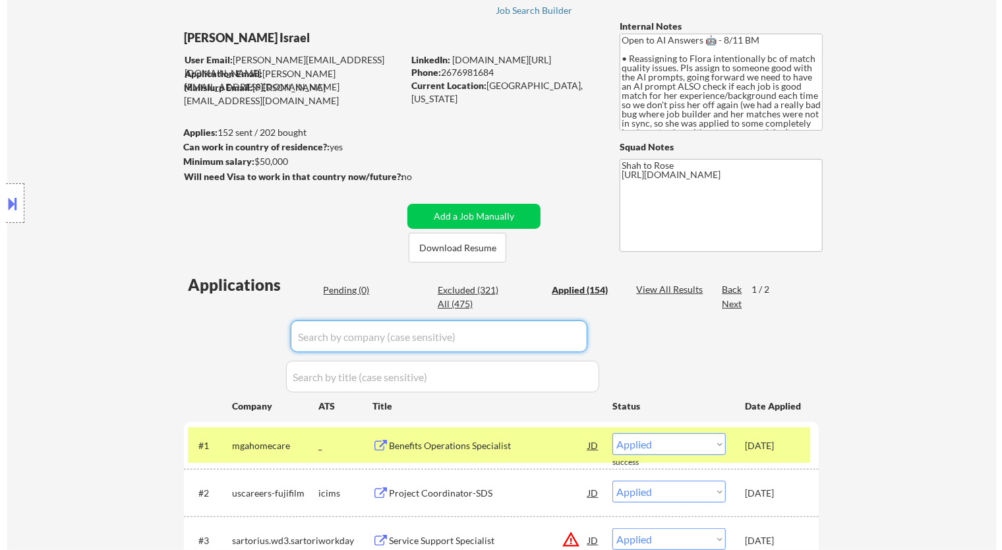
scroll to position [146, 0]
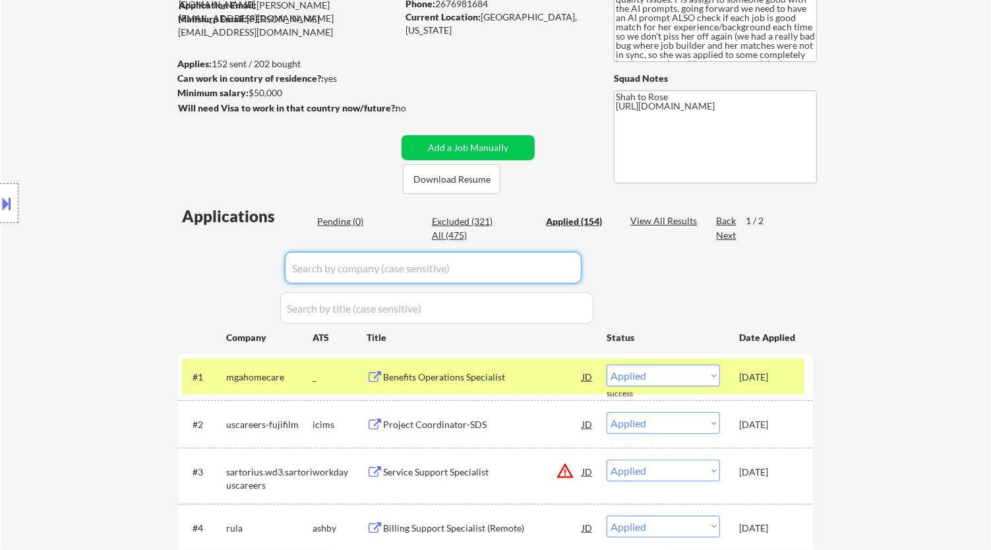
click at [354, 218] on div "Pending (0)" at bounding box center [350, 221] width 66 height 13
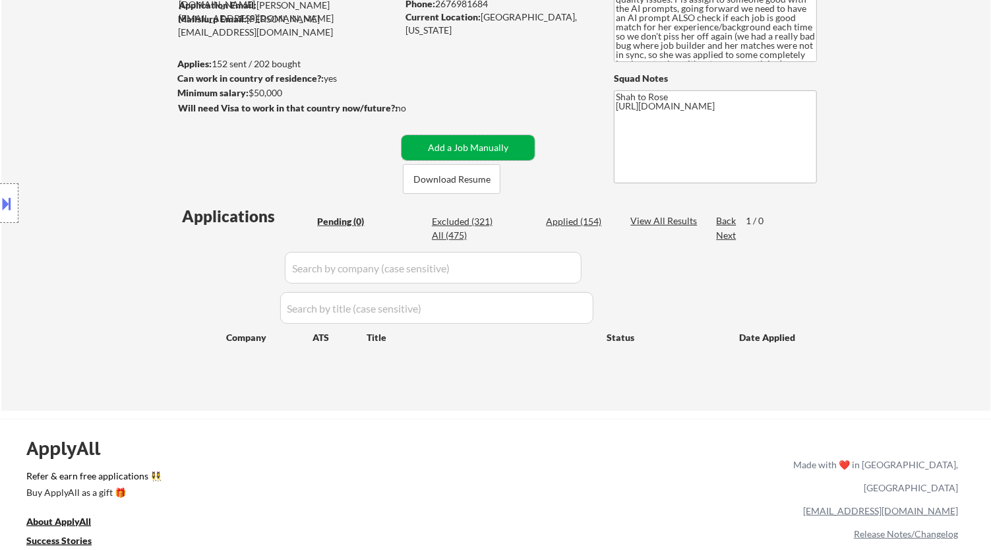
click at [487, 140] on button "Add a Job Manually" at bounding box center [467, 147] width 133 height 25
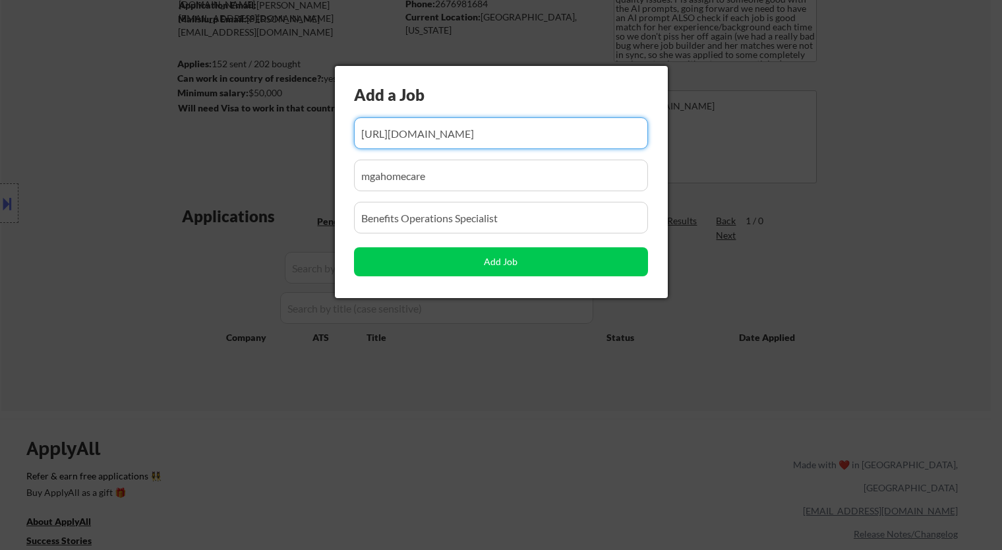
scroll to position [0, 174]
drag, startPoint x: 489, startPoint y: 136, endPoint x: 465, endPoint y: 140, distance: 24.6
click at [465, 140] on input "input" at bounding box center [501, 133] width 294 height 32
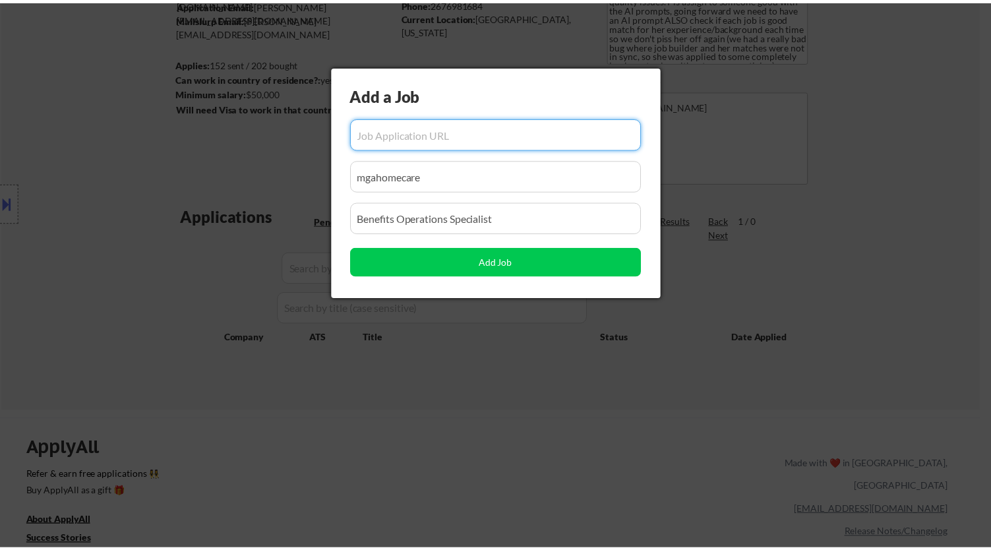
scroll to position [0, 0]
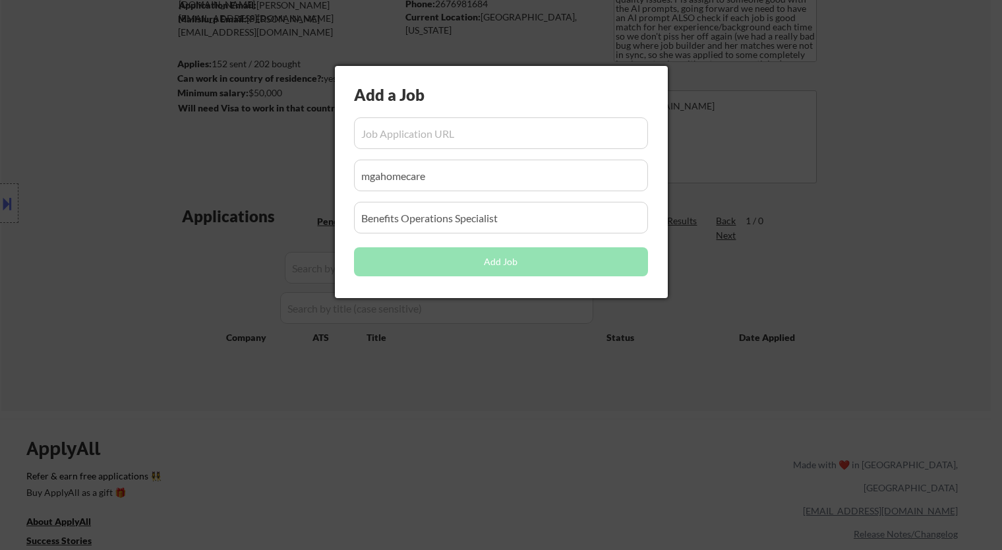
click at [461, 134] on input "input" at bounding box center [501, 133] width 294 height 32
paste input "https://job-boards.greenhouse.io/thatch/jobs/4905818008"
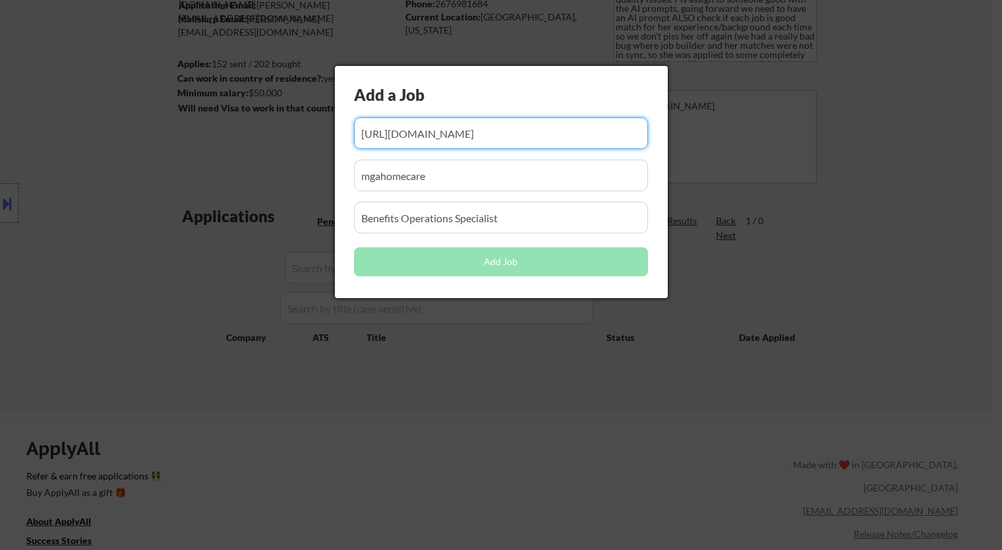
type input "https://job-boards.greenhouse.io/thatch/jobs/4905818008"
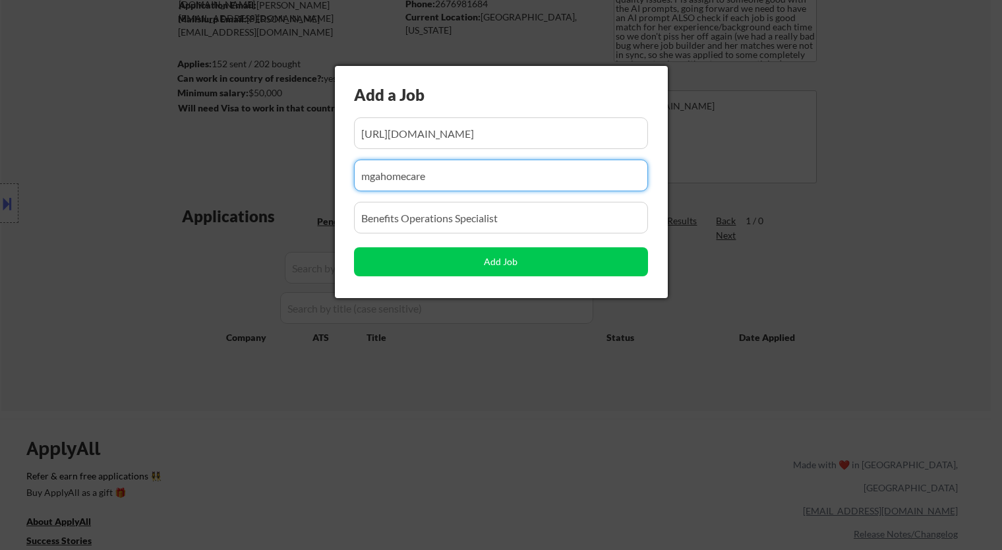
drag, startPoint x: 446, startPoint y: 182, endPoint x: 170, endPoint y: 196, distance: 276.6
click at [170, 196] on body "← Return to /applysquad Mailslurp Inbox Job Search Builder Nayeli Israel User E…" at bounding box center [501, 129] width 1002 height 550
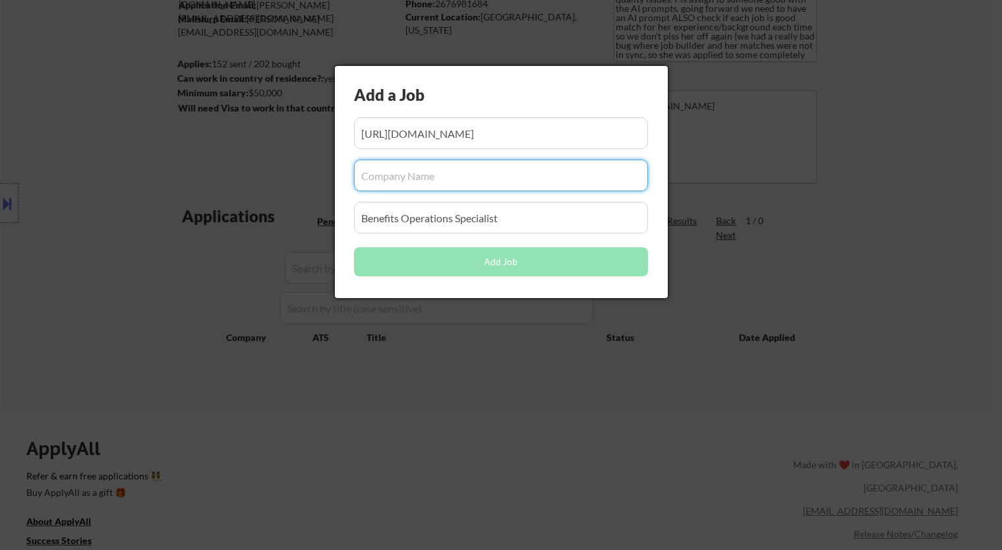
click at [413, 175] on input "input" at bounding box center [501, 176] width 294 height 32
paste input "thatch"
type input "thatch"
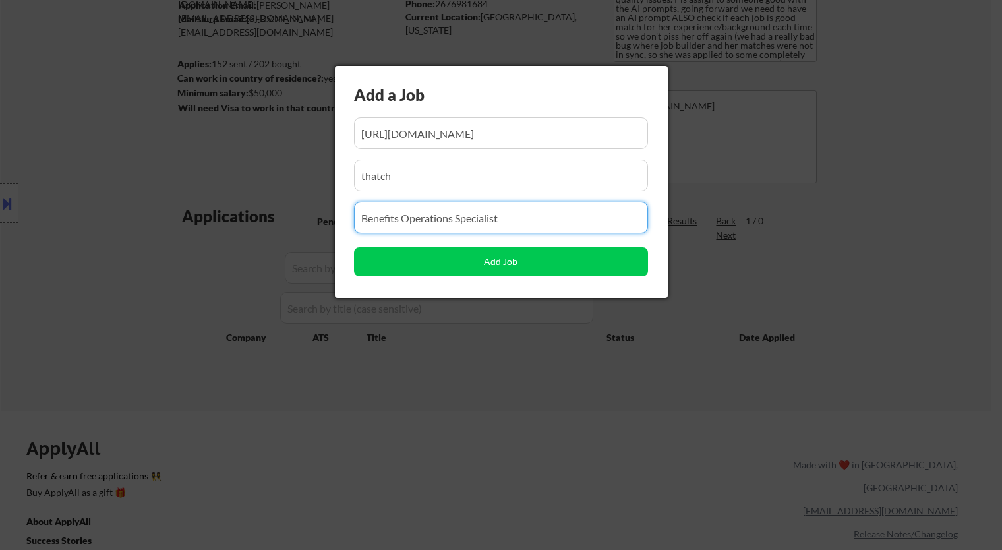
drag, startPoint x: 510, startPoint y: 218, endPoint x: 214, endPoint y: 237, distance: 296.6
click at [214, 237] on body "← Return to /applysquad Mailslurp Inbox Job Search Builder Nayeli Israel User E…" at bounding box center [501, 129] width 1002 height 550
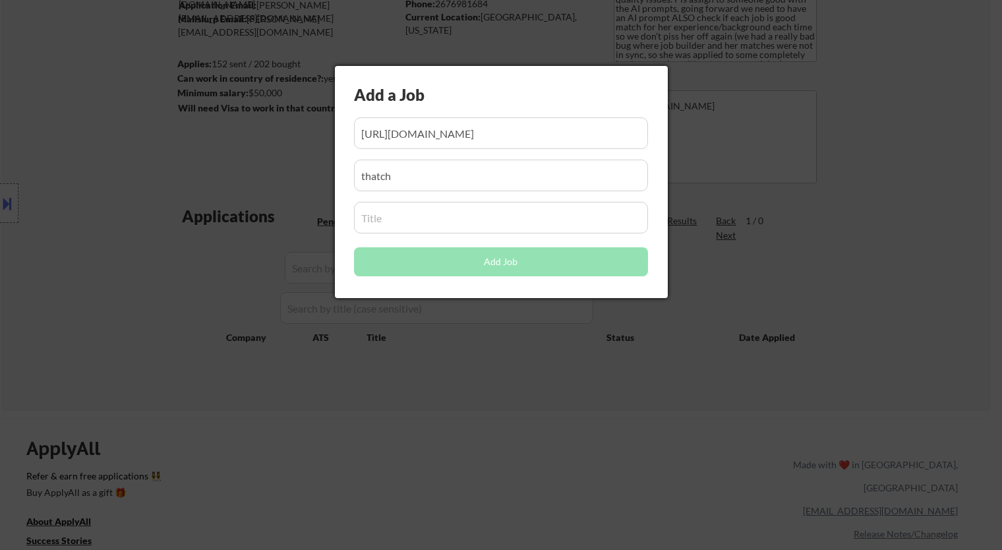
click at [438, 219] on input "input" at bounding box center [501, 218] width 294 height 32
paste input "Operations Specialist"
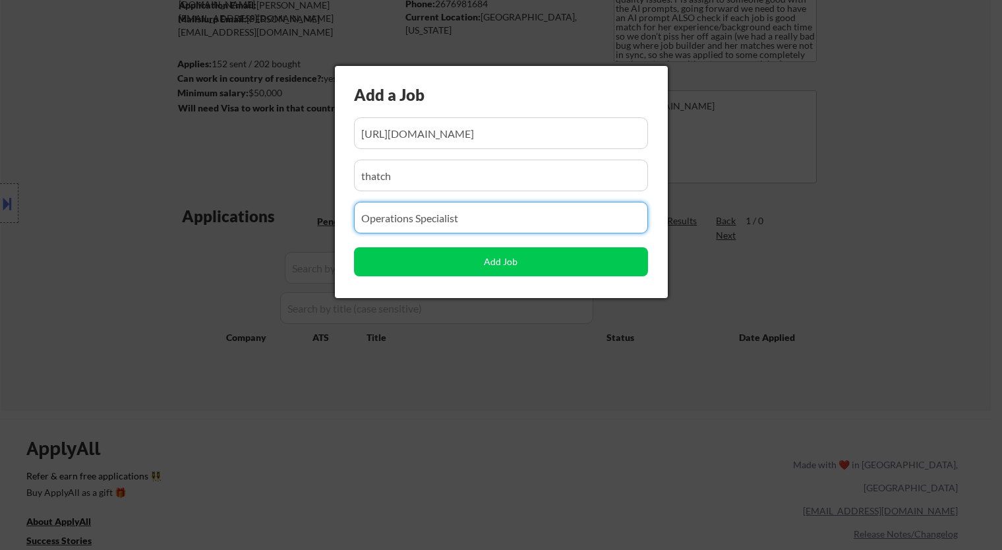
type input "Operations Specialist"
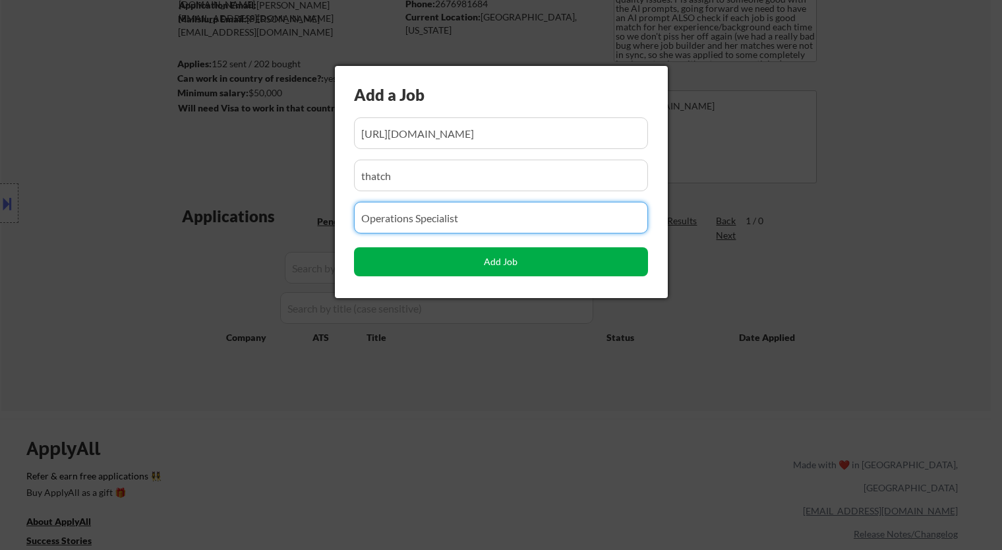
click at [477, 266] on button "Add Job" at bounding box center [501, 261] width 294 height 29
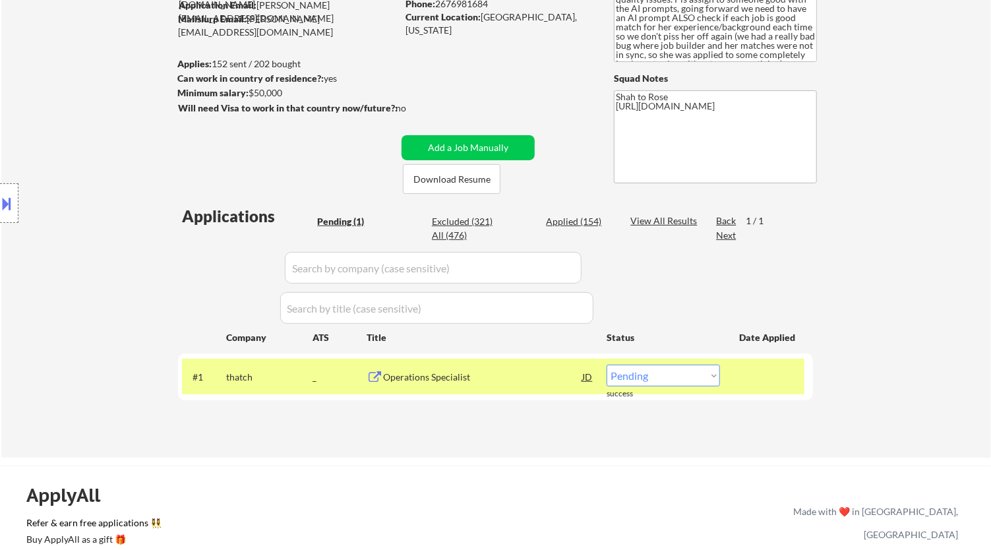
click at [690, 373] on select "Choose an option... Pending Applied Excluded (Questions) Excluded (Expired) Exc…" at bounding box center [663, 376] width 113 height 22
select select ""applied""
click at [607, 365] on select "Choose an option... Pending Applied Excluded (Questions) Excluded (Expired) Exc…" at bounding box center [663, 376] width 113 height 22
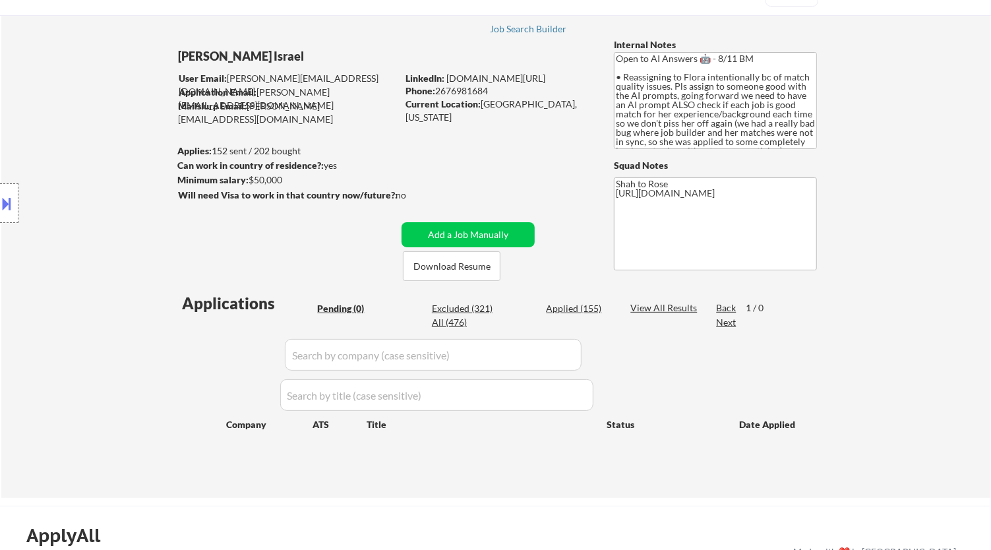
scroll to position [73, 0]
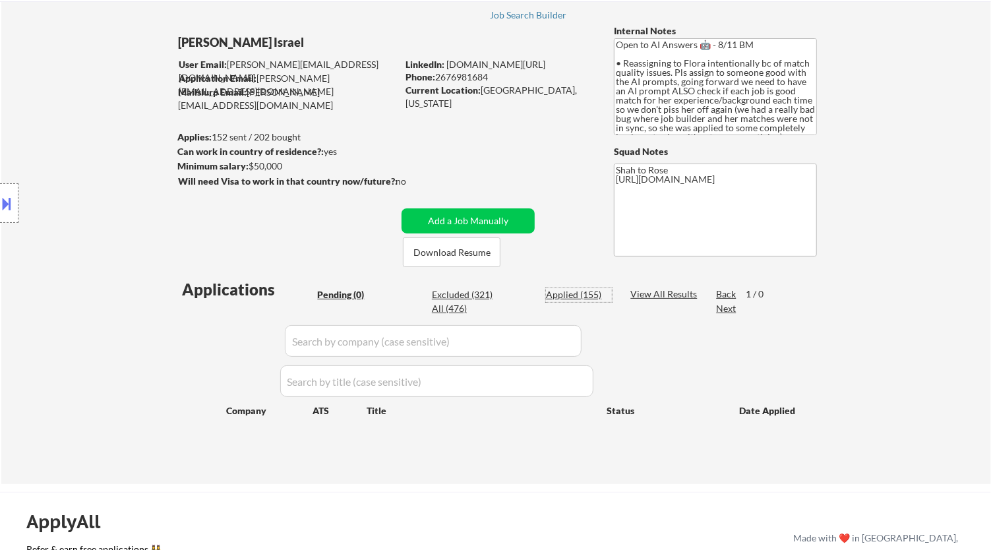
click at [574, 295] on div "Applied (155)" at bounding box center [579, 294] width 66 height 13
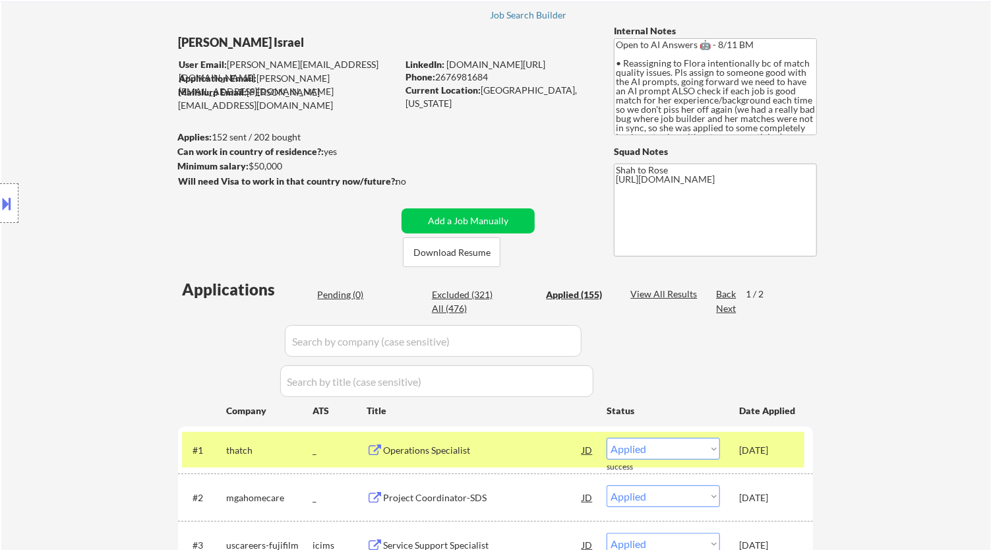
click at [549, 340] on input "input" at bounding box center [433, 341] width 297 height 32
paste input "rxvantage"
type input "rxvantage"
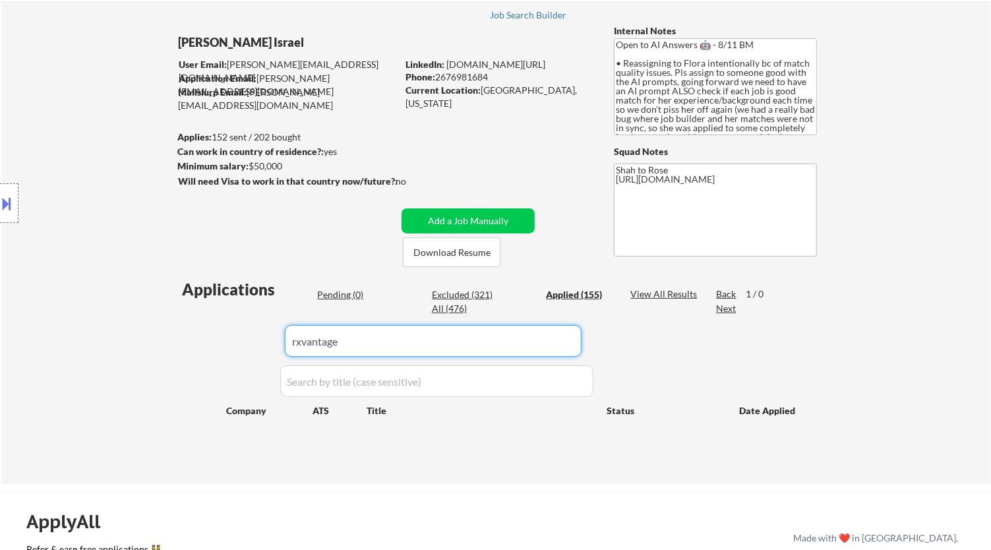
drag, startPoint x: 484, startPoint y: 340, endPoint x: 227, endPoint y: 342, distance: 256.5
click at [227, 342] on div "Applications Pending (0) Excluded (321) Applied (155) All (476) View All Result…" at bounding box center [495, 368] width 635 height 181
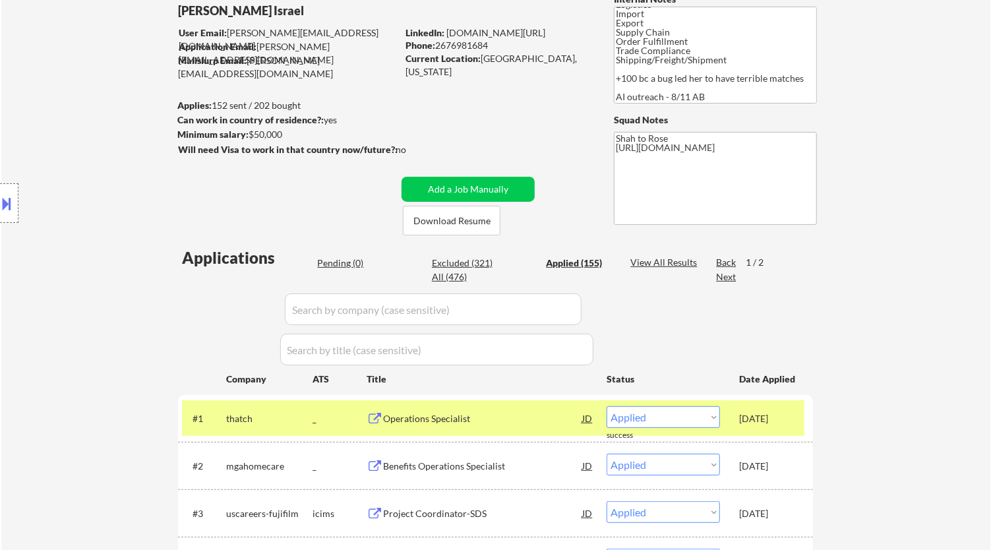
scroll to position [146, 0]
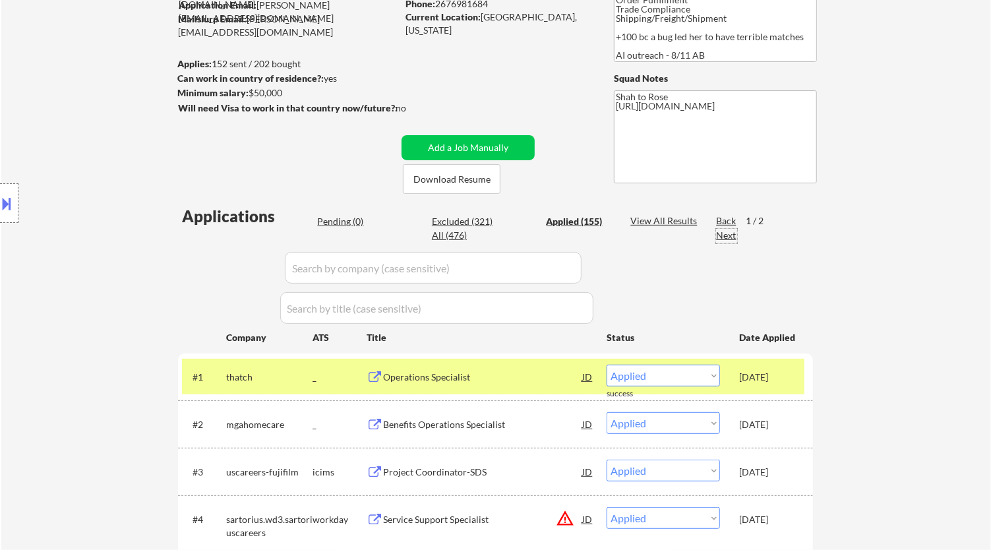
drag, startPoint x: 729, startPoint y: 235, endPoint x: 711, endPoint y: 245, distance: 20.4
click at [728, 238] on div "Next" at bounding box center [726, 235] width 21 height 13
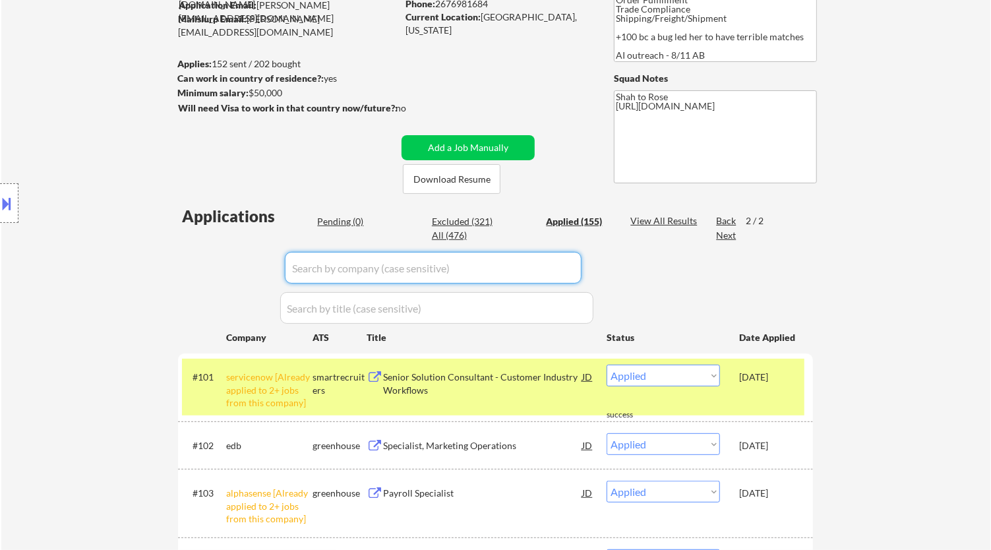
click at [454, 269] on input "input" at bounding box center [433, 268] width 297 height 32
click at [336, 220] on div "Pending (0)" at bounding box center [350, 221] width 66 height 13
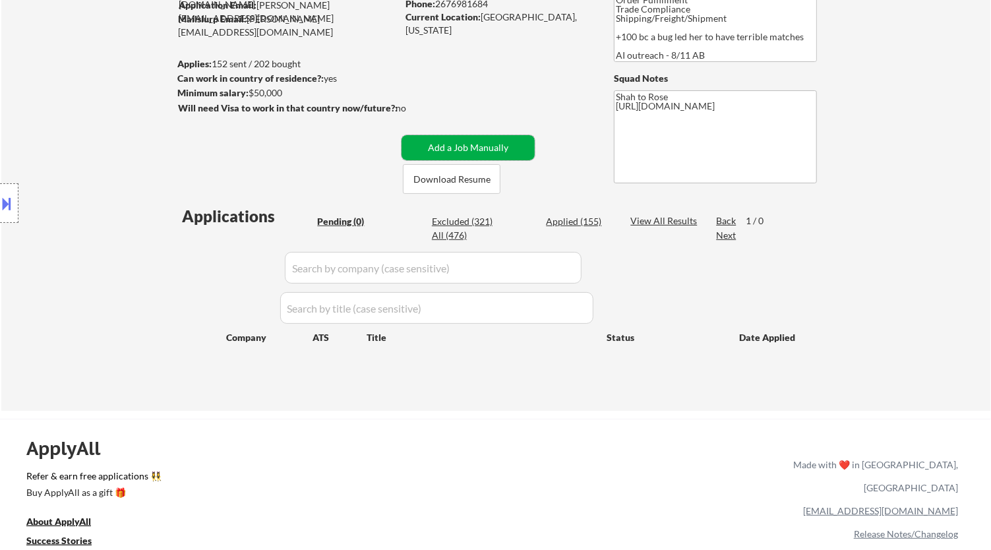
click at [454, 149] on button "Add a Job Manually" at bounding box center [467, 147] width 133 height 25
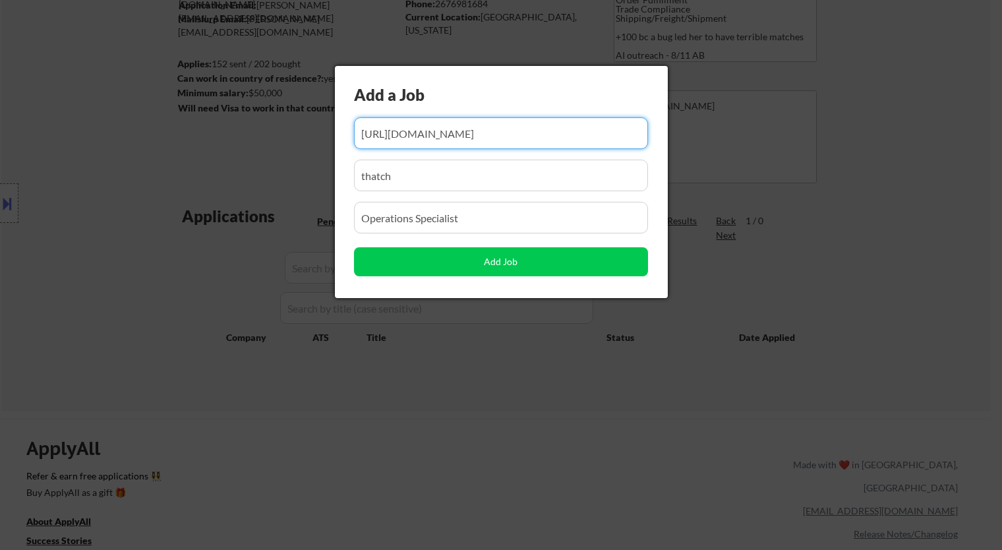
drag, startPoint x: 492, startPoint y: 129, endPoint x: 447, endPoint y: 127, distance: 44.9
click at [448, 129] on input "input" at bounding box center [501, 133] width 294 height 32
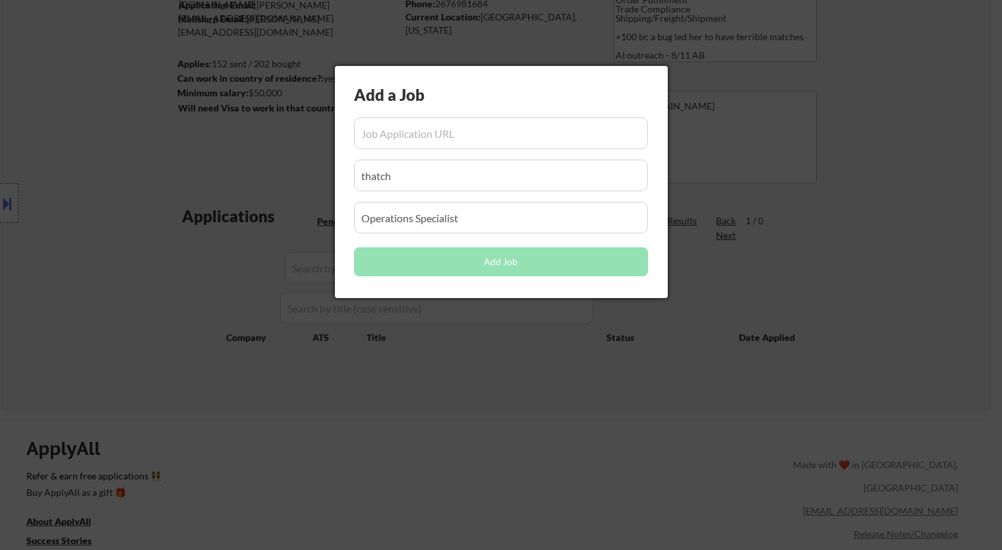
click at [446, 136] on input "input" at bounding box center [501, 133] width 294 height 32
paste input "https://www.rxvantage.com/company/careers/jobs?gh_jid=5642462004"
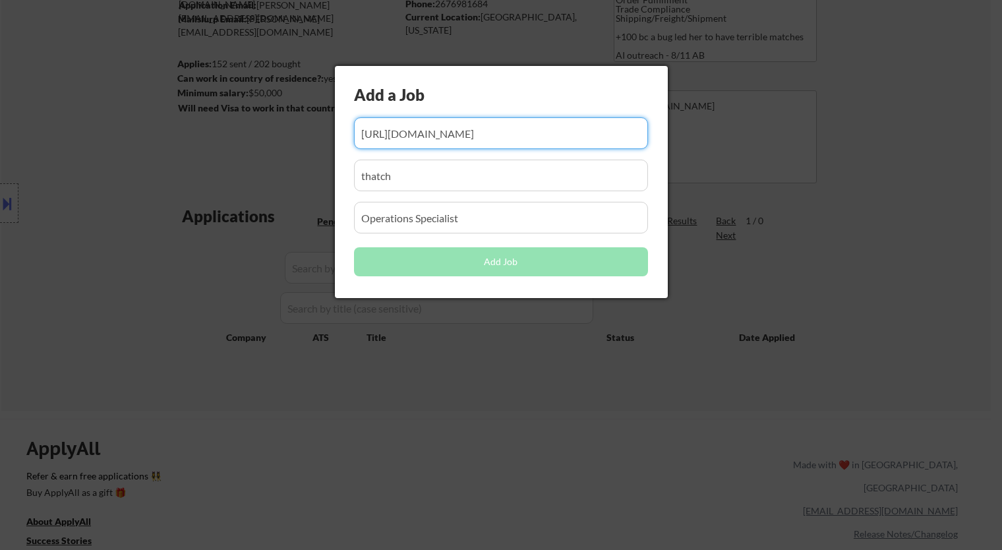
scroll to position [0, 51]
type input "https://www.rxvantage.com/company/careers/jobs?gh_jid=5642462004"
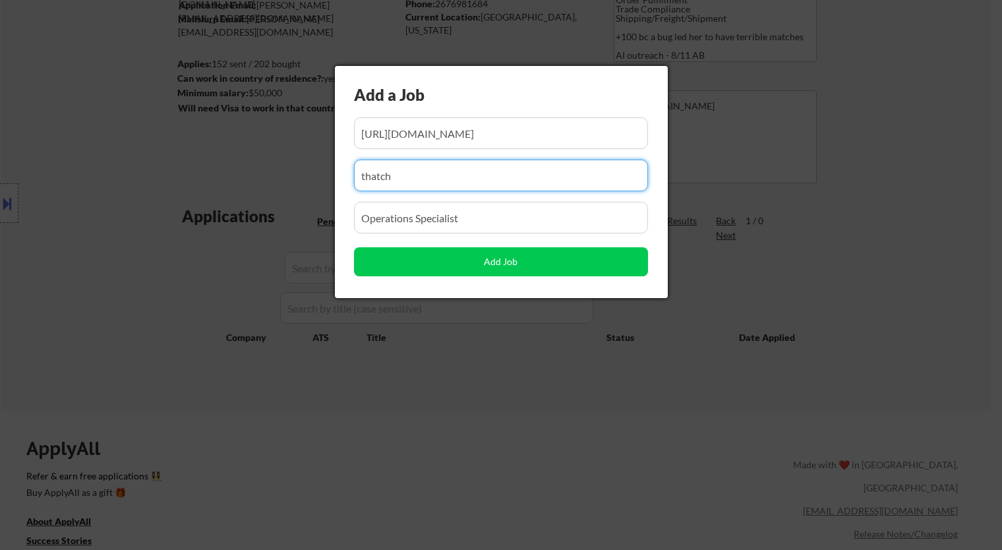
drag, startPoint x: 406, startPoint y: 179, endPoint x: 193, endPoint y: 194, distance: 213.5
click at [194, 194] on body "← Return to /applysquad Mailslurp Inbox Job Search Builder Nayeli Israel User E…" at bounding box center [501, 129] width 1002 height 550
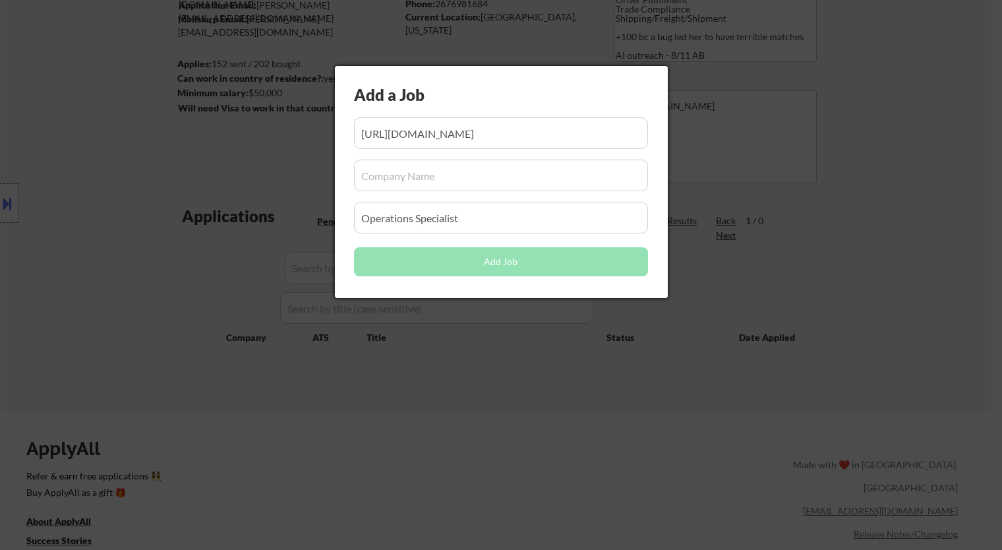
click at [431, 174] on input "input" at bounding box center [501, 176] width 294 height 32
paste input "www.rxvantage.com"
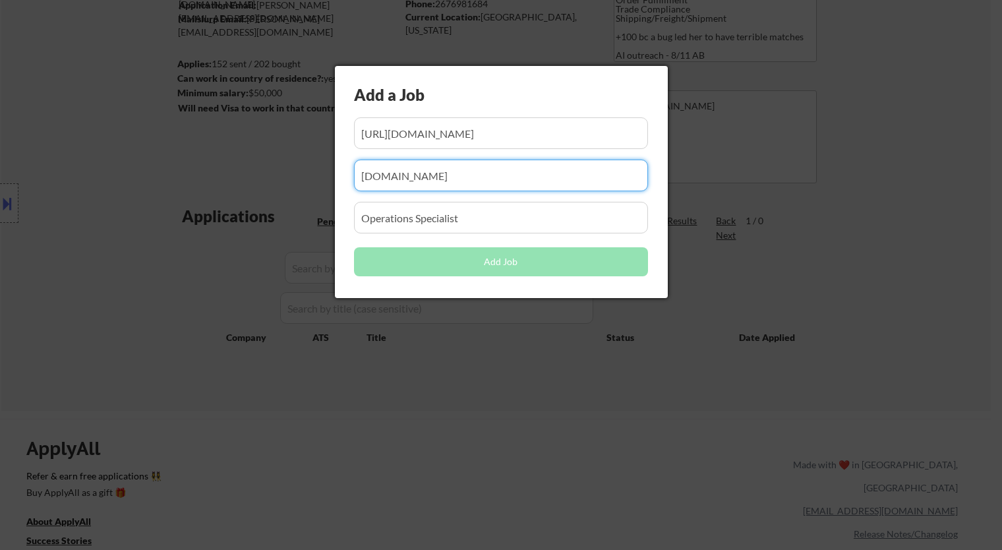
type input "www.rxvantage.com"
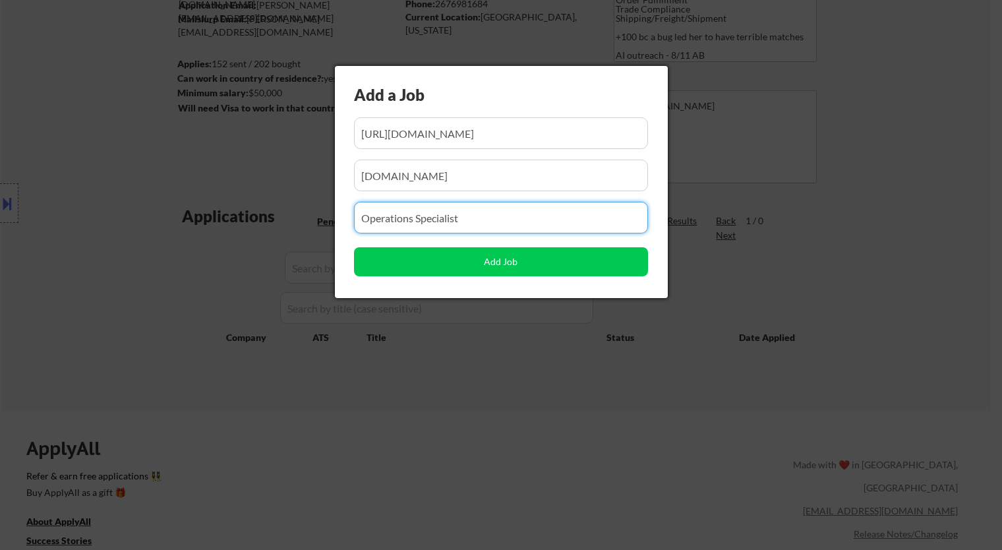
drag, startPoint x: 442, startPoint y: 221, endPoint x: 222, endPoint y: 232, distance: 219.8
click at [223, 232] on body "← Return to /applysquad Mailslurp Inbox Job Search Builder Nayeli Israel User E…" at bounding box center [501, 129] width 1002 height 550
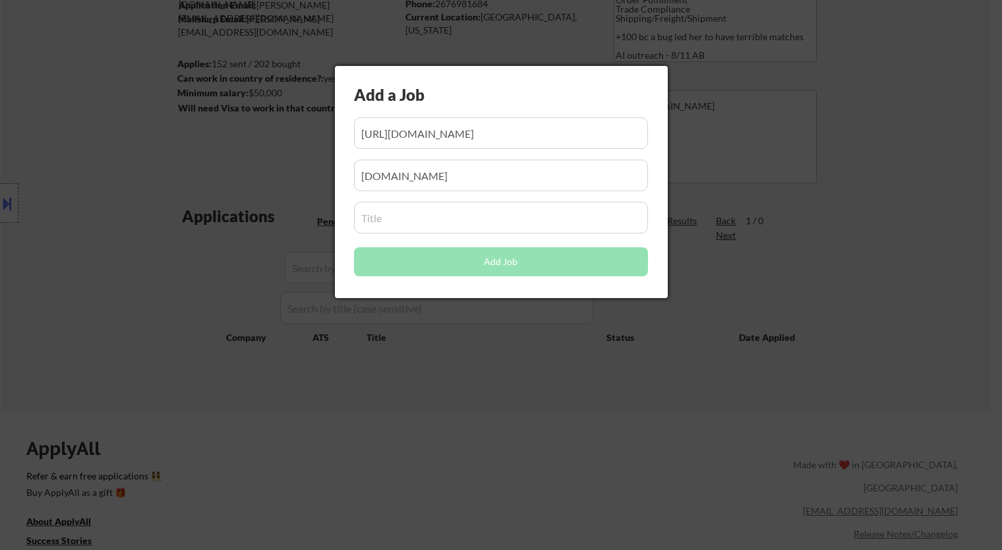
click at [514, 225] on input "input" at bounding box center [501, 218] width 294 height 32
paste input "Enterprise Operations Specialist"
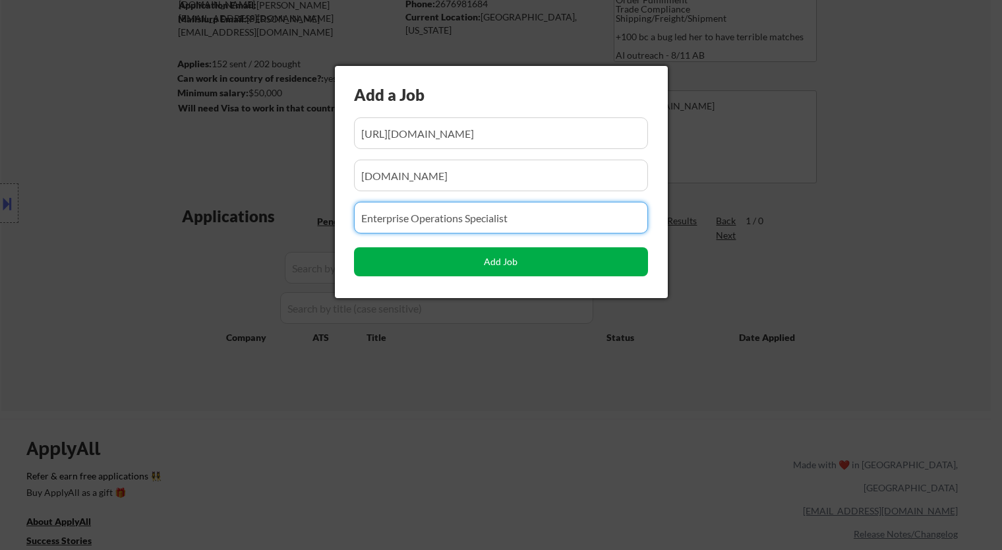
type input "Enterprise Operations Specialist"
click at [519, 258] on button "Add Job" at bounding box center [501, 261] width 294 height 29
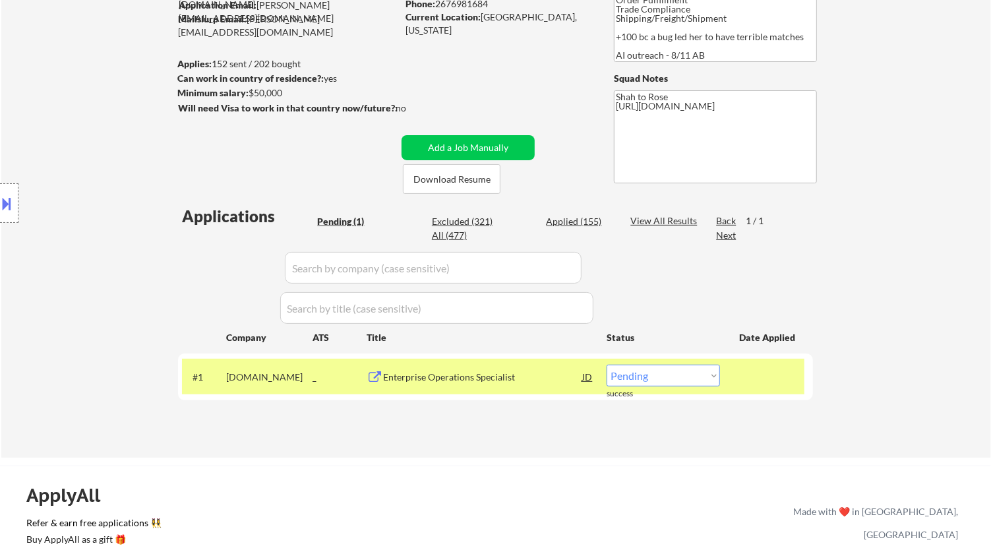
click at [664, 377] on select "Choose an option... Pending Applied Excluded (Questions) Excluded (Expired) Exc…" at bounding box center [663, 376] width 113 height 22
select select ""applied""
click at [607, 365] on select "Choose an option... Pending Applied Excluded (Questions) Excluded (Expired) Exc…" at bounding box center [663, 376] width 113 height 22
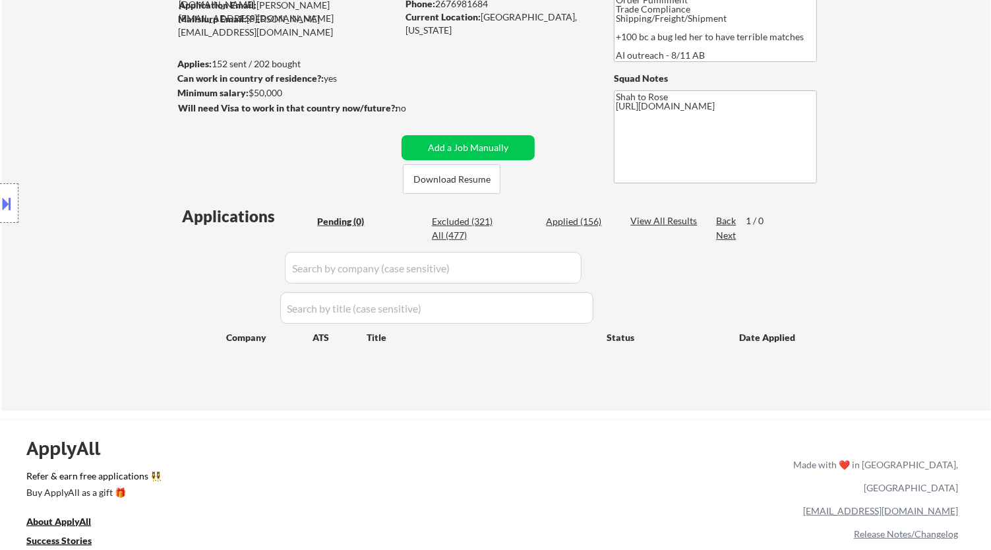
click at [570, 220] on div "Applied (156)" at bounding box center [579, 221] width 66 height 13
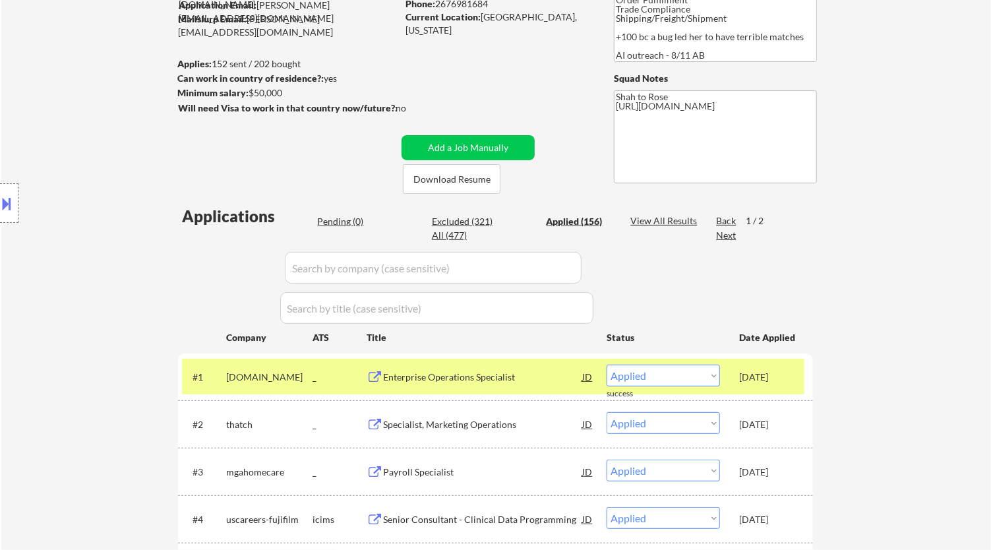
click at [502, 266] on input "input" at bounding box center [433, 268] width 297 height 32
paste input "daysmart.hrmdirect.com"
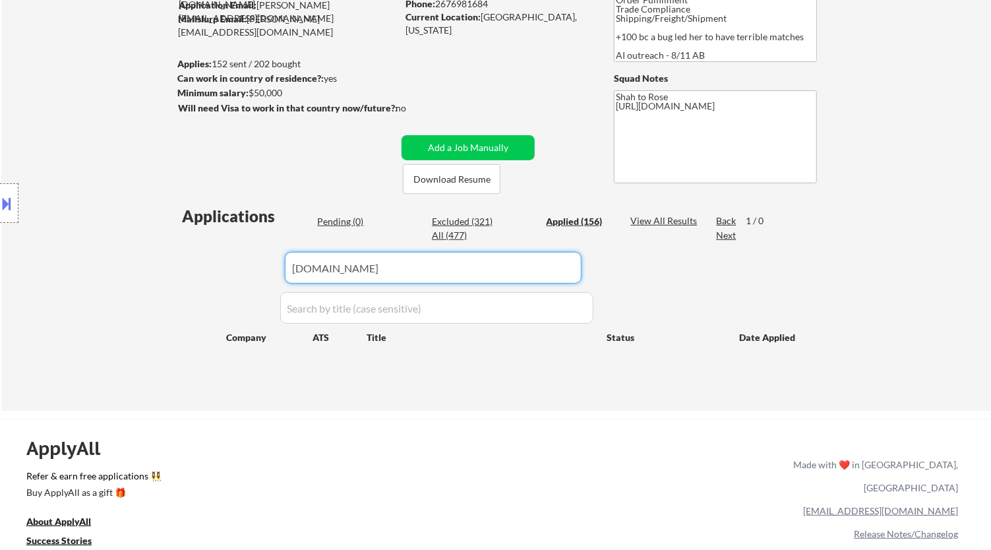
type input "daysmart.hrmdirect.com"
click at [725, 237] on div "Next" at bounding box center [726, 235] width 21 height 13
drag, startPoint x: 419, startPoint y: 269, endPoint x: 167, endPoint y: 285, distance: 253.0
click at [167, 285] on body "← Return to /applysquad Mailslurp Inbox Job Search Builder Nayeli Israel User E…" at bounding box center [495, 129] width 991 height 550
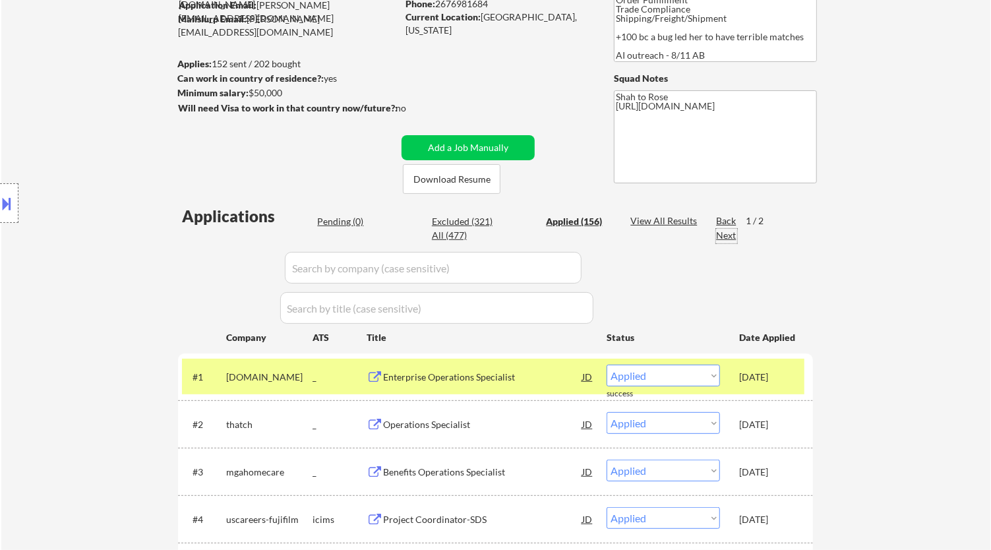
click at [721, 235] on div "Next" at bounding box center [726, 235] width 21 height 13
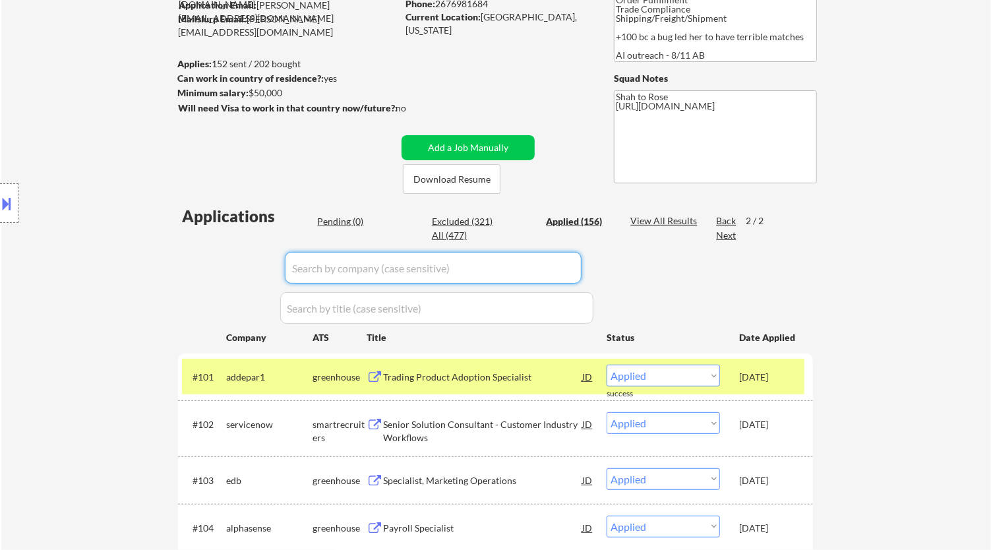
click at [528, 261] on input "input" at bounding box center [433, 268] width 297 height 32
paste input "daysmart.hrmdirect.com"
type input "daysmart.hrmdirect.com"
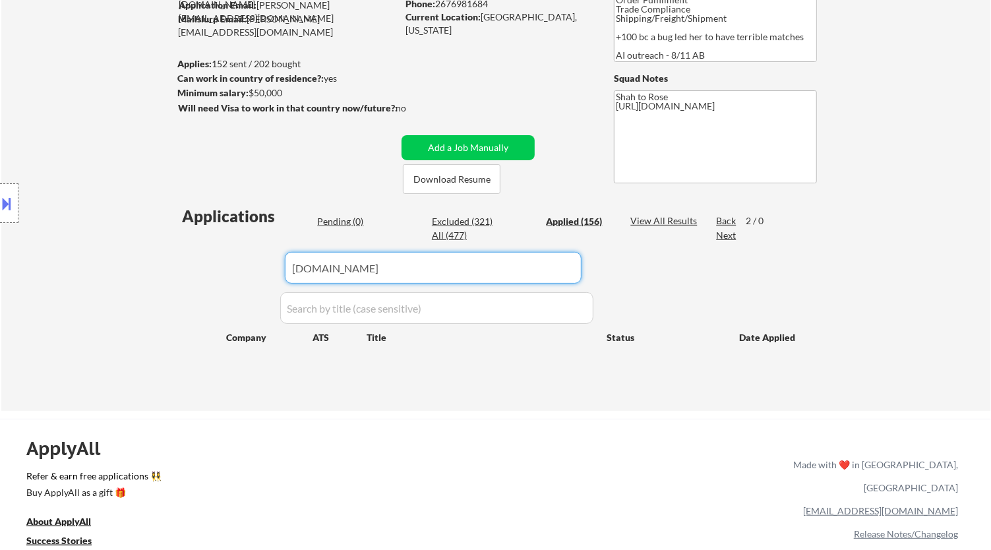
drag, startPoint x: 348, startPoint y: 272, endPoint x: 153, endPoint y: 274, distance: 195.2
click at [155, 275] on body "← Return to /applysquad Mailslurp Inbox Job Search Builder Nayeli Israel User E…" at bounding box center [495, 129] width 991 height 550
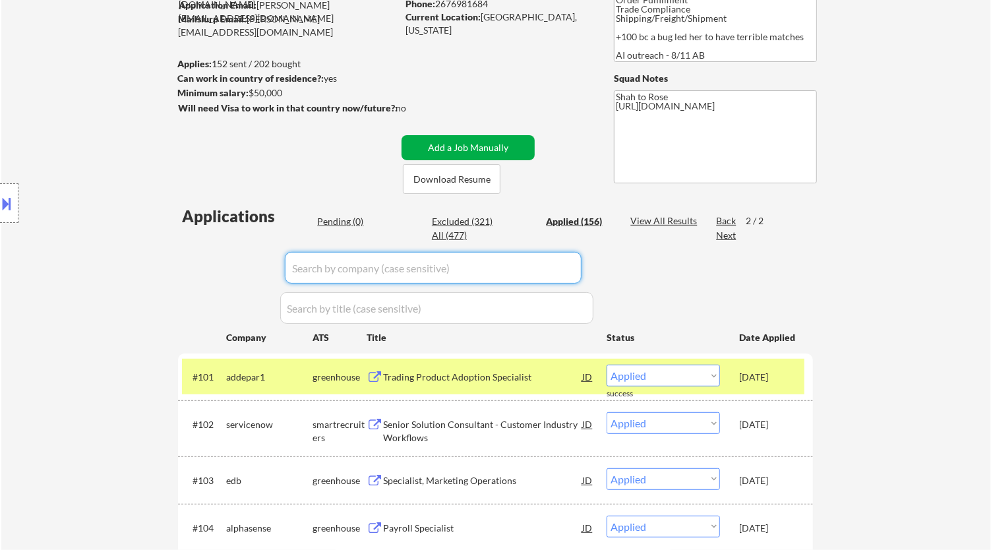
click at [440, 147] on button "Add a Job Manually" at bounding box center [467, 147] width 133 height 25
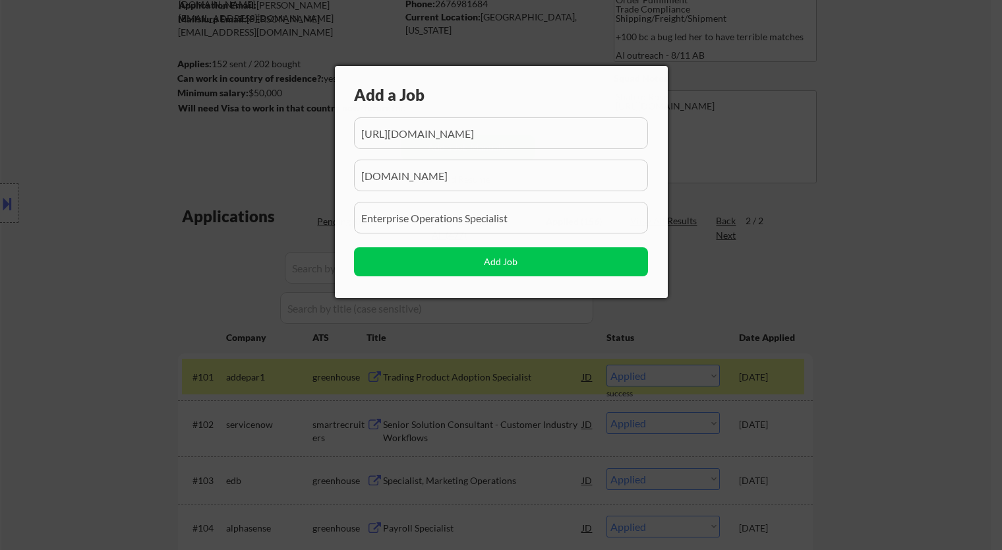
scroll to position [0, 51]
drag, startPoint x: 181, startPoint y: 271, endPoint x: 195, endPoint y: 267, distance: 14.4
click at [181, 271] on div at bounding box center [501, 275] width 1002 height 550
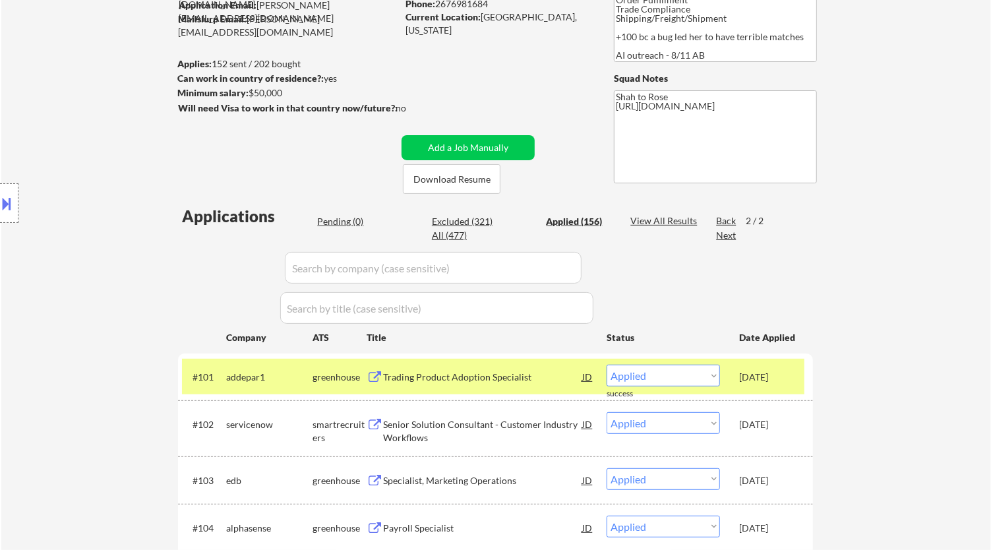
click at [345, 216] on div "Pending (0)" at bounding box center [350, 221] width 66 height 13
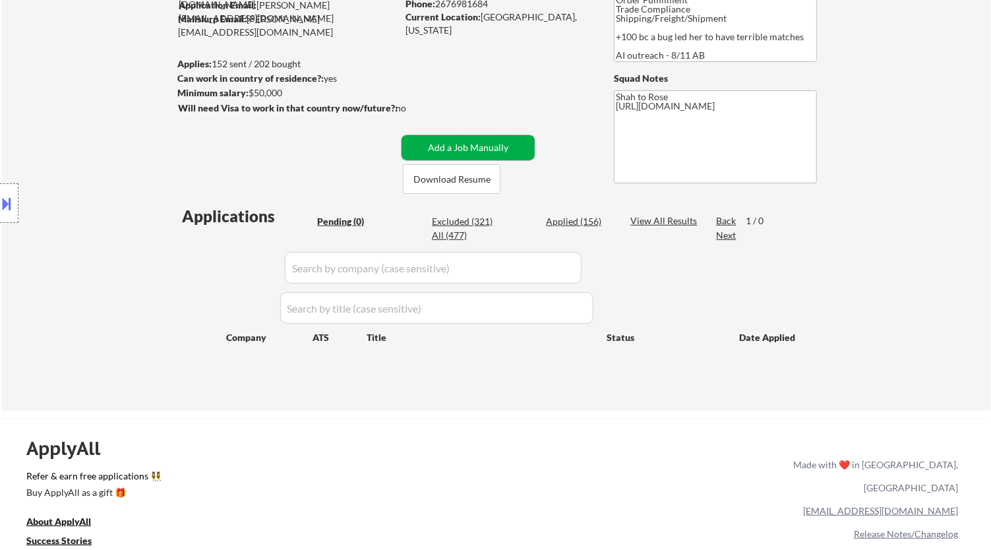
click at [483, 146] on button "Add a Job Manually" at bounding box center [467, 147] width 133 height 25
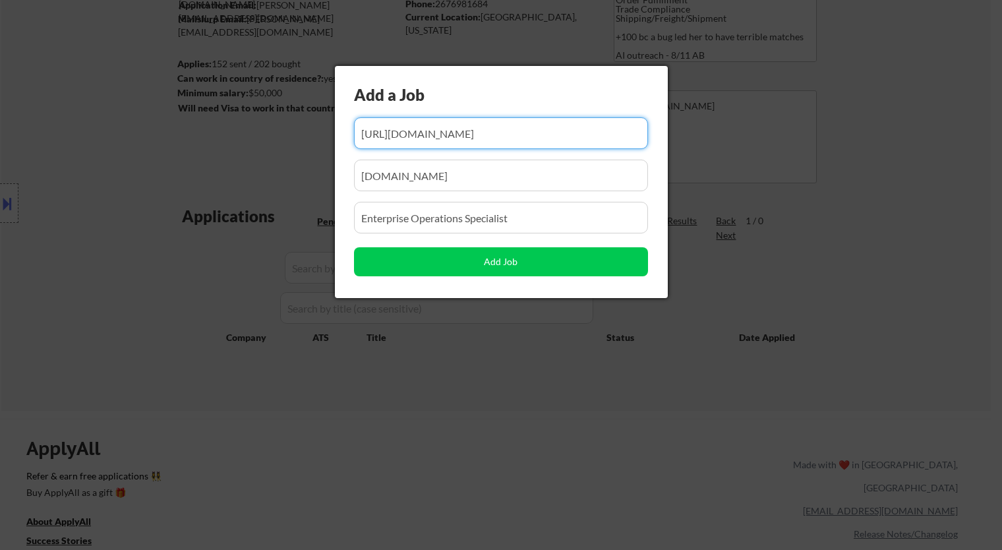
scroll to position [0, 51]
drag, startPoint x: 513, startPoint y: 137, endPoint x: 414, endPoint y: 134, distance: 98.9
click at [414, 134] on input "input" at bounding box center [501, 133] width 294 height 32
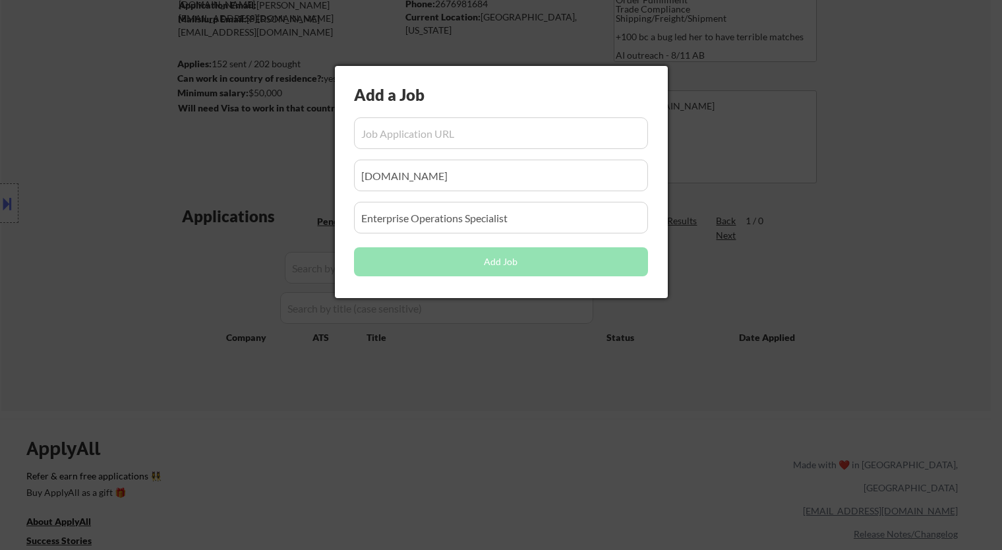
click at [419, 130] on input "input" at bounding box center [501, 133] width 294 height 32
paste input "https://daysmart.hrmdirect.com/employment/job-opening.php?req=3513160&req_loc=1…"
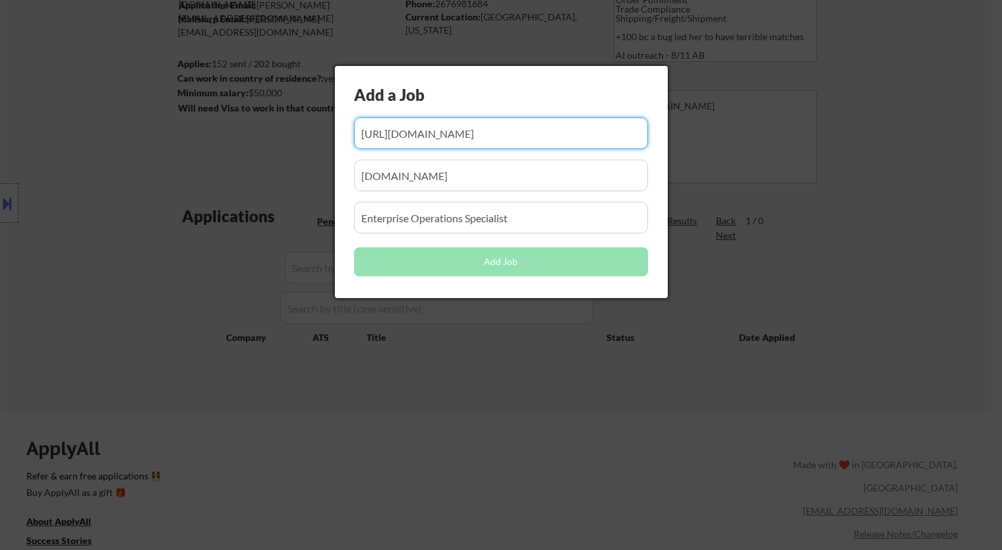
scroll to position [0, 200]
type input "https://daysmart.hrmdirect.com/employment/job-opening.php?req=3513160&req_loc=1…"
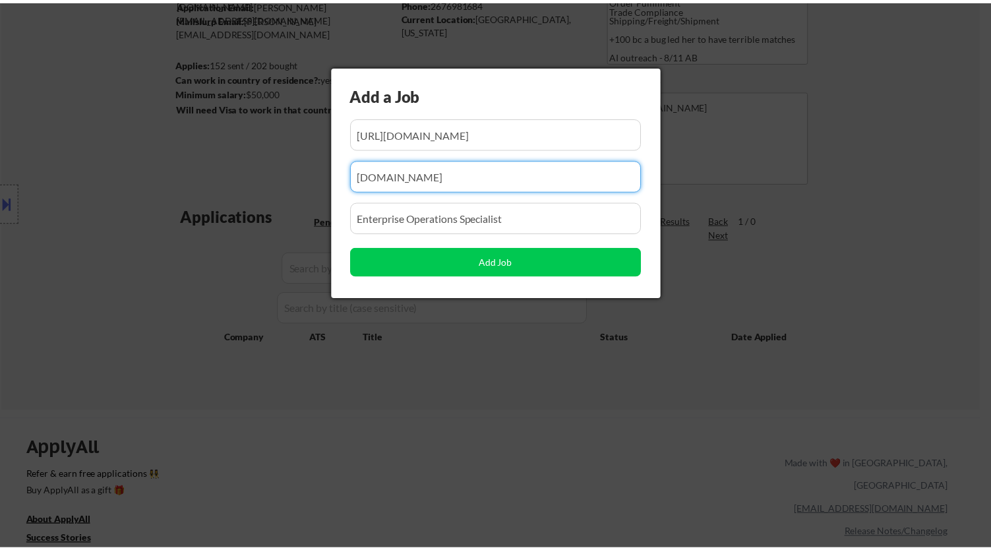
scroll to position [0, 0]
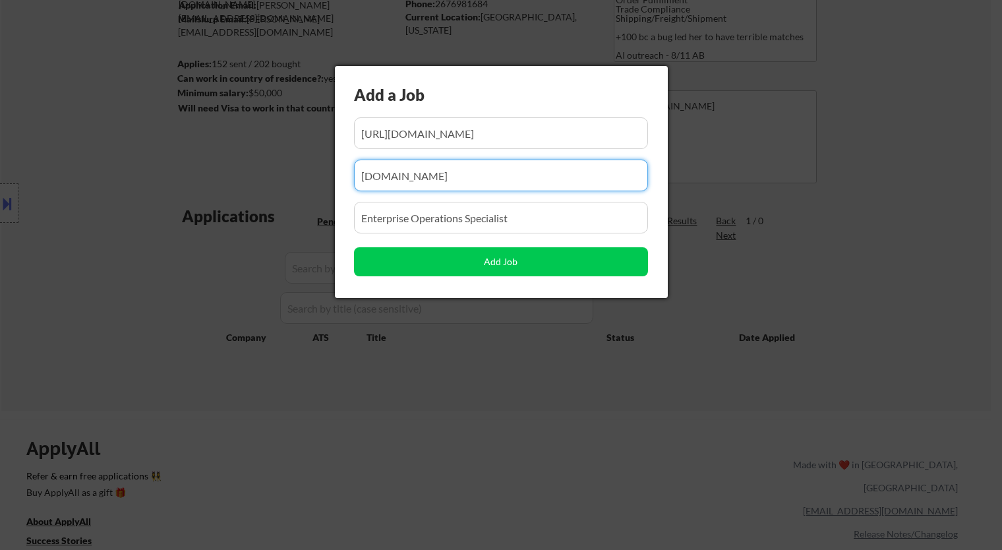
drag, startPoint x: 473, startPoint y: 177, endPoint x: 211, endPoint y: 189, distance: 262.7
click at [210, 191] on body "← Return to /applysquad Mailslurp Inbox Job Search Builder Nayeli Israel User E…" at bounding box center [501, 129] width 1002 height 550
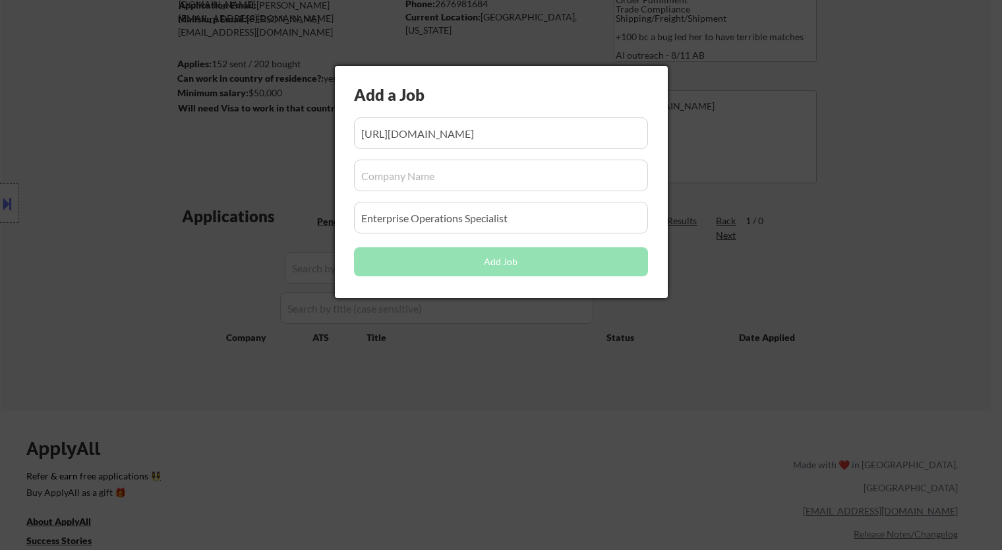
click at [420, 175] on input "input" at bounding box center [501, 176] width 294 height 32
paste input "daysmart.hrmdirect.com"
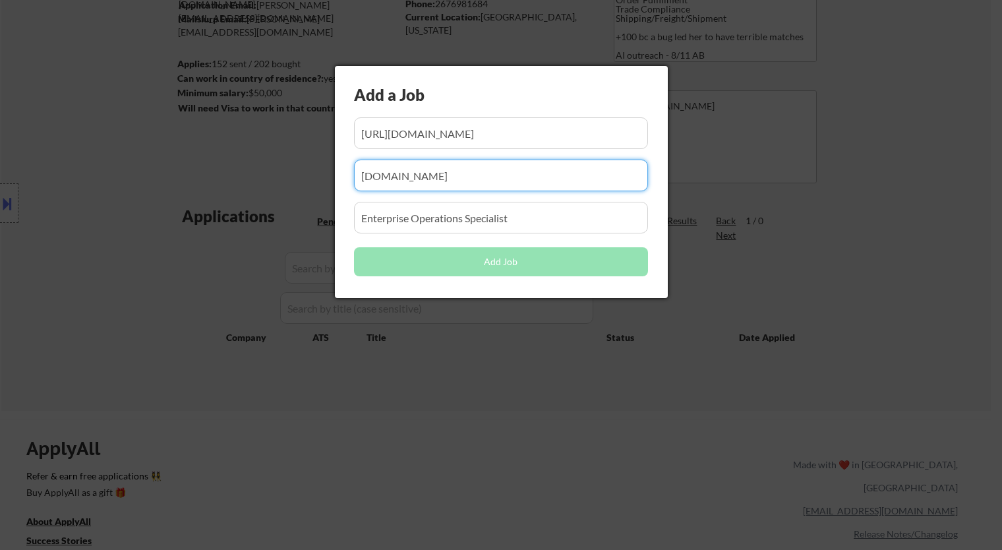
type input "daysmart.hrmdirect.com"
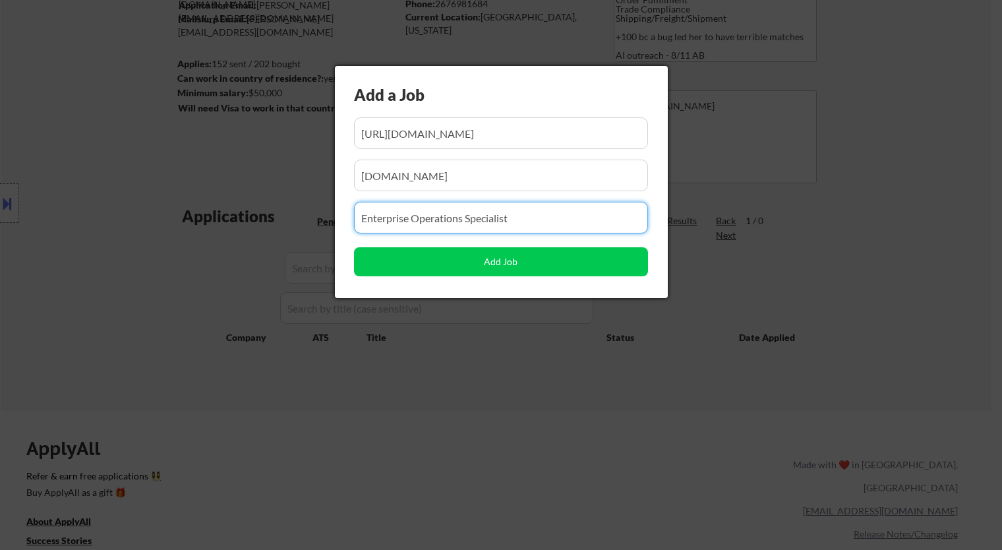
drag, startPoint x: 500, startPoint y: 216, endPoint x: 260, endPoint y: 216, distance: 240.0
click at [260, 219] on body "← Return to /applysquad Mailslurp Inbox Job Search Builder Nayeli Israel User E…" at bounding box center [501, 129] width 1002 height 550
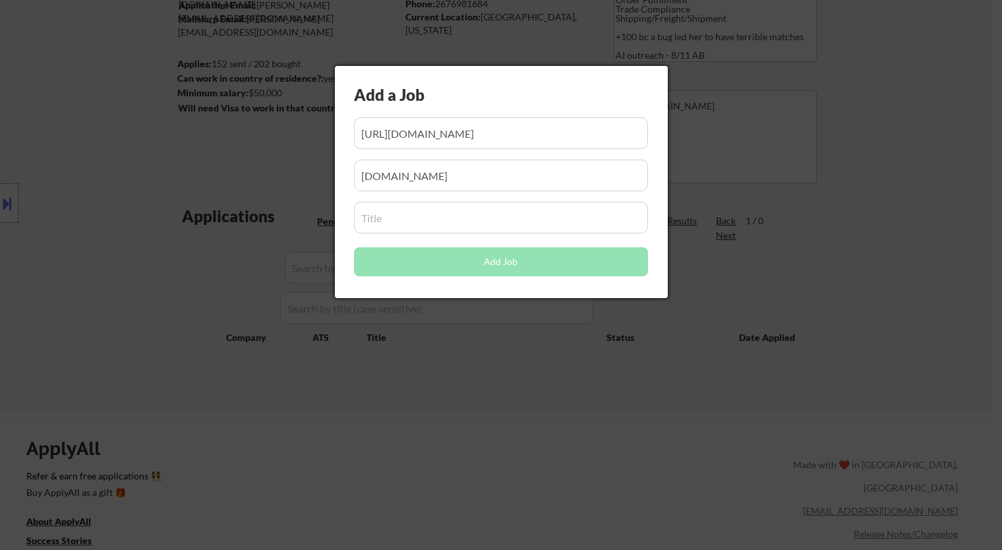
click at [842, 206] on div at bounding box center [501, 275] width 1002 height 550
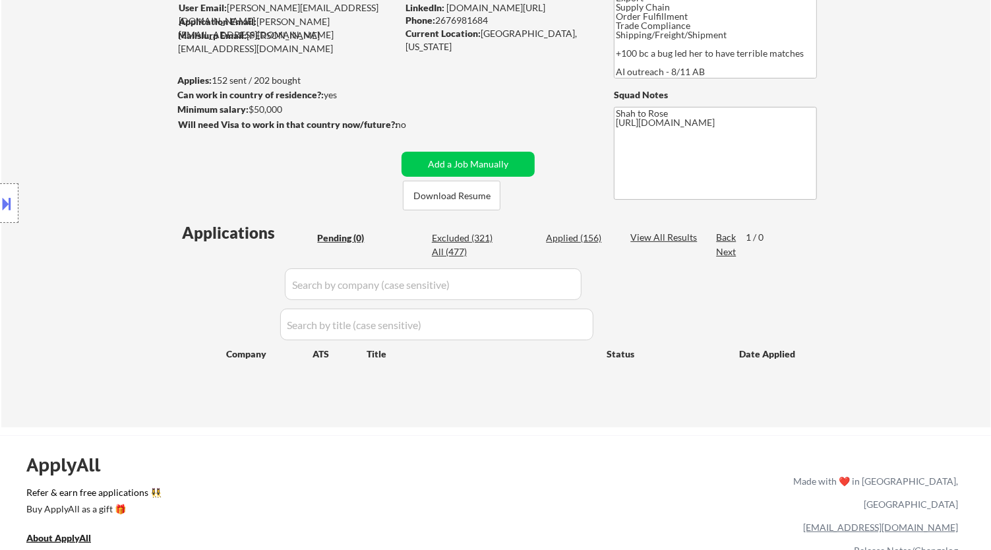
scroll to position [146, 0]
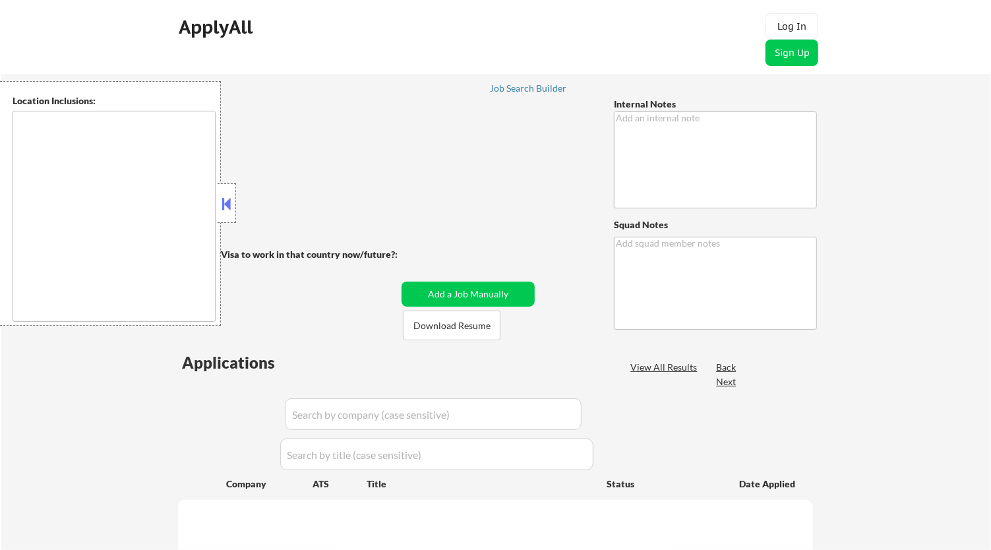
type textarea "Completely new set of jobs/titles 8/29 tf"
type textarea "Rose"
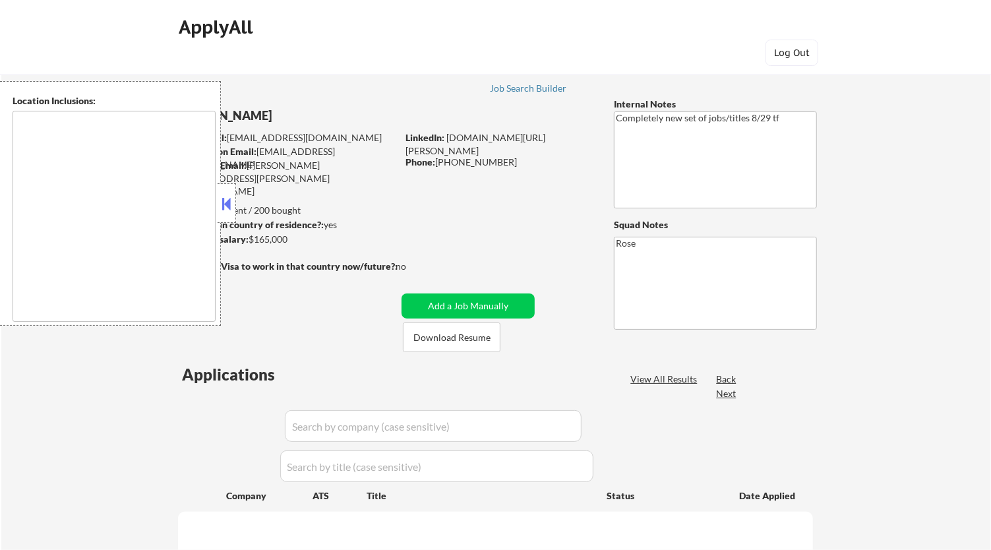
select select ""pending""
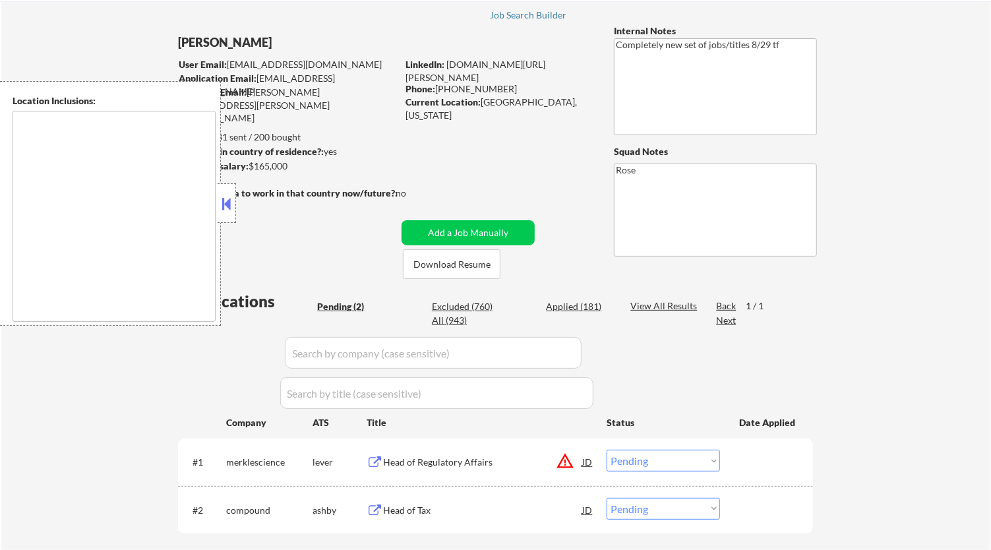
scroll to position [146, 0]
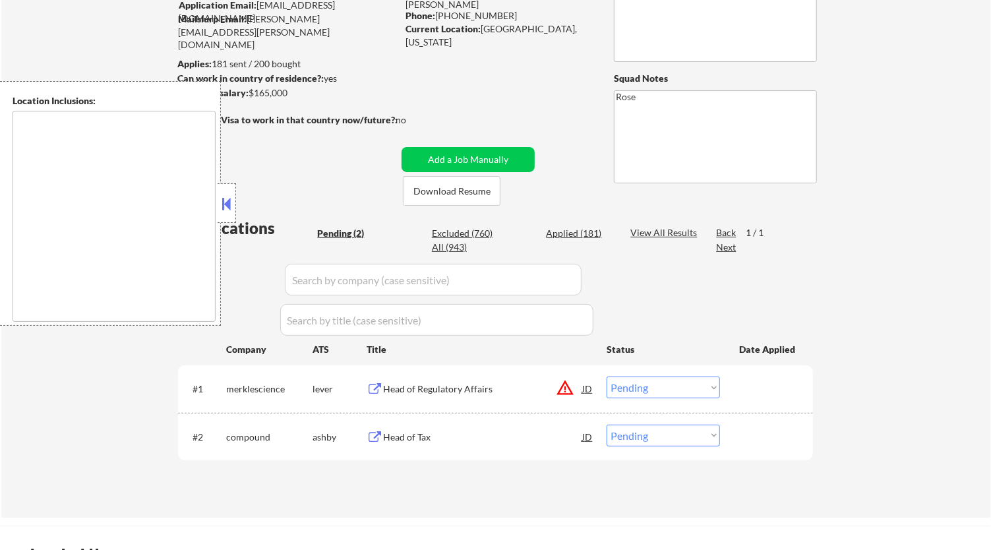
click at [225, 198] on button at bounding box center [227, 204] width 15 height 20
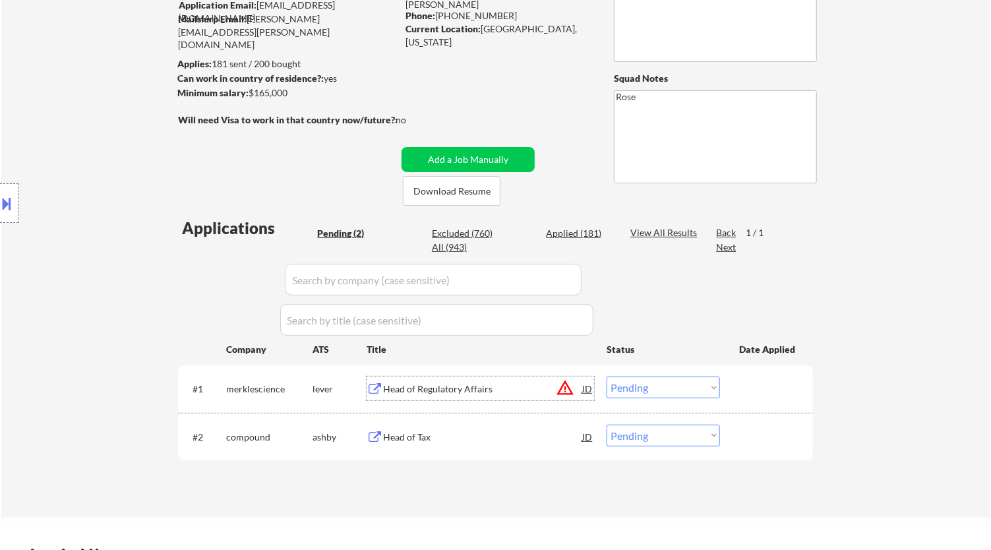
click at [532, 391] on div "Head of Regulatory Affairs" at bounding box center [482, 388] width 199 height 13
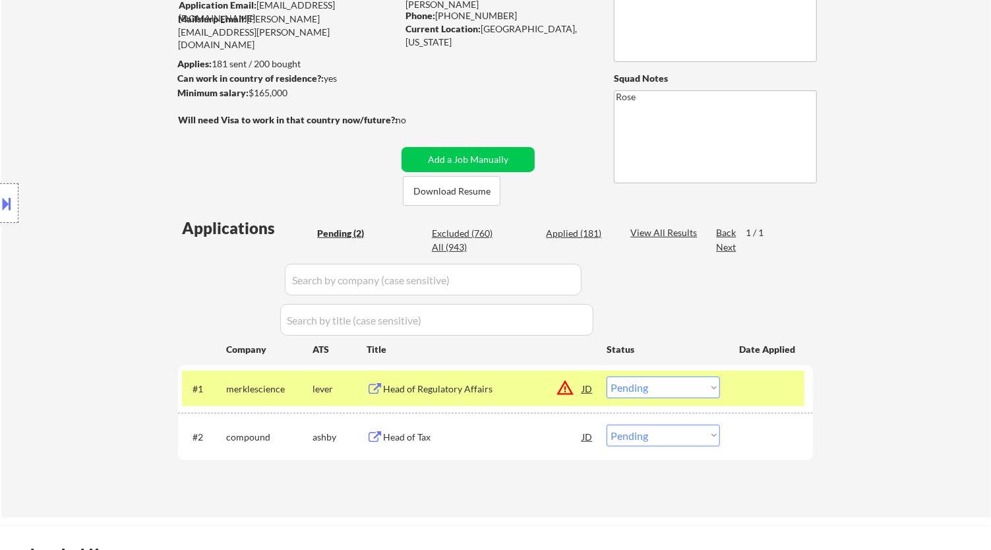
select select ""pending""
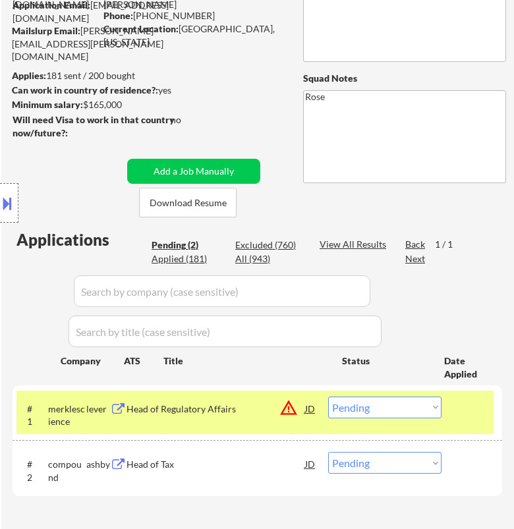
click at [386, 405] on select "Choose an option... Pending Applied Excluded (Questions) Excluded (Expired) Exc…" at bounding box center [384, 408] width 113 height 22
click at [328, 397] on select "Choose an option... Pending Applied Excluded (Questions) Excluded (Expired) Exc…" at bounding box center [384, 408] width 113 height 22
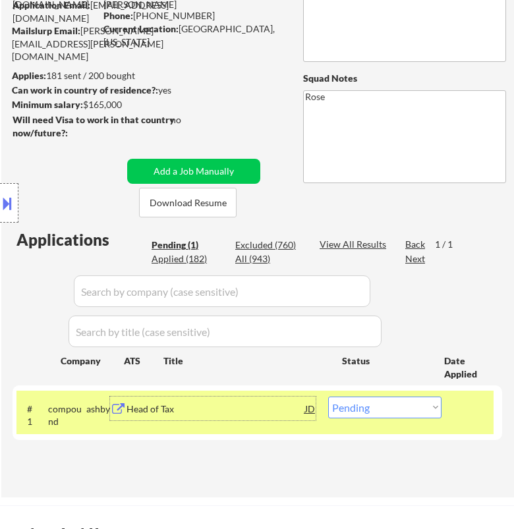
click at [246, 408] on div "Head of Tax" at bounding box center [216, 409] width 178 height 13
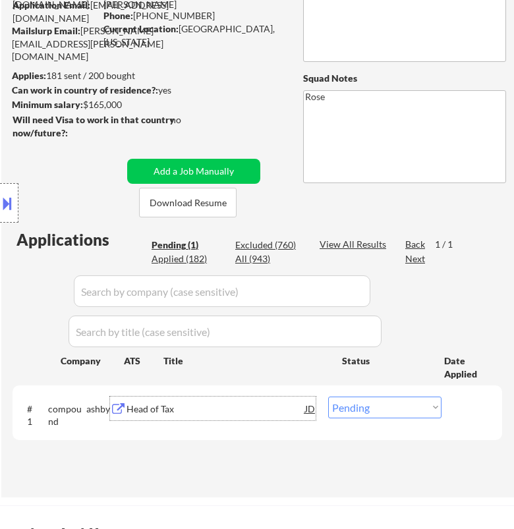
click at [400, 412] on select "Choose an option... Pending Applied Excluded (Questions) Excluded (Expired) Exc…" at bounding box center [384, 408] width 113 height 22
select select ""excluded__bad_match_""
click at [328, 397] on select "Choose an option... Pending Applied Excluded (Questions) Excluded (Expired) Exc…" at bounding box center [384, 408] width 113 height 22
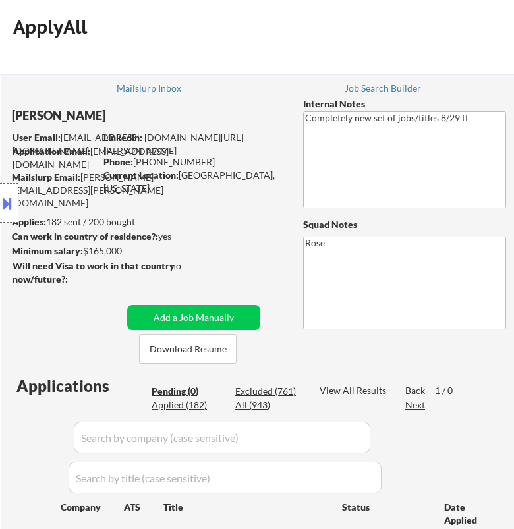
scroll to position [73, 0]
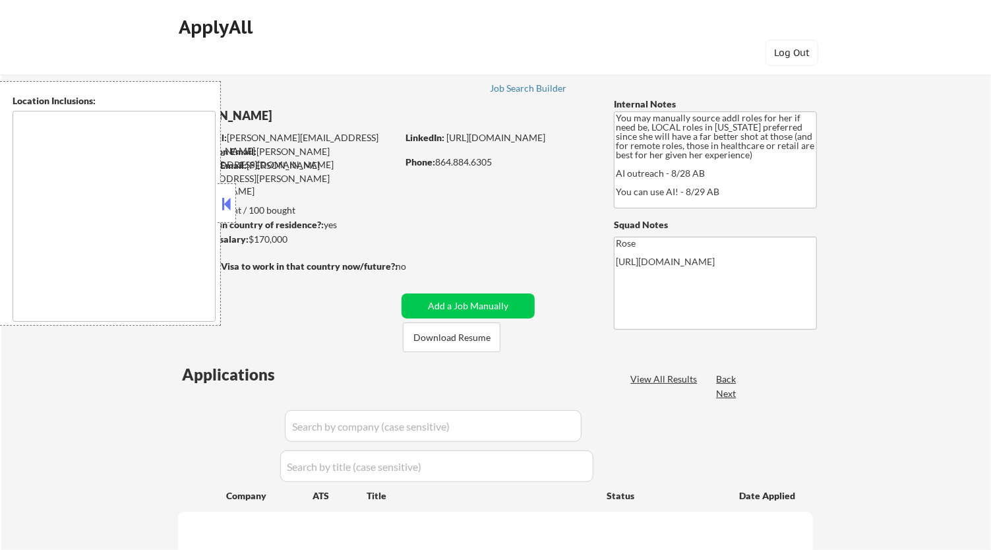
type textarea "[GEOGRAPHIC_DATA], [GEOGRAPHIC_DATA] [GEOGRAPHIC_DATA], [GEOGRAPHIC_DATA] [GEOG…"
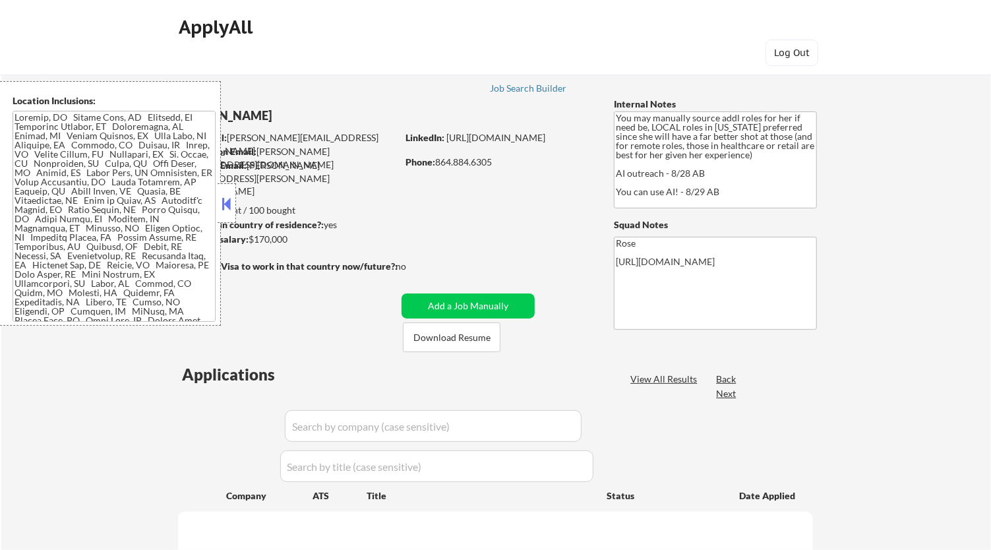
select select ""pending""
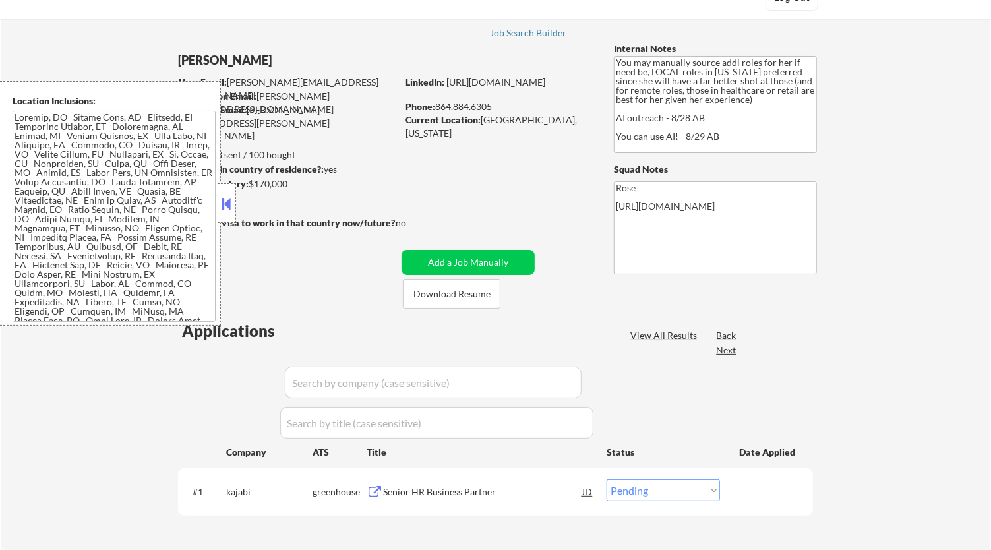
scroll to position [73, 0]
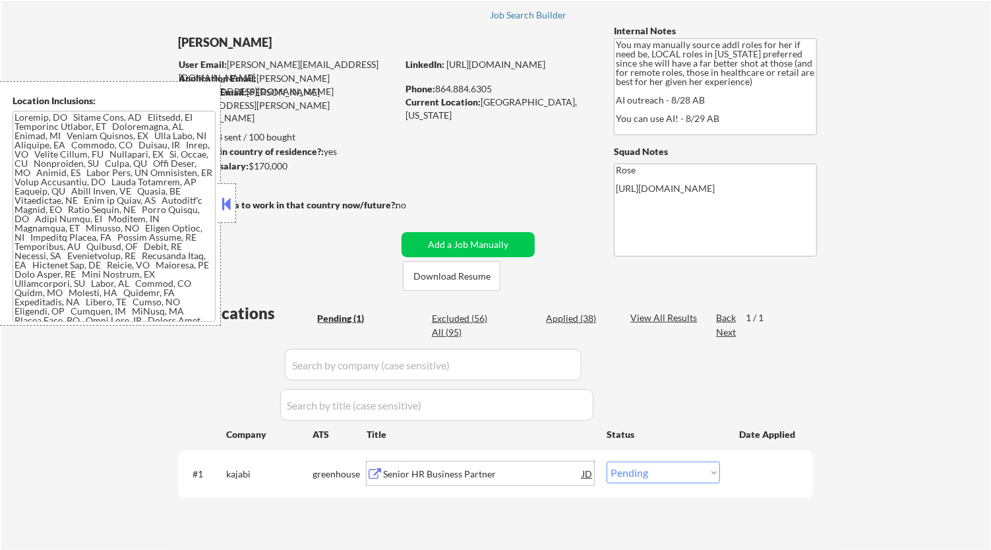
click at [461, 467] on div "Senior HR Business Partner" at bounding box center [482, 473] width 199 height 13
